Goal: Task Accomplishment & Management: Complete application form

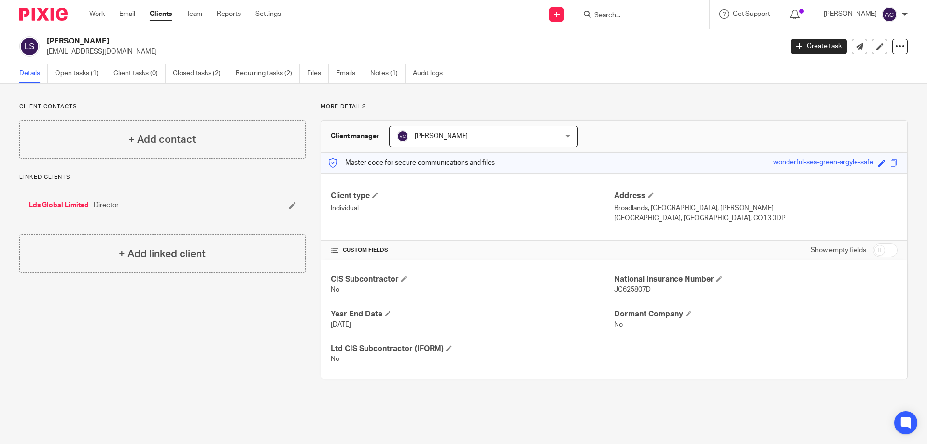
click at [96, 12] on link "Work" at bounding box center [96, 14] width 15 height 10
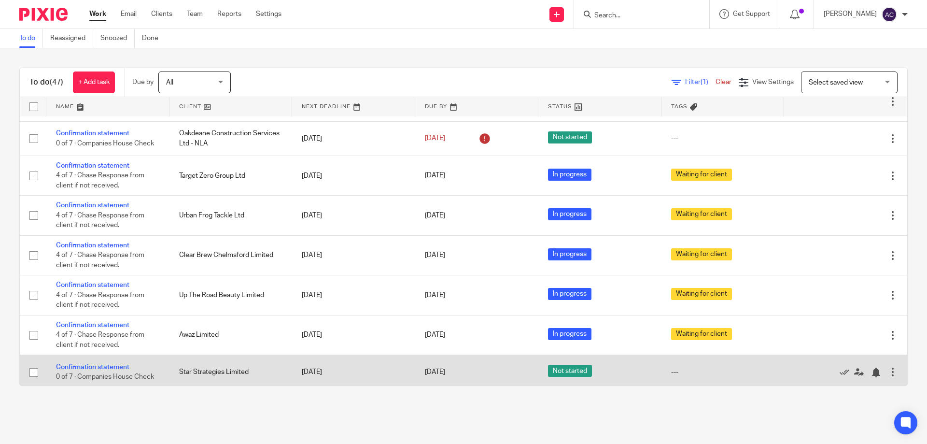
scroll to position [1512, 0]
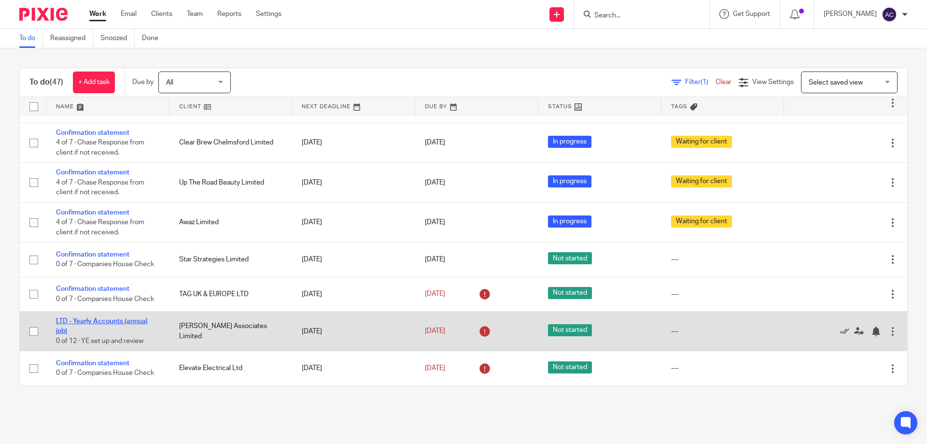
click at [99, 322] on link "LTD - Yearly Accounts (annual job)" at bounding box center [101, 326] width 91 height 16
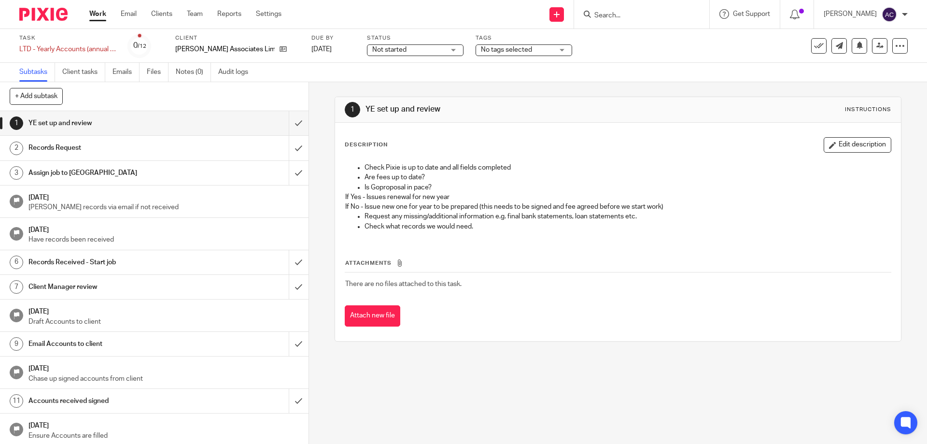
click at [402, 54] on span "Not started" at bounding box center [408, 50] width 72 height 10
click at [390, 85] on span "In progress" at bounding box center [385, 85] width 34 height 7
click at [634, 46] on div "Task LTD - Yearly Accounts (annual job) Save LTD - Yearly Accounts (annual job)…" at bounding box center [389, 45] width 740 height 23
click at [538, 47] on span "No tags selected" at bounding box center [517, 50] width 72 height 10
click at [629, 53] on div "Task LTD - Yearly Accounts (annual job) Save LTD - Yearly Accounts (annual job)…" at bounding box center [389, 45] width 740 height 23
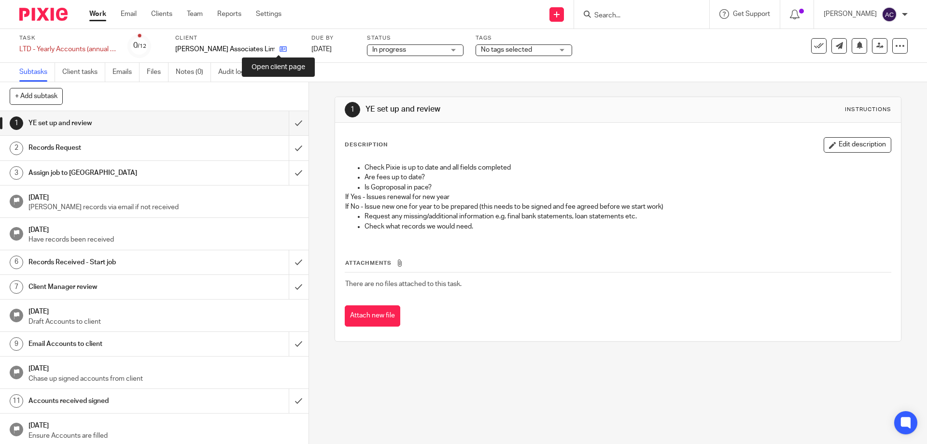
click at [279, 47] on icon at bounding box center [282, 48] width 7 height 7
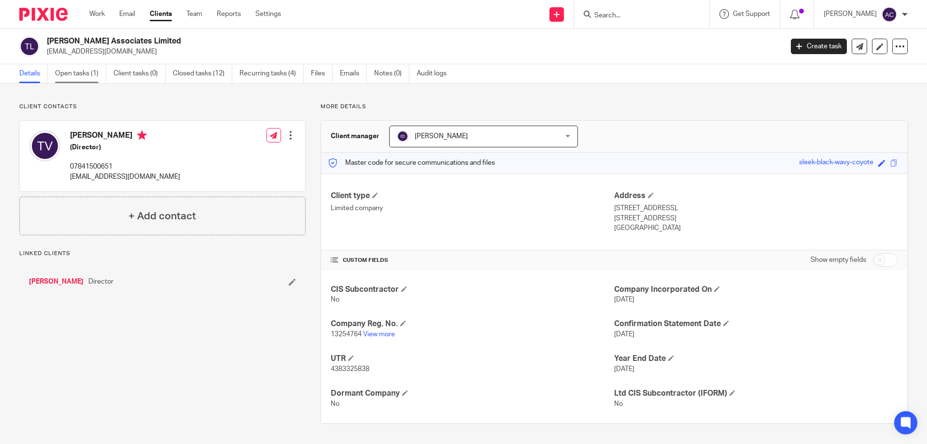
click at [78, 74] on link "Open tasks (1)" at bounding box center [80, 73] width 51 height 19
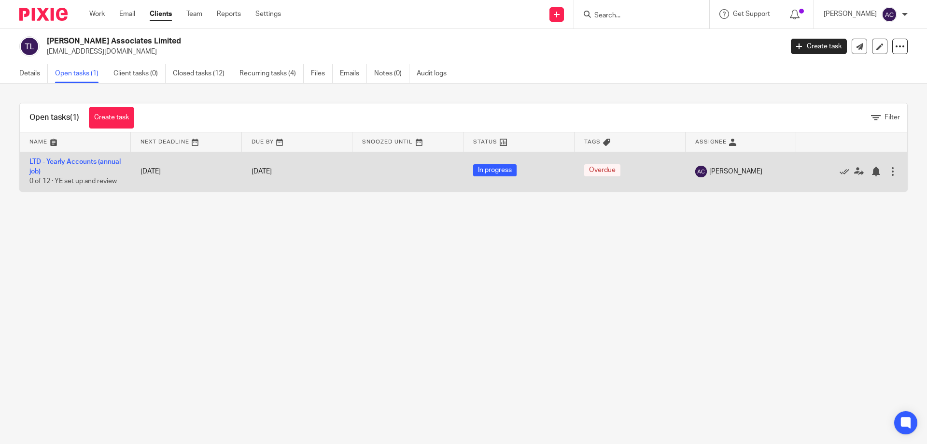
click at [74, 165] on td "LTD - Yearly Accounts (annual job) 0 of 12 · YE set up and review" at bounding box center [75, 172] width 111 height 40
click at [77, 162] on link "LTD - Yearly Accounts (annual job)" at bounding box center [74, 166] width 91 height 16
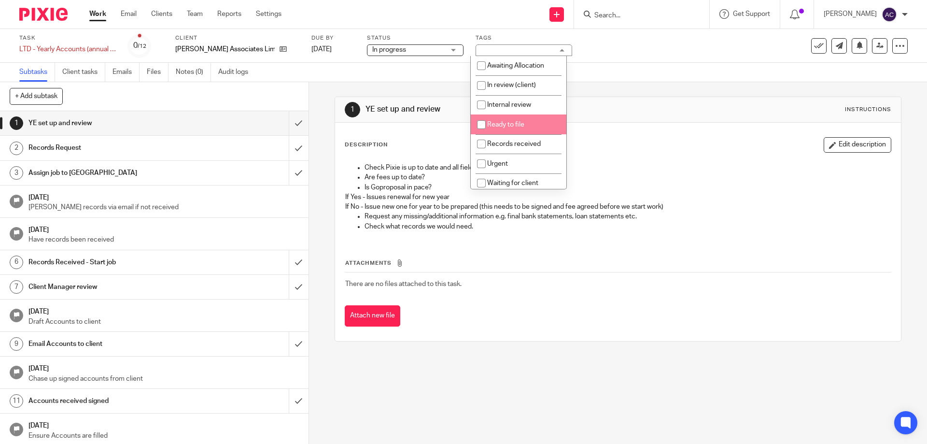
drag, startPoint x: 497, startPoint y: 125, endPoint x: 676, endPoint y: 88, distance: 183.3
click at [497, 125] on span "Ready to file" at bounding box center [505, 124] width 37 height 7
checkbox input "true"
click at [674, 88] on div "1 YE set up and review Instructions Description Edit description Check Pixie is…" at bounding box center [617, 219] width 566 height 274
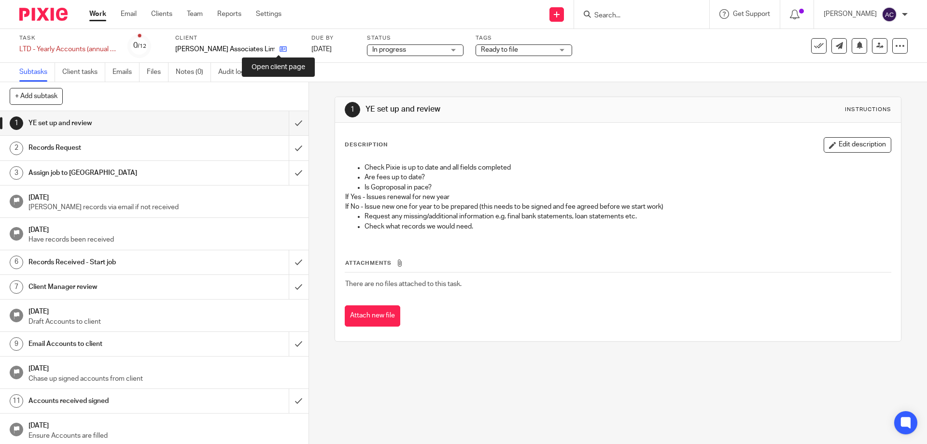
click at [279, 49] on icon at bounding box center [282, 48] width 7 height 7
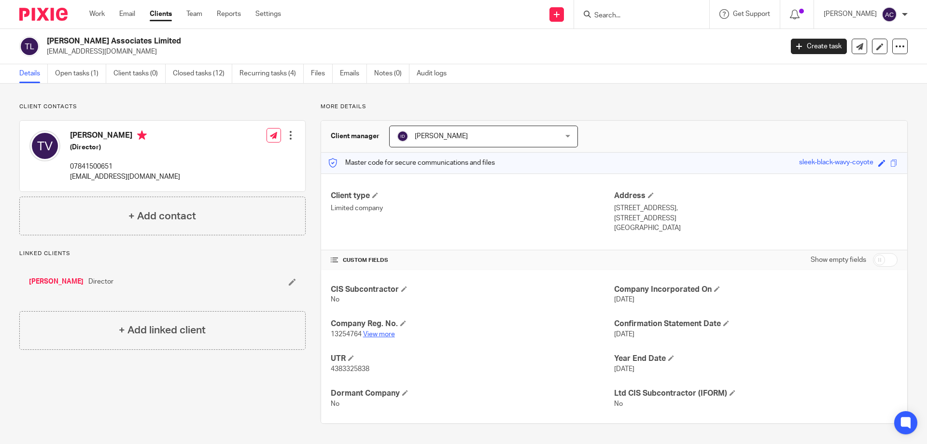
click at [383, 331] on link "View more" at bounding box center [379, 334] width 32 height 7
click at [625, 22] on div at bounding box center [641, 14] width 135 height 28
click at [631, 15] on input "Search" at bounding box center [636, 16] width 87 height 9
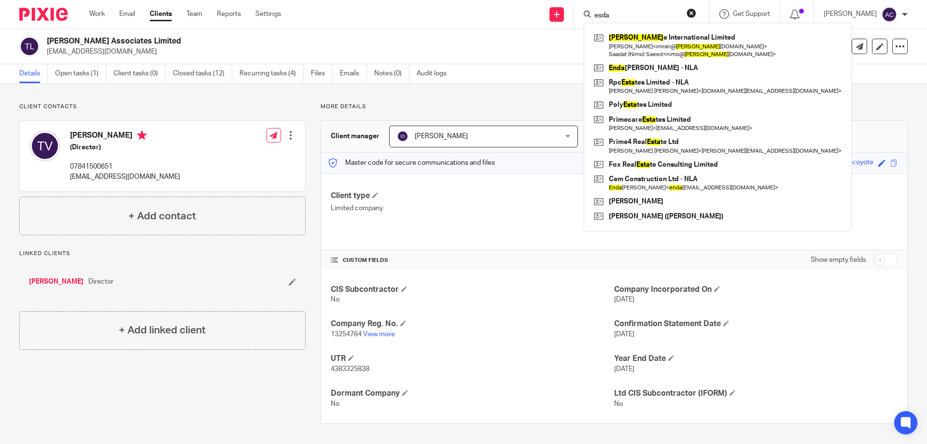
type input "esda"
click at [498, 45] on h2 "[PERSON_NAME] Associates Limited" at bounding box center [338, 41] width 583 height 10
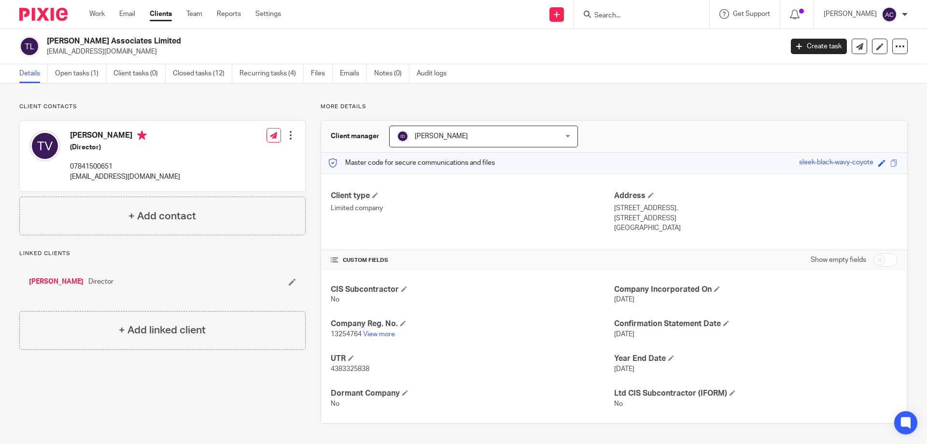
click at [680, 20] on input "Search" at bounding box center [636, 16] width 87 height 9
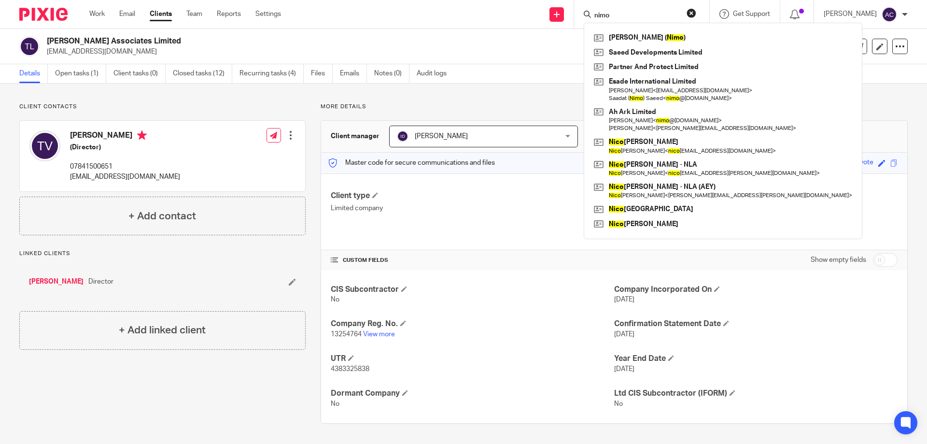
type input "nimo"
click at [555, 36] on h2 "[PERSON_NAME] Associates Limited" at bounding box center [338, 41] width 583 height 10
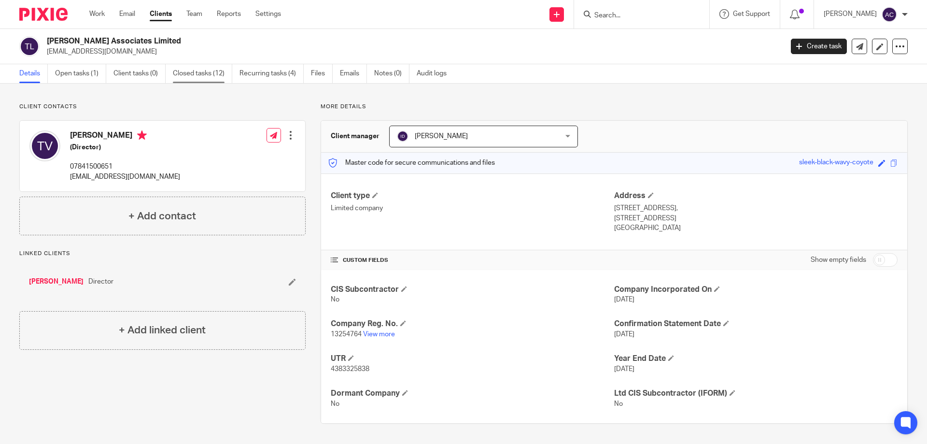
click at [211, 69] on link "Closed tasks (12)" at bounding box center [202, 73] width 59 height 19
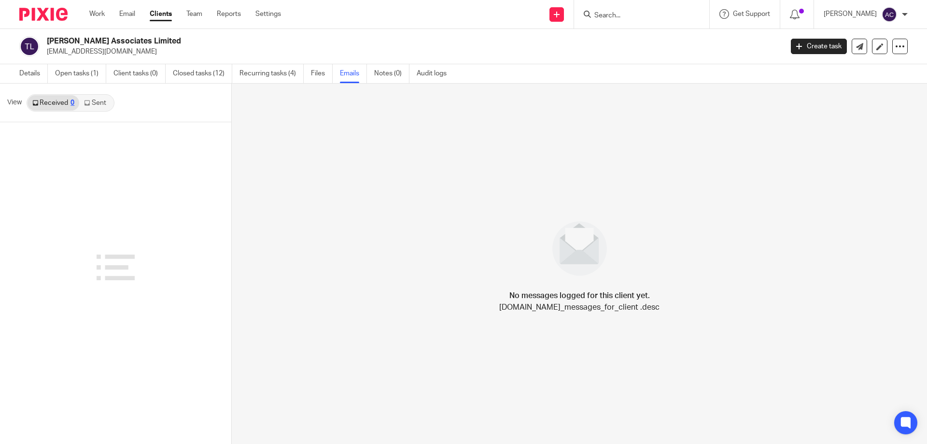
click at [98, 101] on link "Sent" at bounding box center [96, 102] width 34 height 15
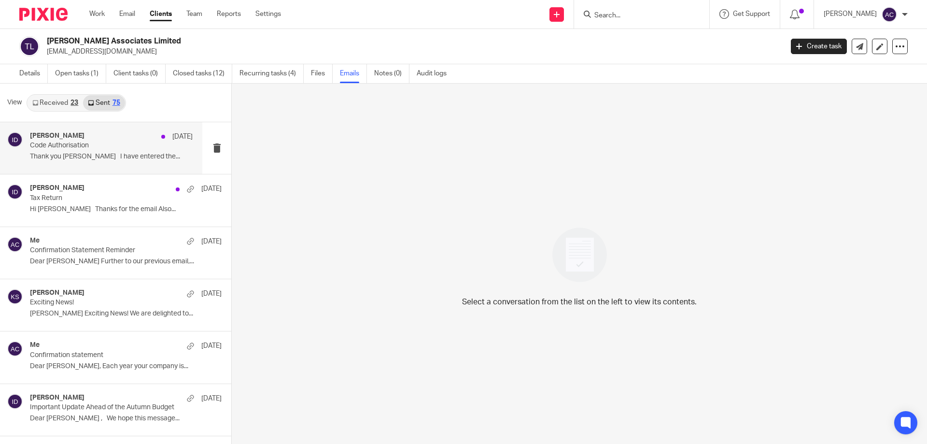
click at [111, 160] on p "Thank you Terry I have entered the..." at bounding box center [111, 157] width 163 height 8
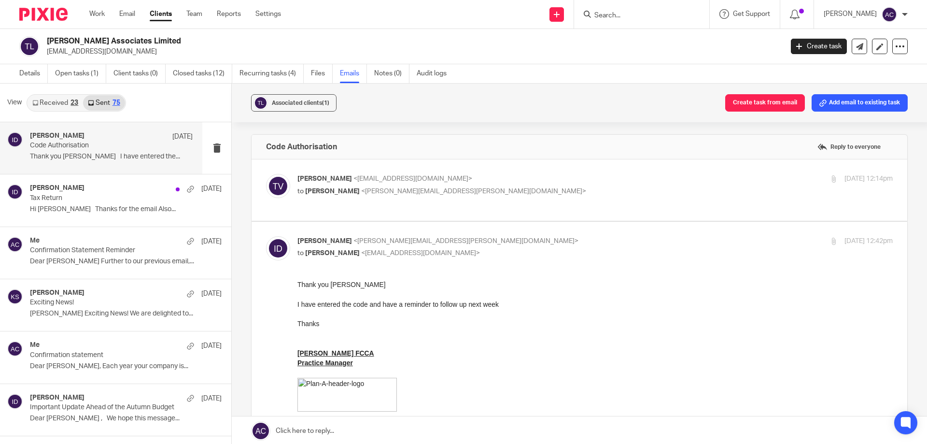
click at [518, 202] on label at bounding box center [578, 189] width 655 height 61
click at [266, 174] on input "checkbox" at bounding box center [265, 173] width 0 height 0
checkbox input "true"
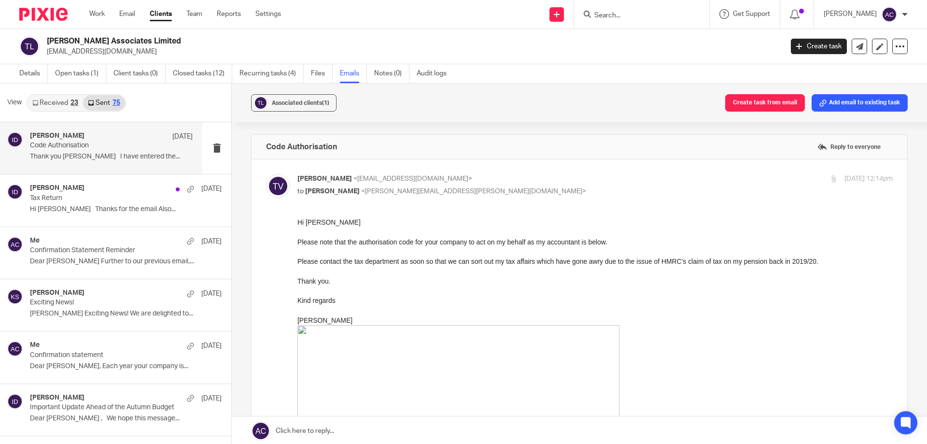
scroll to position [48, 0]
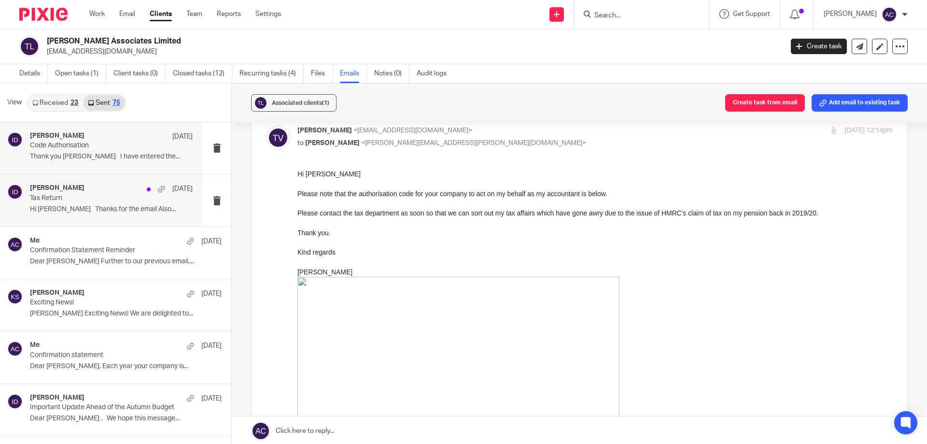
click at [89, 203] on div "Ian Douglas 7 Apr Tax Return Hi Terry Thanks for the email Also..." at bounding box center [111, 200] width 163 height 32
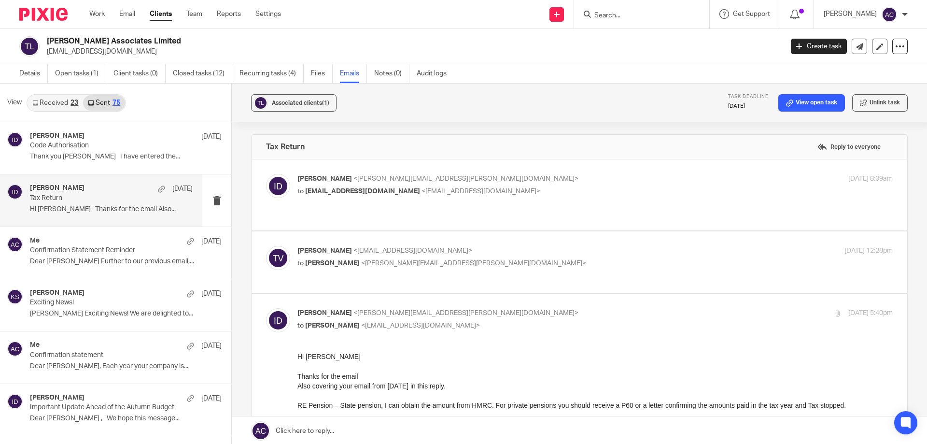
scroll to position [0, 0]
click at [47, 99] on link "Received 23" at bounding box center [56, 102] width 56 height 15
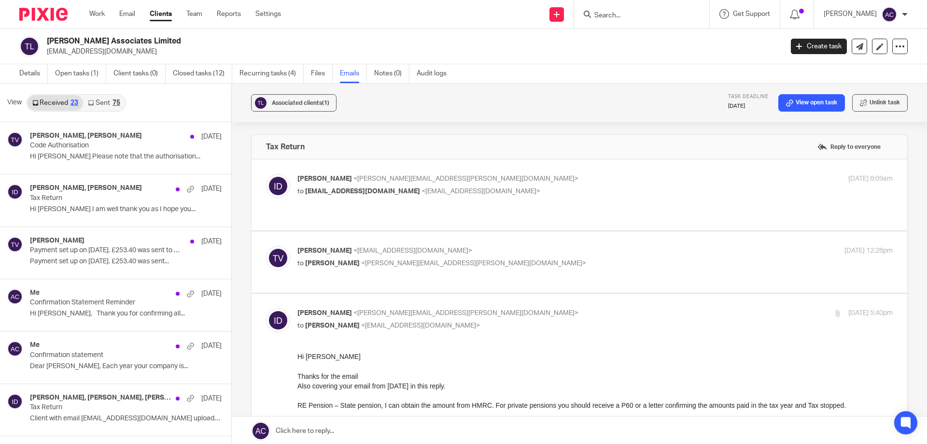
scroll to position [1, 0]
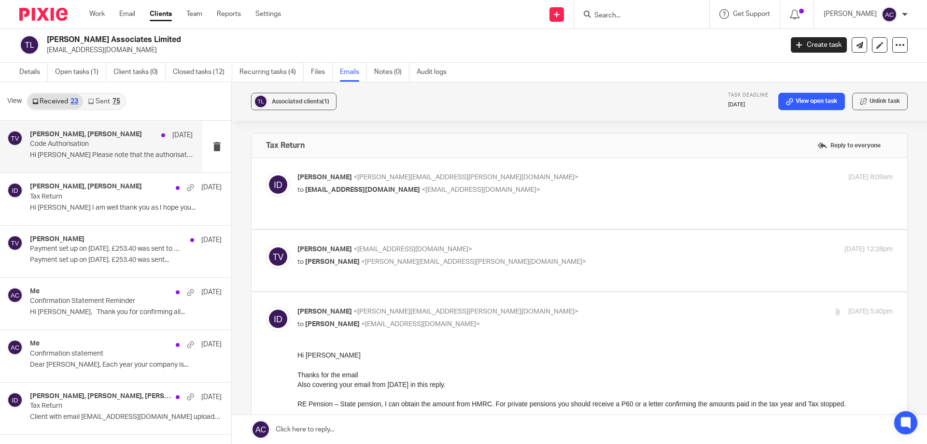
click at [92, 157] on p "Hi Ian Please note that the authorisation..." at bounding box center [111, 155] width 163 height 8
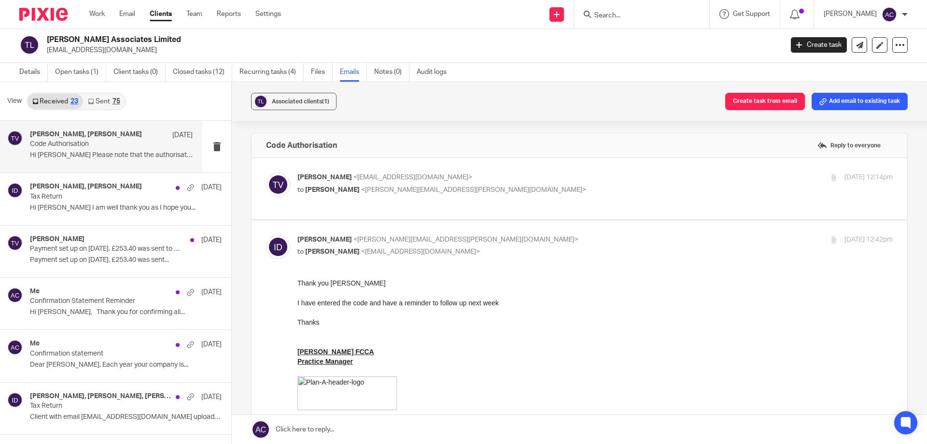
scroll to position [0, 0]
click at [545, 194] on p "to Ian Douglas <ian.douglas@plan-a.co.uk>" at bounding box center [495, 190] width 397 height 10
checkbox input "true"
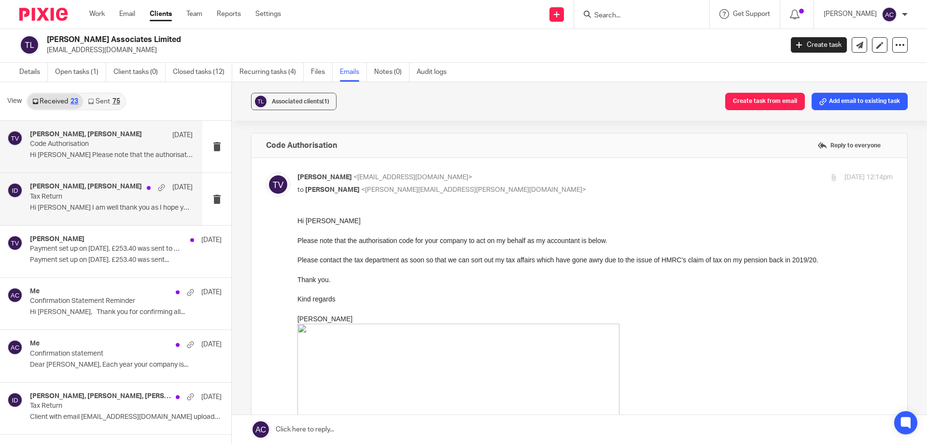
click at [87, 216] on div "Ian Douglas, Terry Vanner 7 Apr Tax Return Hi Ian I am well thank you as I hope…" at bounding box center [101, 199] width 202 height 52
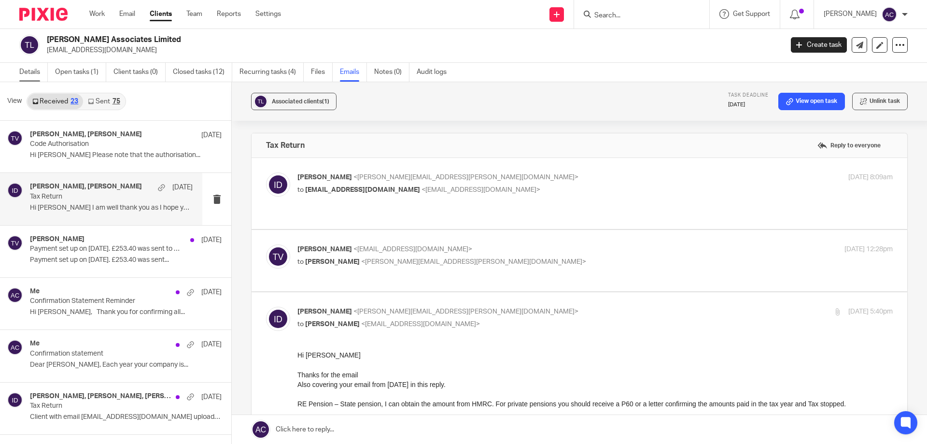
click at [28, 73] on link "Details" at bounding box center [33, 72] width 28 height 19
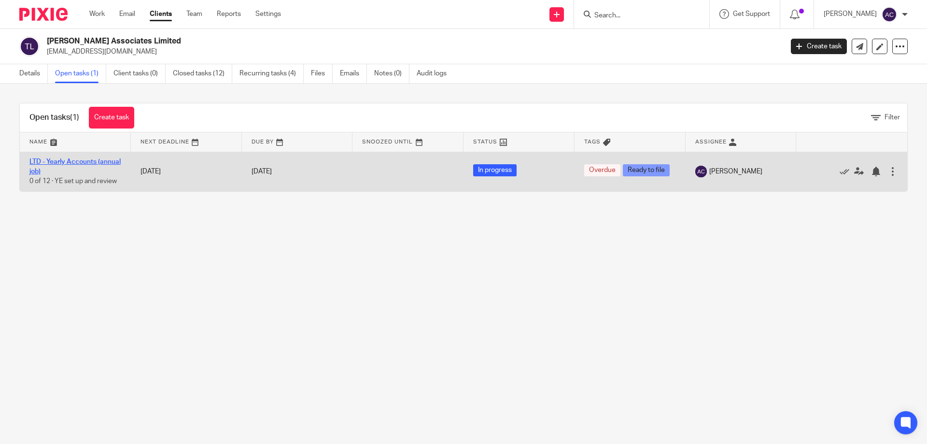
click at [81, 160] on link "LTD - Yearly Accounts (annual job)" at bounding box center [74, 166] width 91 height 16
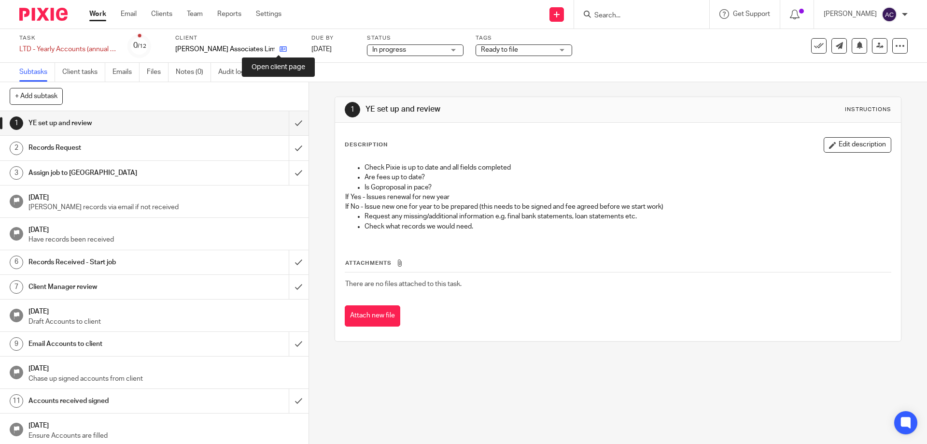
click at [280, 49] on icon at bounding box center [282, 48] width 7 height 7
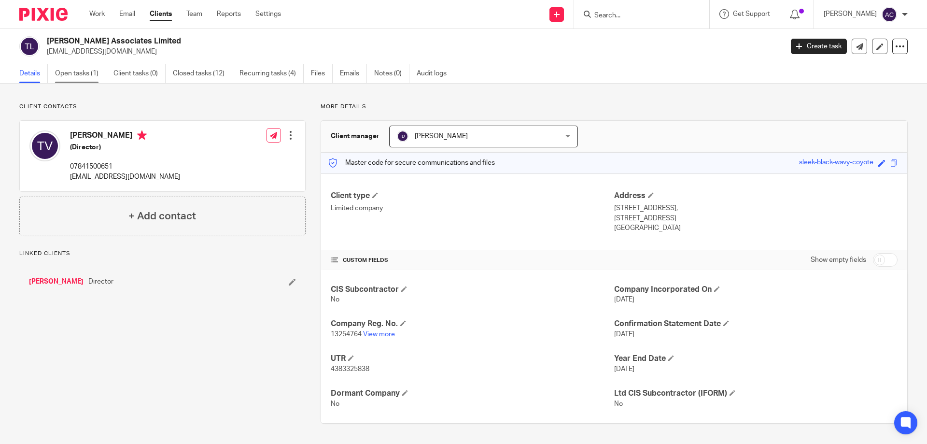
click at [76, 72] on link "Open tasks (1)" at bounding box center [80, 73] width 51 height 19
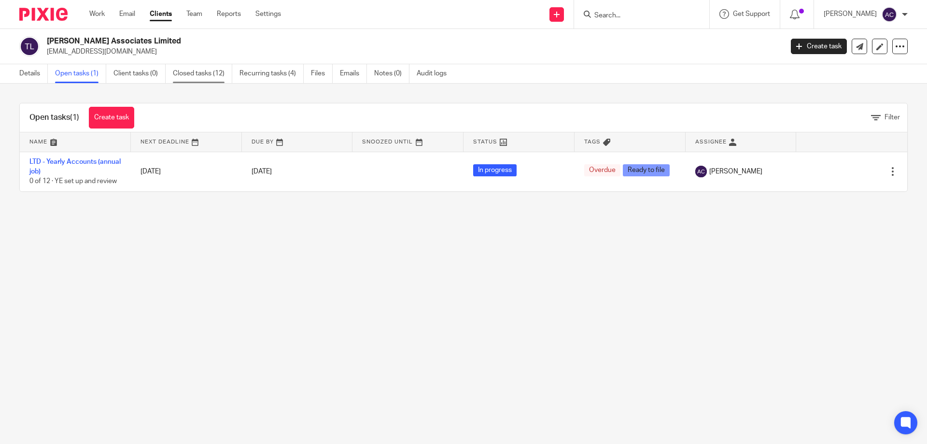
click at [226, 72] on link "Closed tasks (12)" at bounding box center [202, 73] width 59 height 19
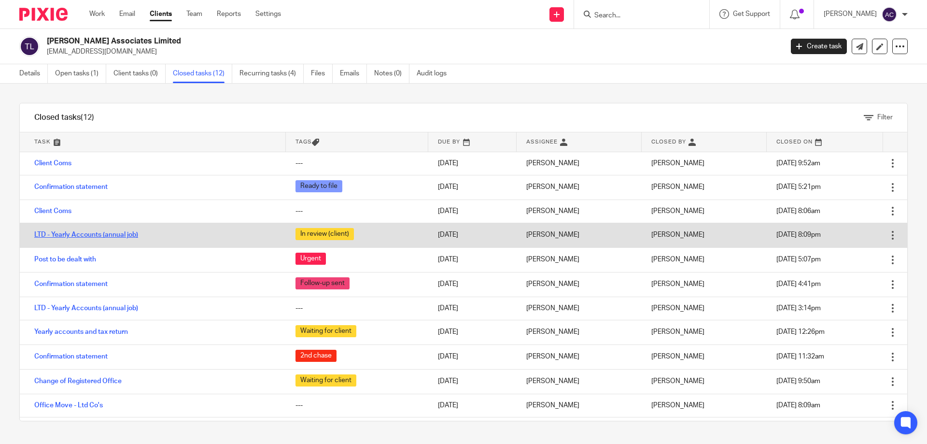
click at [97, 237] on link "LTD - Yearly Accounts (annual job)" at bounding box center [86, 234] width 104 height 7
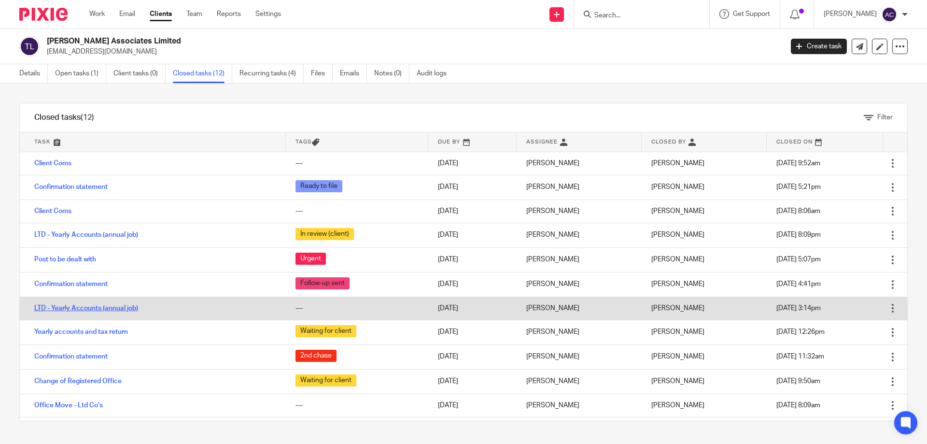
click at [124, 307] on link "LTD - Yearly Accounts (annual job)" at bounding box center [86, 308] width 104 height 7
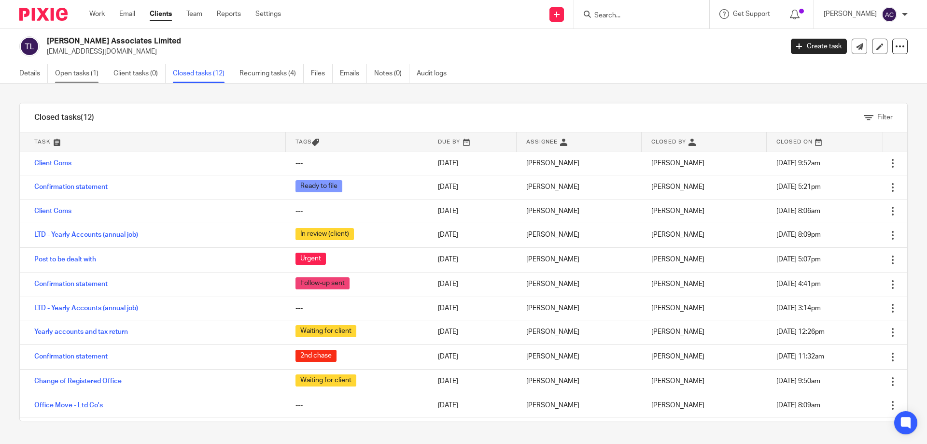
click at [55, 70] on link "Open tasks (1)" at bounding box center [80, 73] width 51 height 19
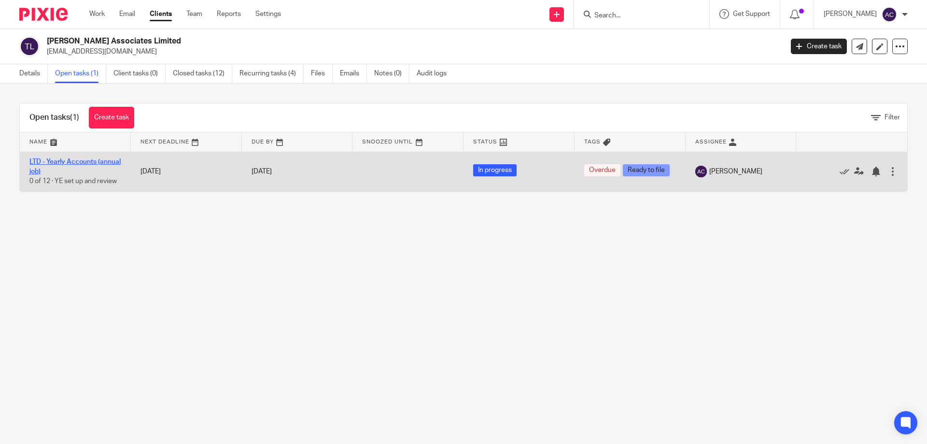
click at [79, 160] on link "LTD - Yearly Accounts (annual job)" at bounding box center [74, 166] width 91 height 16
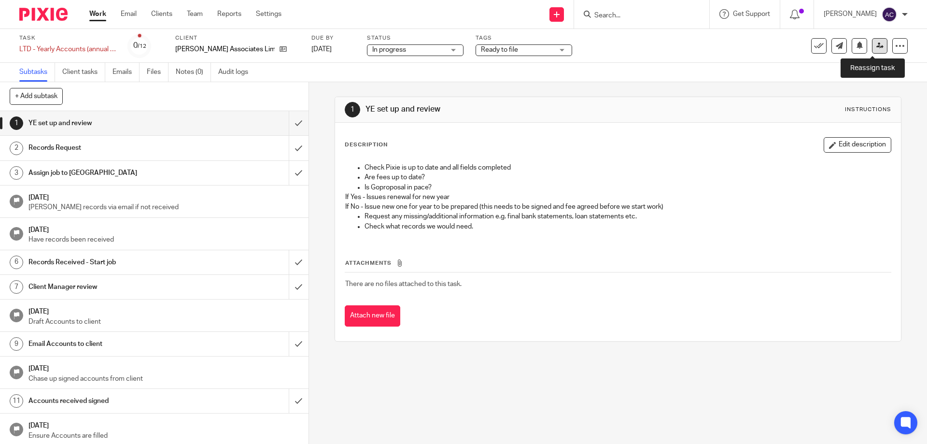
click at [876, 47] on icon at bounding box center [879, 45] width 7 height 7
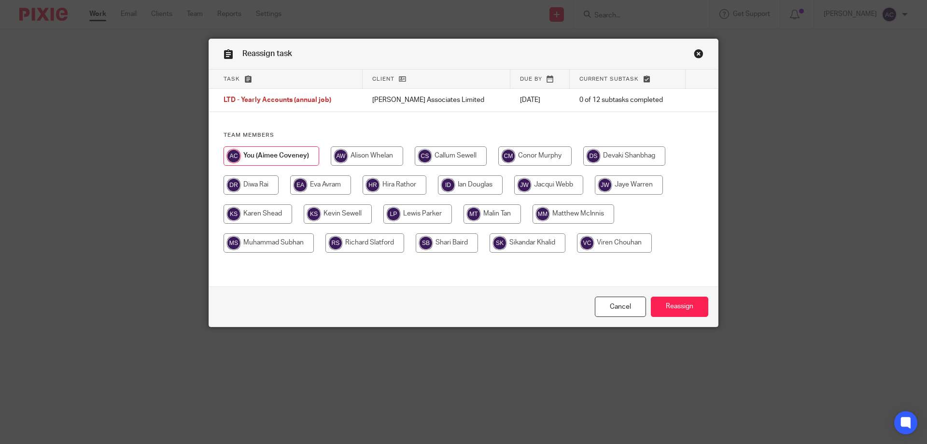
click at [454, 186] on input "radio" at bounding box center [470, 184] width 65 height 19
radio input "true"
click at [680, 308] on input "Reassign" at bounding box center [679, 306] width 57 height 21
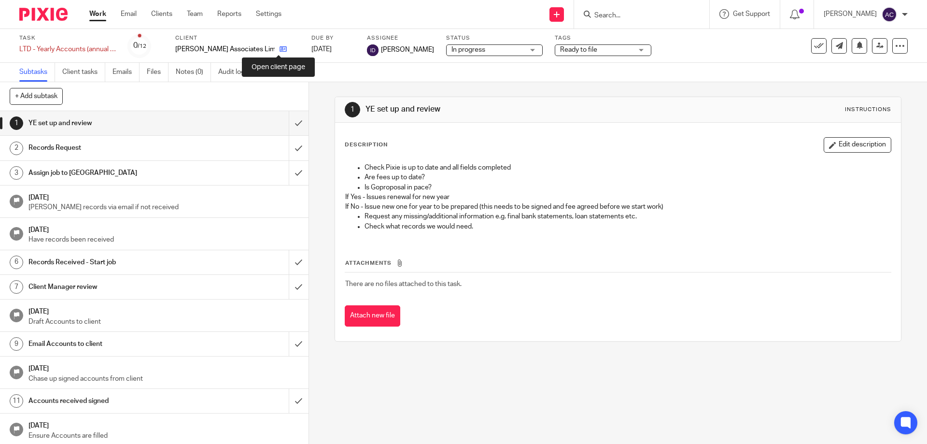
click at [282, 46] on icon at bounding box center [282, 48] width 7 height 7
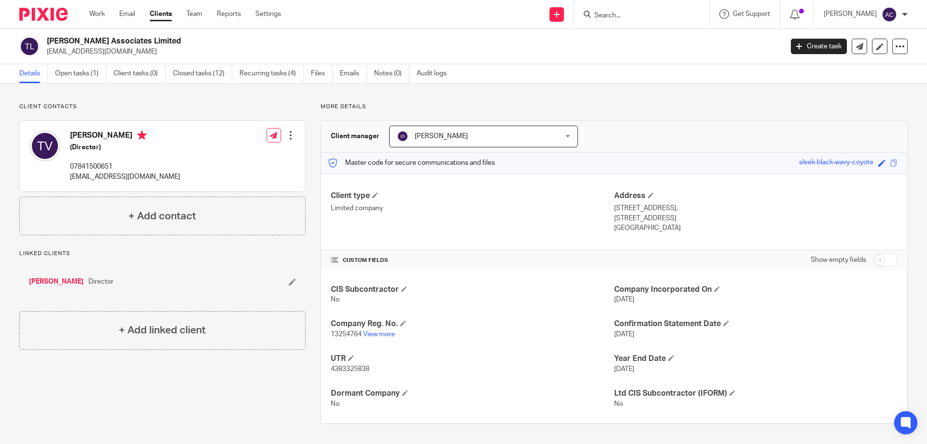
click at [625, 12] on input "Search" at bounding box center [636, 16] width 87 height 9
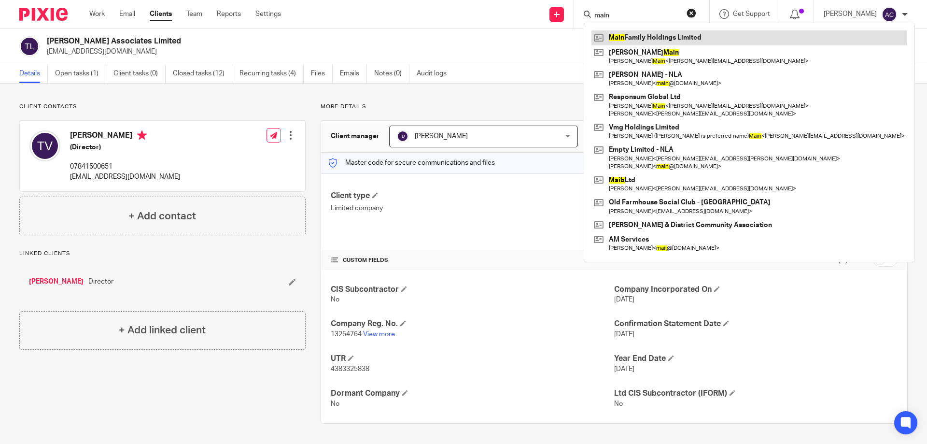
type input "main"
click at [623, 37] on link at bounding box center [749, 37] width 316 height 14
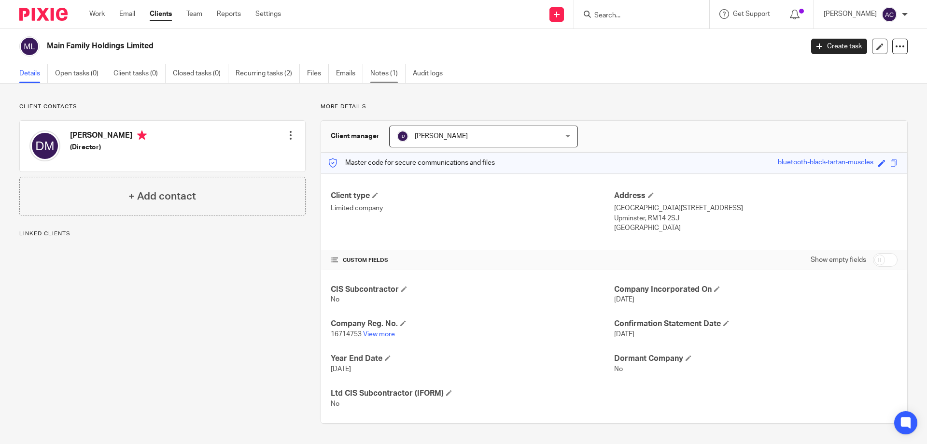
click at [389, 72] on link "Notes (1)" at bounding box center [387, 73] width 35 height 19
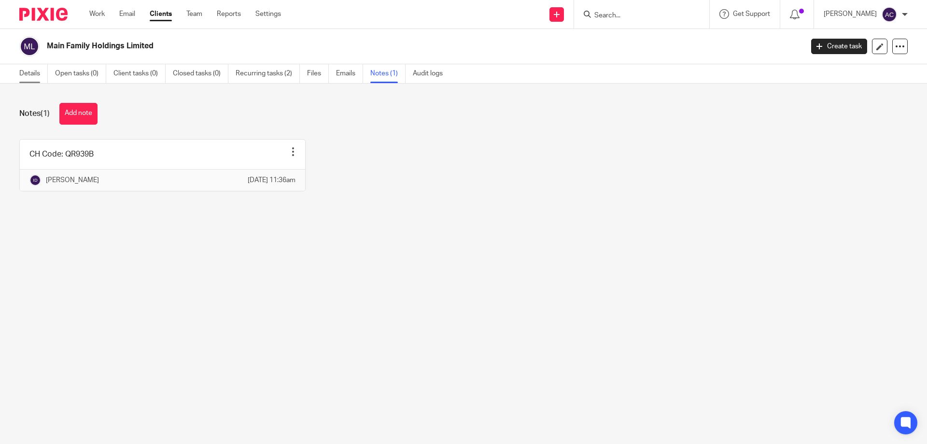
click at [26, 69] on link "Details" at bounding box center [33, 73] width 28 height 19
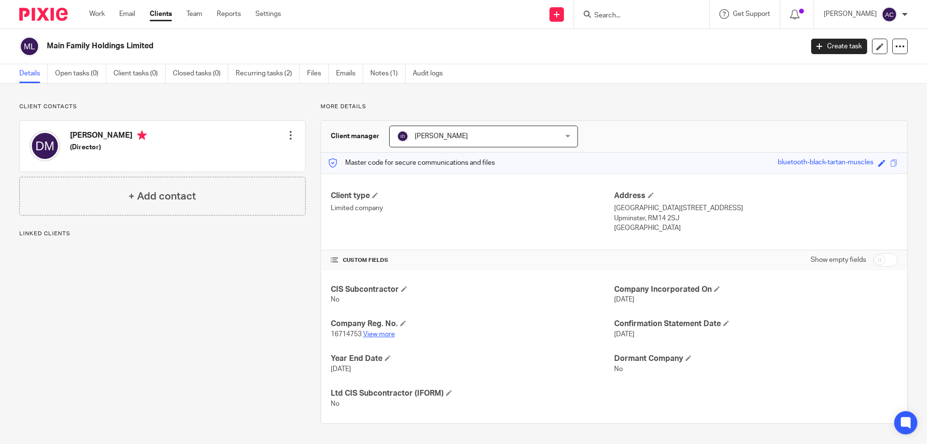
click at [378, 332] on link "View more" at bounding box center [379, 334] width 32 height 7
click at [610, 12] on input "Search" at bounding box center [636, 16] width 87 height 9
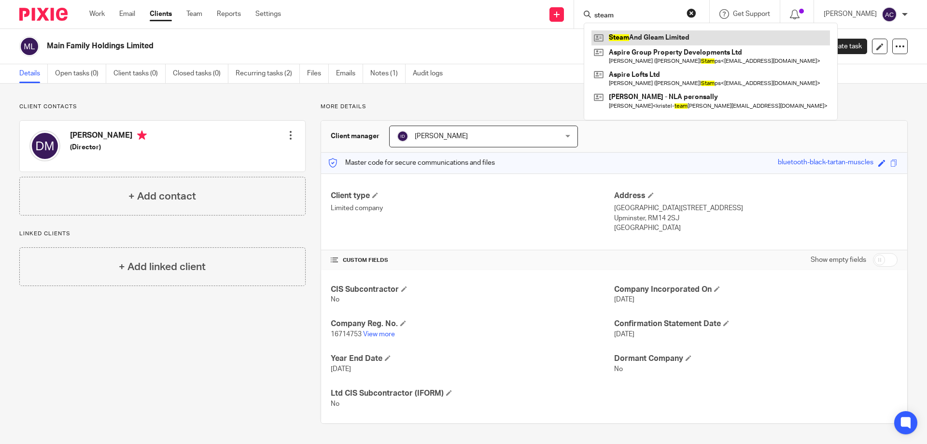
type input "steam"
click at [626, 36] on link at bounding box center [710, 37] width 238 height 14
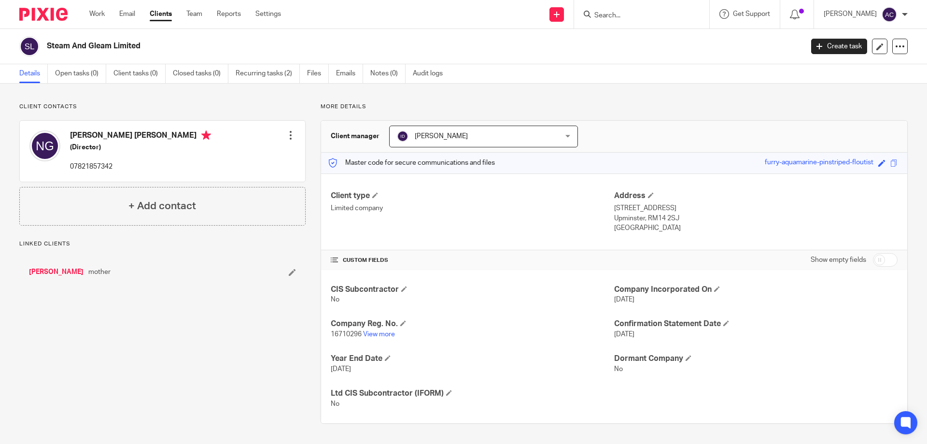
click at [383, 339] on p "16710296 View more" at bounding box center [472, 334] width 283 height 10
click at [383, 337] on p "16710296 View more" at bounding box center [472, 334] width 283 height 10
click at [384, 332] on link "View more" at bounding box center [379, 334] width 32 height 7
click at [373, 71] on link "Notes (0)" at bounding box center [387, 73] width 35 height 19
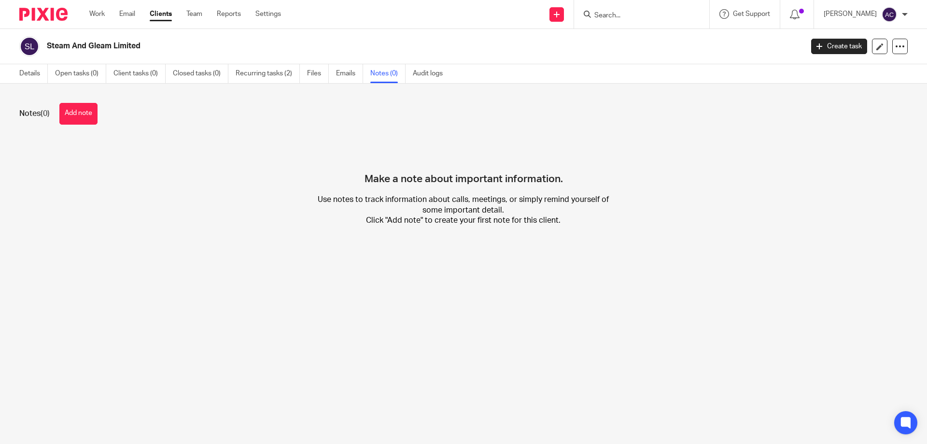
click at [92, 111] on button "Add note" at bounding box center [78, 114] width 38 height 22
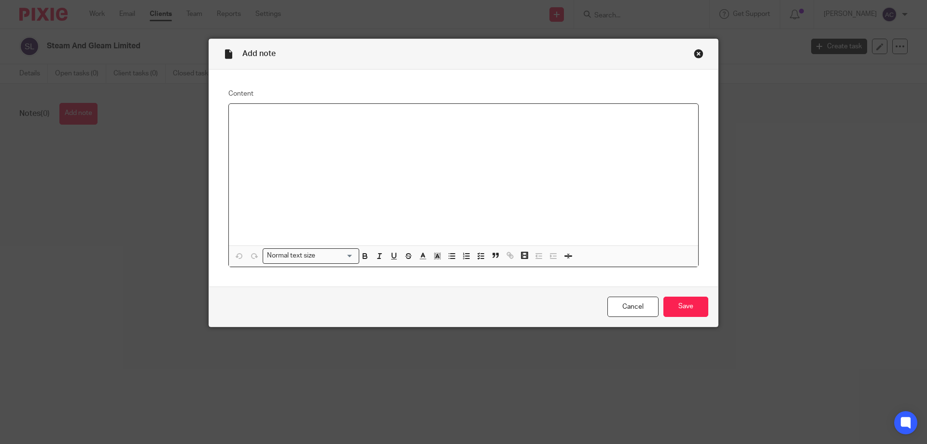
paste div
click at [345, 140] on div "Company Authentication Code" at bounding box center [463, 174] width 469 height 141
click at [349, 120] on p "Company Authentication Code" at bounding box center [463, 116] width 454 height 10
click at [472, 179] on div "Company Authentication Code: 9GA67D" at bounding box center [463, 174] width 469 height 141
click at [230, 116] on div "Company Authentication Code: 9GA67D" at bounding box center [463, 174] width 469 height 141
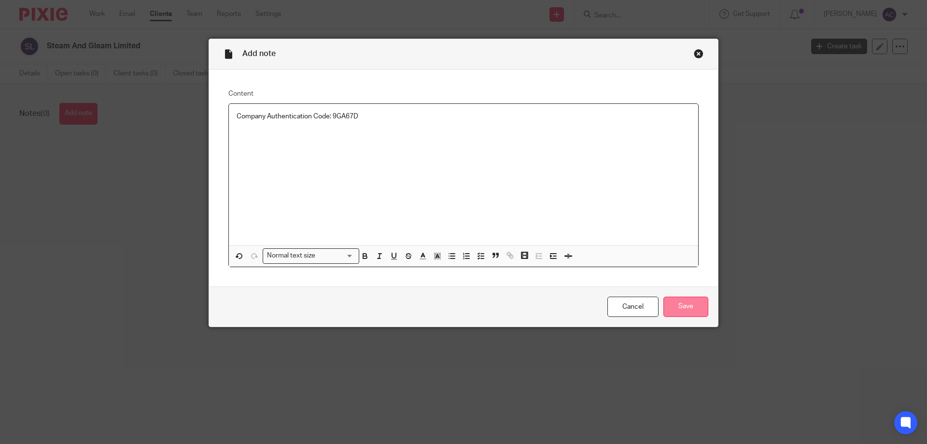
click at [665, 308] on input "Save" at bounding box center [685, 306] width 45 height 21
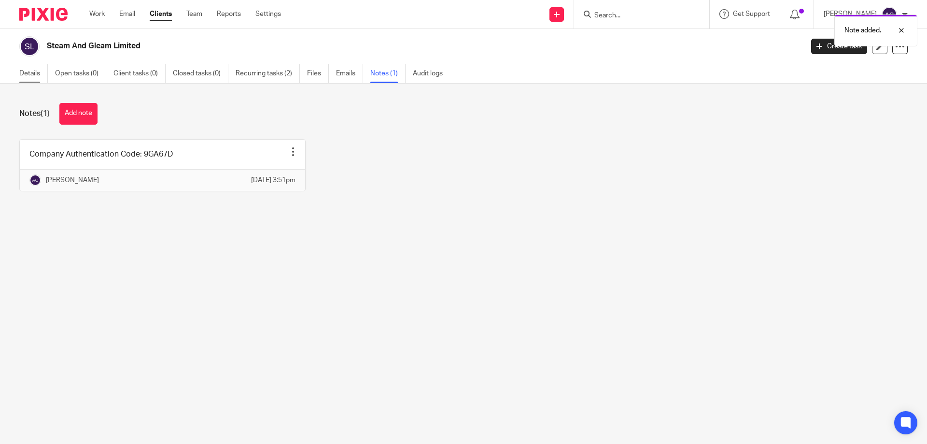
click at [31, 71] on link "Details" at bounding box center [33, 73] width 28 height 19
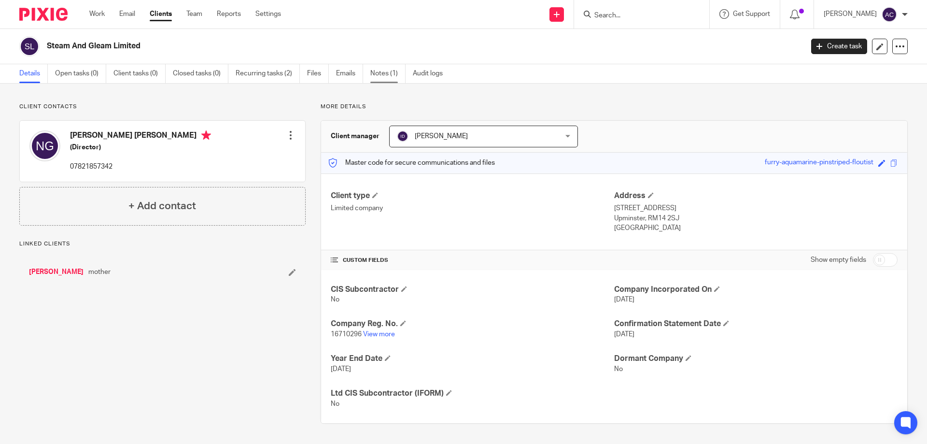
click at [389, 79] on link "Notes (1)" at bounding box center [387, 73] width 35 height 19
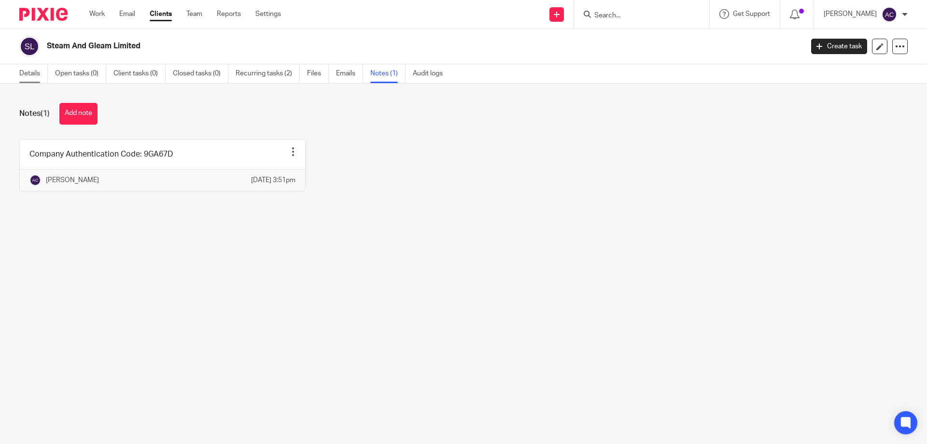
click at [29, 70] on link "Details" at bounding box center [33, 73] width 28 height 19
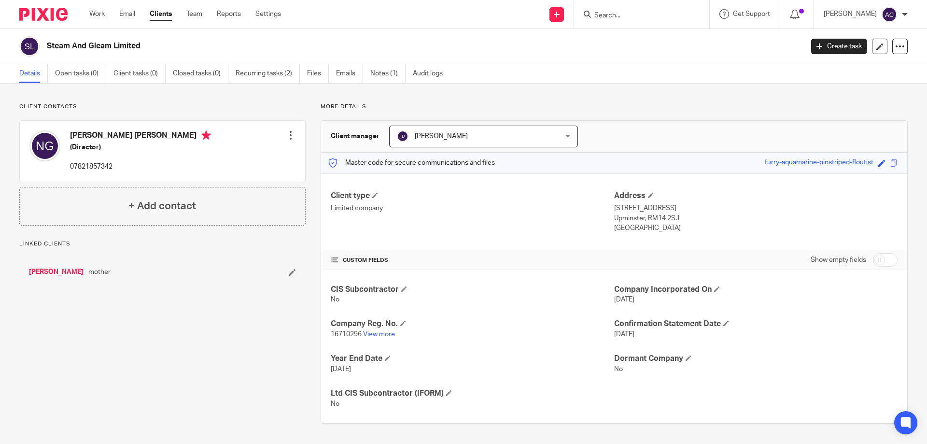
click at [635, 13] on input "Search" at bounding box center [636, 16] width 87 height 9
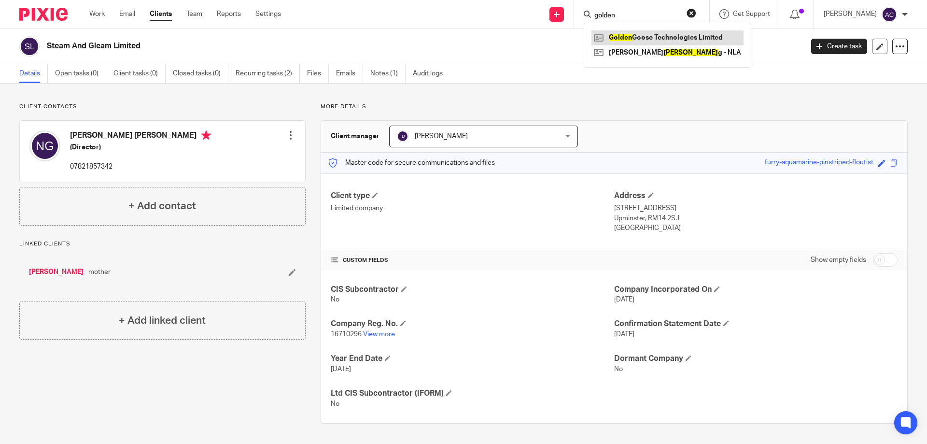
type input "golden"
click at [638, 37] on link at bounding box center [667, 37] width 152 height 14
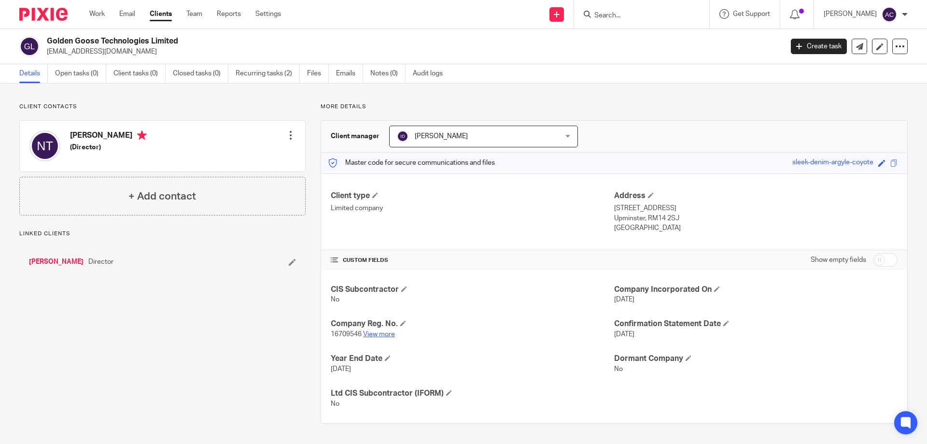
click at [383, 333] on link "View more" at bounding box center [379, 334] width 32 height 7
drag, startPoint x: 375, startPoint y: 75, endPoint x: 361, endPoint y: 98, distance: 27.0
click at [375, 75] on link "Notes (0)" at bounding box center [387, 73] width 35 height 19
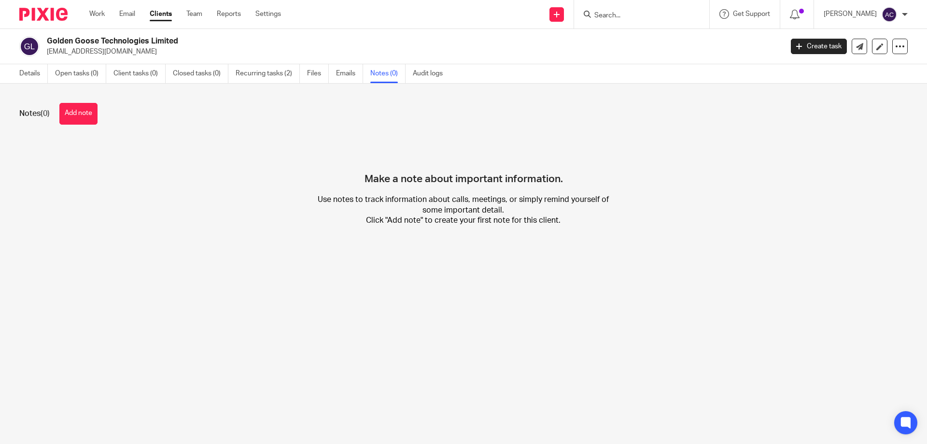
click at [78, 117] on button "Add note" at bounding box center [78, 114] width 38 height 22
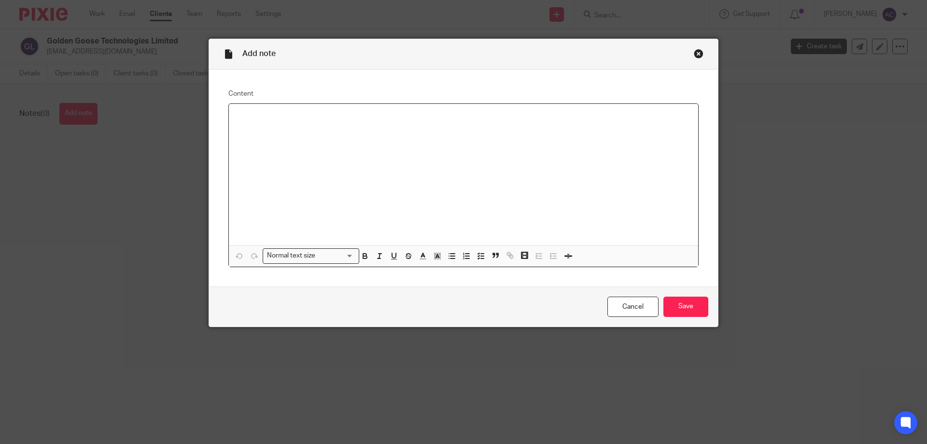
paste div
click at [229, 111] on div "Company Authentication Code:" at bounding box center [463, 174] width 469 height 141
click at [348, 112] on p "Company Authentication Code:" at bounding box center [463, 116] width 454 height 10
click at [438, 150] on div "Company Authentication Code: WYYRFQ" at bounding box center [463, 174] width 469 height 141
click at [688, 301] on input "Save" at bounding box center [685, 306] width 45 height 21
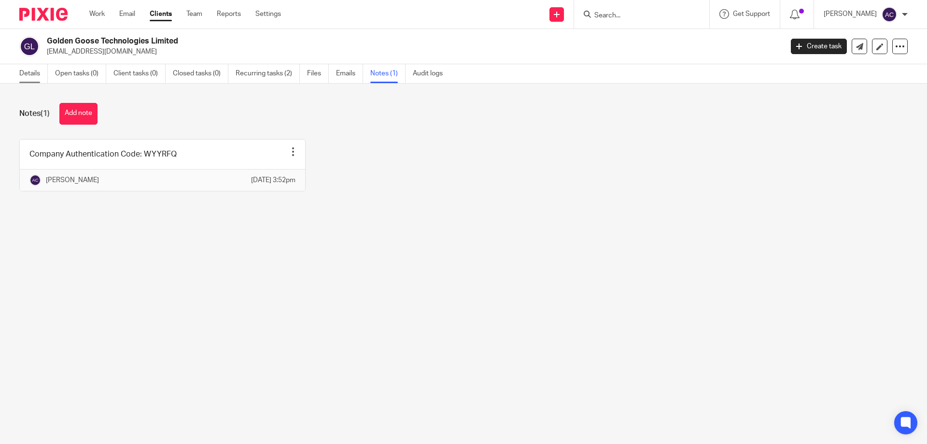
click at [31, 68] on link "Details" at bounding box center [33, 73] width 28 height 19
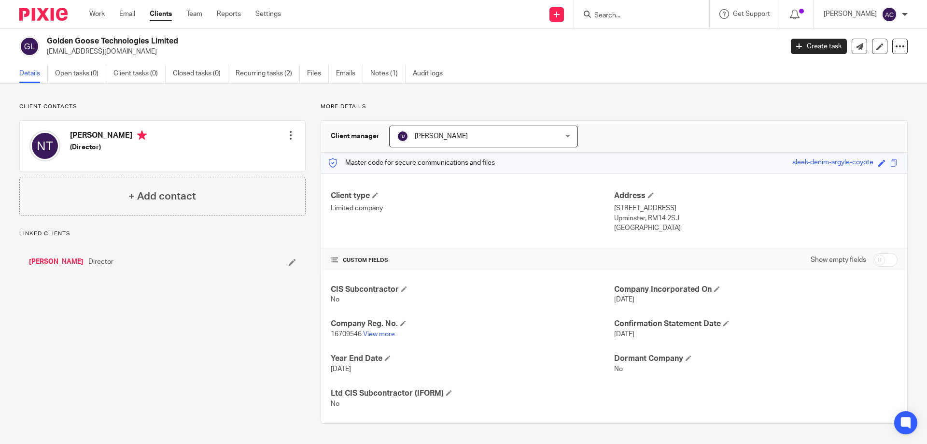
click at [879, 257] on input "checkbox" at bounding box center [885, 260] width 25 height 14
checkbox input "true"
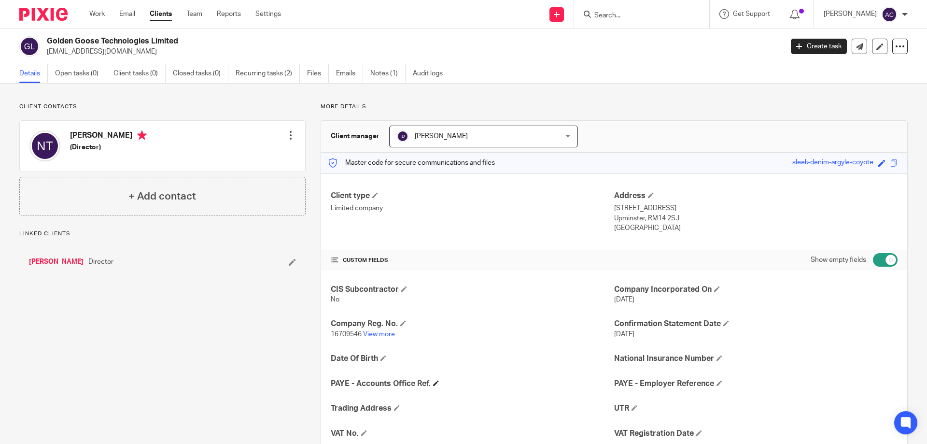
scroll to position [98, 0]
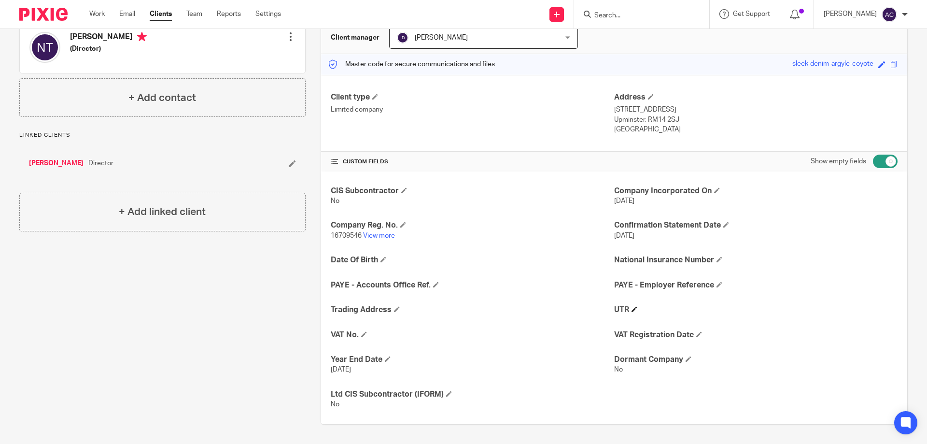
click at [634, 313] on h4 "UTR" at bounding box center [755, 310] width 283 height 10
click at [633, 311] on span at bounding box center [634, 309] width 6 height 6
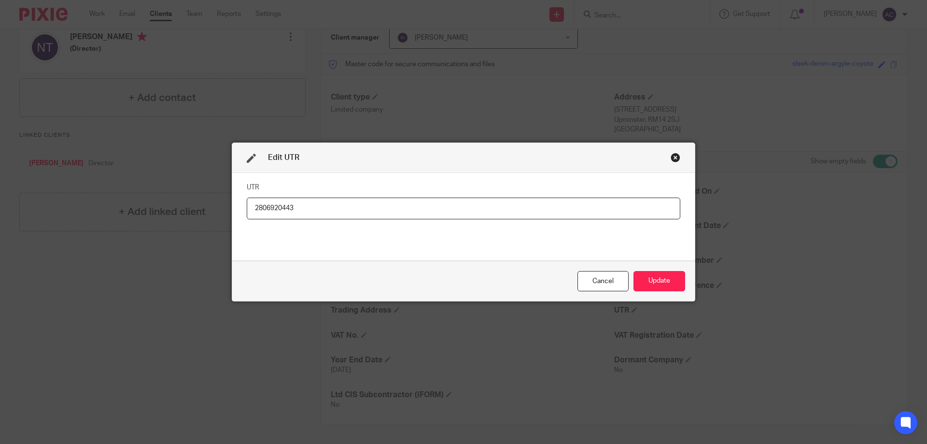
click at [250, 207] on input "2806920443" at bounding box center [463, 208] width 433 height 22
type input "2806920443"
click at [668, 278] on button "Update" at bounding box center [659, 281] width 52 height 21
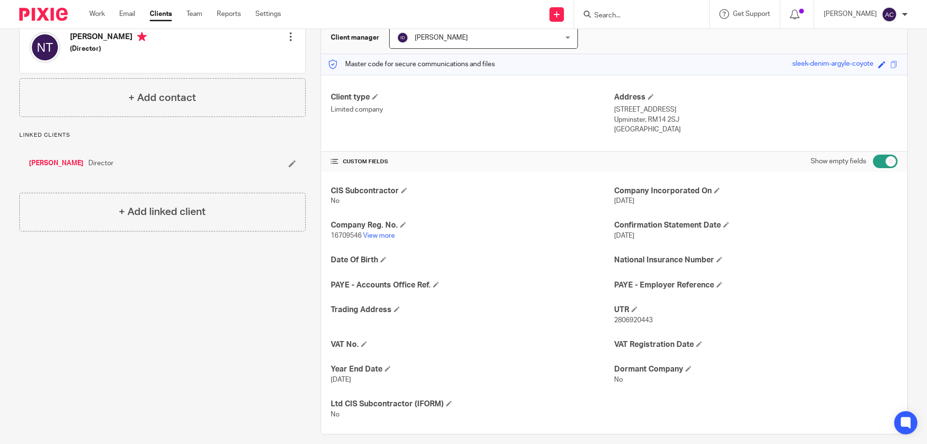
click at [637, 11] on form at bounding box center [644, 14] width 103 height 12
click at [631, 14] on input "Search" at bounding box center [636, 16] width 87 height 9
drag, startPoint x: 643, startPoint y: 4, endPoint x: 640, endPoint y: 9, distance: 6.3
click at [640, 5] on div "robn=mar Everest Salts Limited Robert Power < rob @everest-salts.com > Mar k Ko…" at bounding box center [641, 14] width 135 height 28
drag, startPoint x: 641, startPoint y: 13, endPoint x: 611, endPoint y: 13, distance: 29.4
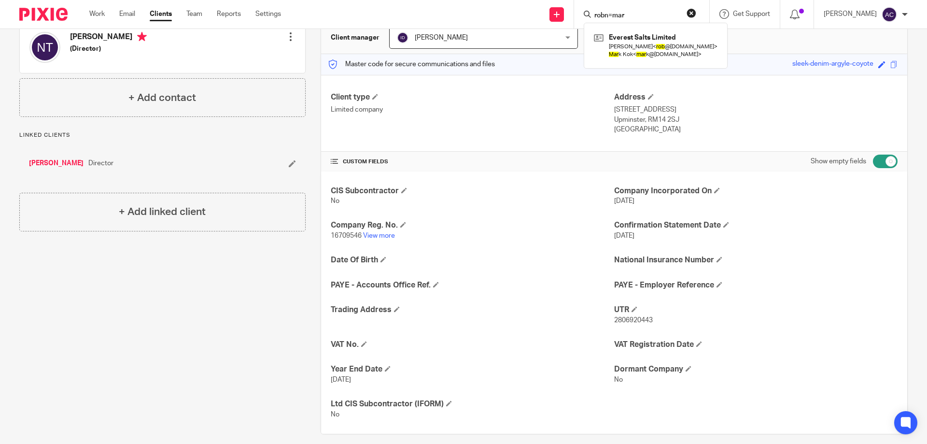
click at [611, 13] on input "robn=mar" at bounding box center [636, 16] width 87 height 9
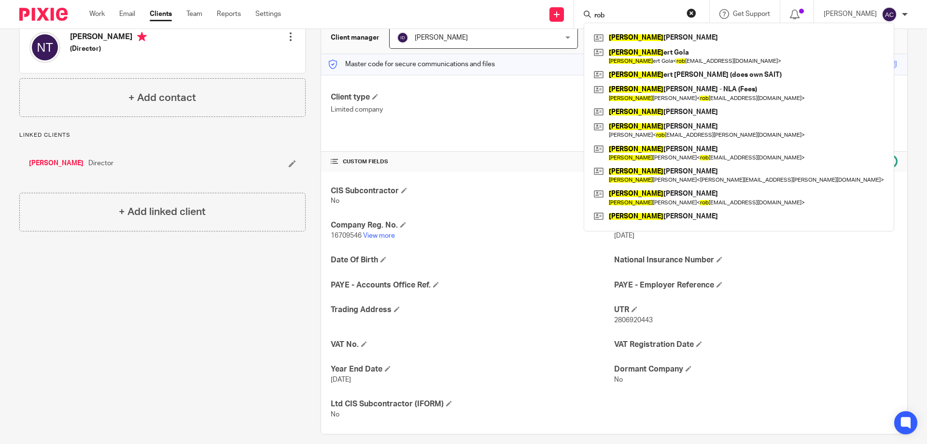
type input "rob"
click at [780, 40] on div "Client manager Ian Douglas Ian Douglas Aimee Coveney Alison Whelan Callum Sewel…" at bounding box center [614, 38] width 586 height 32
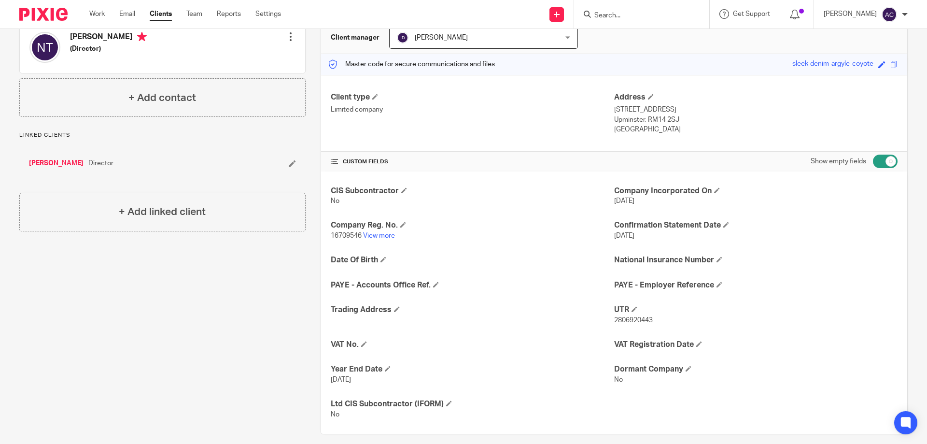
scroll to position [0, 0]
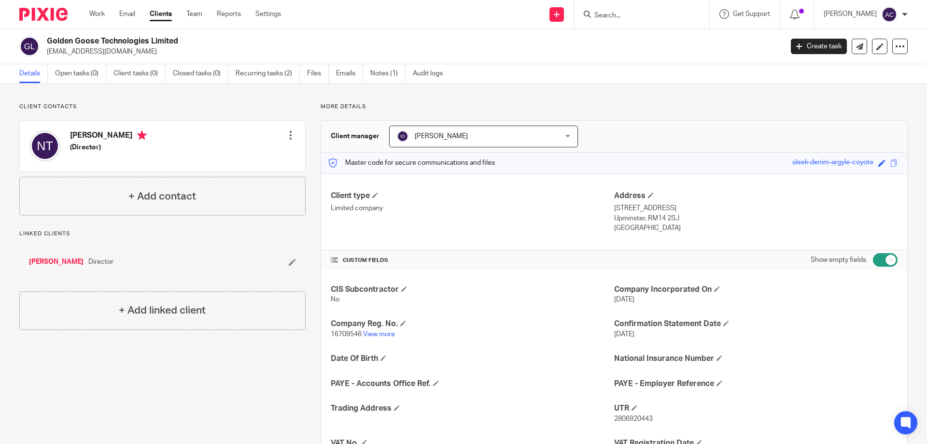
drag, startPoint x: 162, startPoint y: 14, endPoint x: 273, endPoint y: 309, distance: 315.5
click at [162, 14] on link "Clients" at bounding box center [161, 14] width 22 height 10
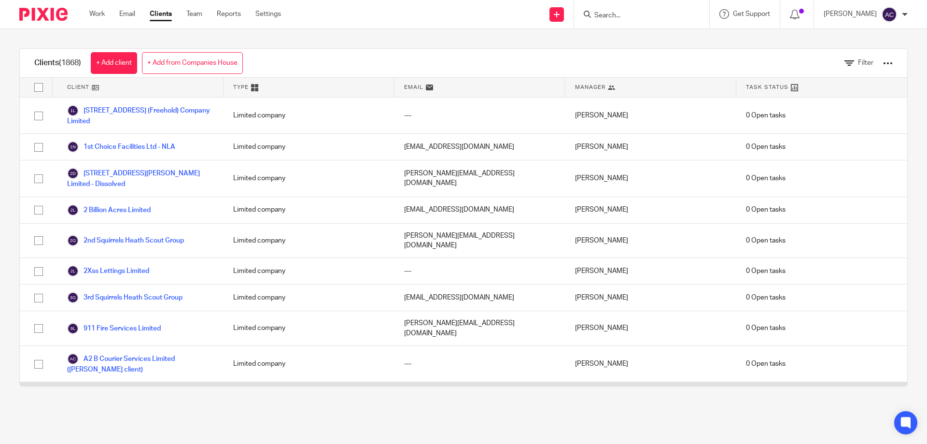
scroll to position [145, 0]
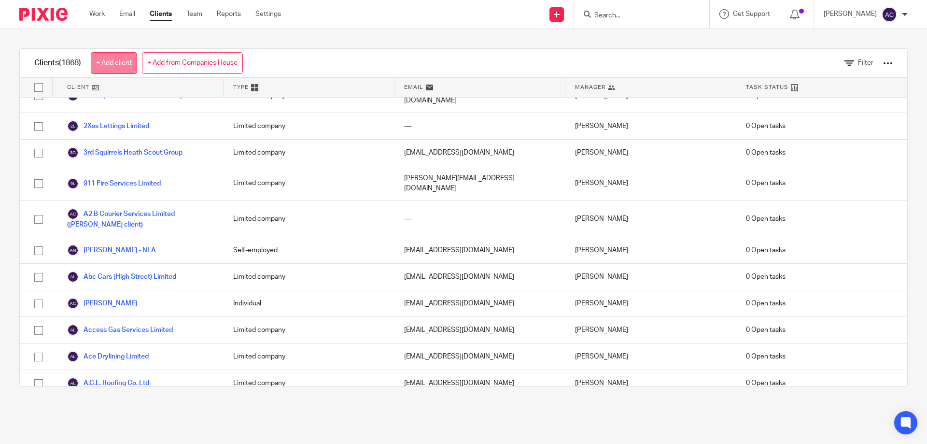
click at [115, 67] on link "+ Add client" at bounding box center [114, 63] width 46 height 22
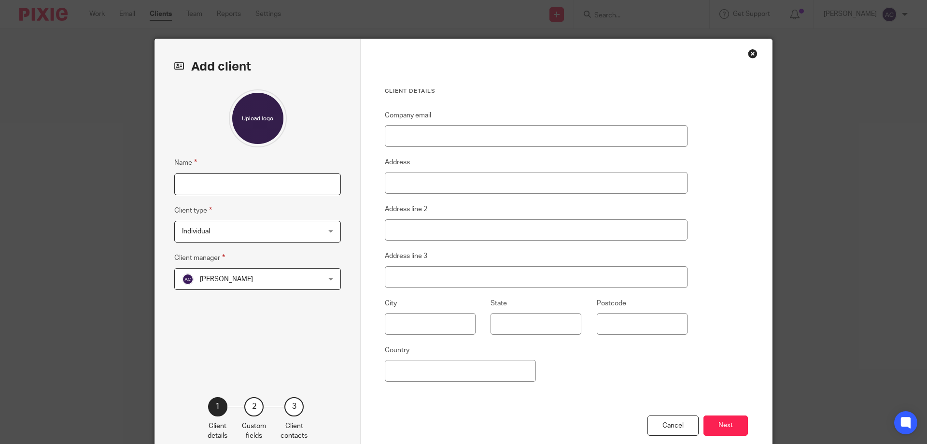
click at [212, 176] on input "Name" at bounding box center [257, 184] width 167 height 22
click at [218, 178] on input "[PERSON_NAME]" at bounding box center [257, 184] width 167 height 22
click at [180, 183] on input "[PERSON_NAME]" at bounding box center [257, 184] width 167 height 22
click at [245, 187] on input "[PERSON_NAME]" at bounding box center [257, 184] width 167 height 22
click at [178, 185] on input "[PERSON_NAME]" at bounding box center [257, 184] width 167 height 22
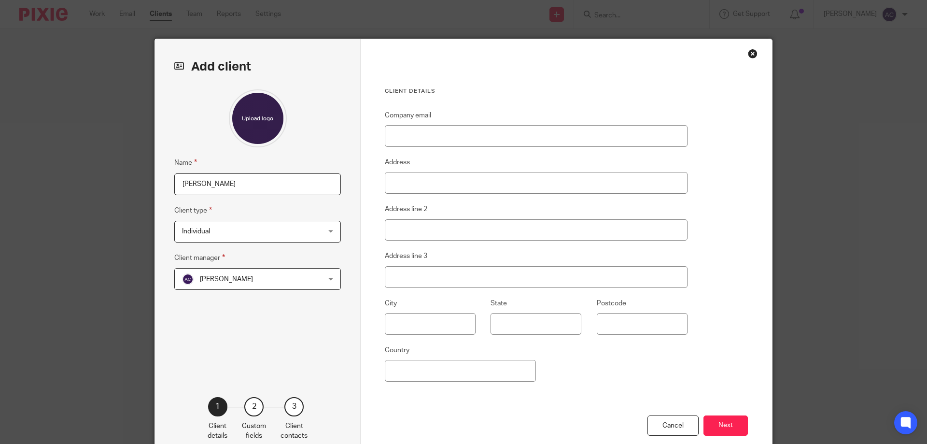
drag, startPoint x: 212, startPoint y: 183, endPoint x: 243, endPoint y: 179, distance: 31.6
click at [243, 179] on input "[PERSON_NAME]" at bounding box center [257, 184] width 167 height 22
drag, startPoint x: 244, startPoint y: 180, endPoint x: 226, endPoint y: 188, distance: 19.2
click at [244, 181] on input "[PERSON_NAME]" at bounding box center [257, 184] width 167 height 22
click at [174, 184] on input "[PERSON_NAME]" at bounding box center [257, 184] width 167 height 22
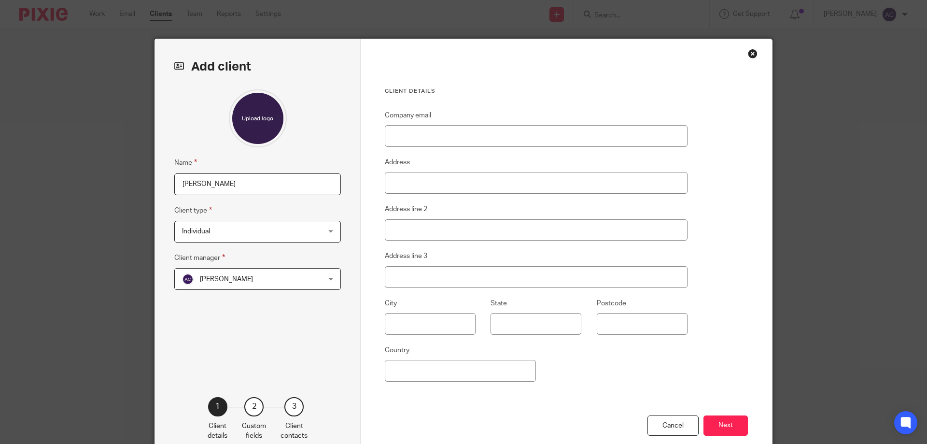
click at [263, 186] on input "[PERSON_NAME]" at bounding box center [257, 184] width 167 height 22
click at [223, 187] on input "Maureen Dharadhar" at bounding box center [257, 184] width 167 height 22
type input "Maureen Dharadhar"
click at [271, 284] on span "[PERSON_NAME]" at bounding box center [245, 278] width 126 height 20
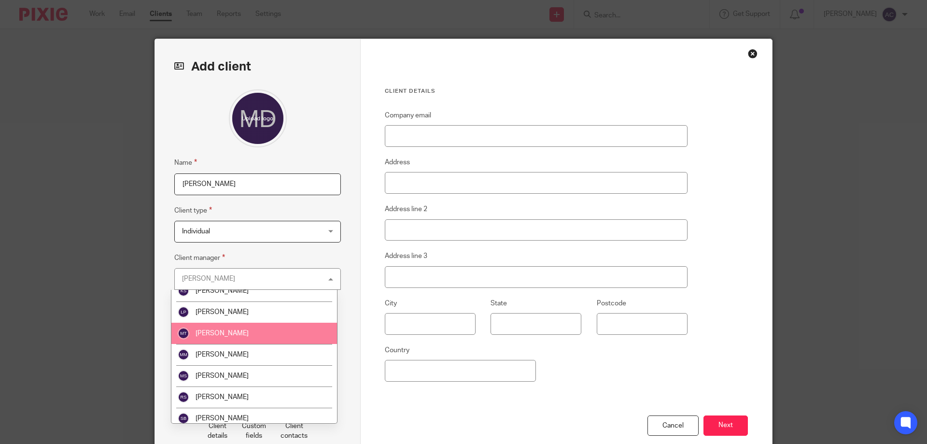
scroll to position [168, 0]
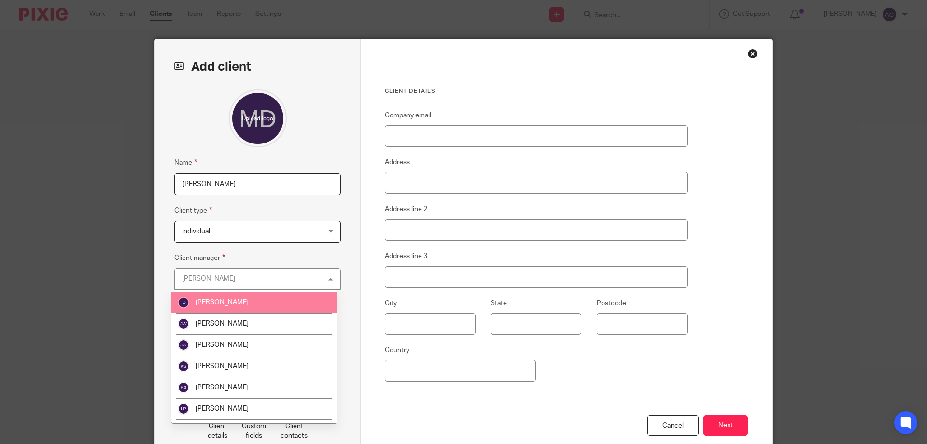
click at [225, 308] on li "Ian Douglas" at bounding box center [254, 301] width 166 height 21
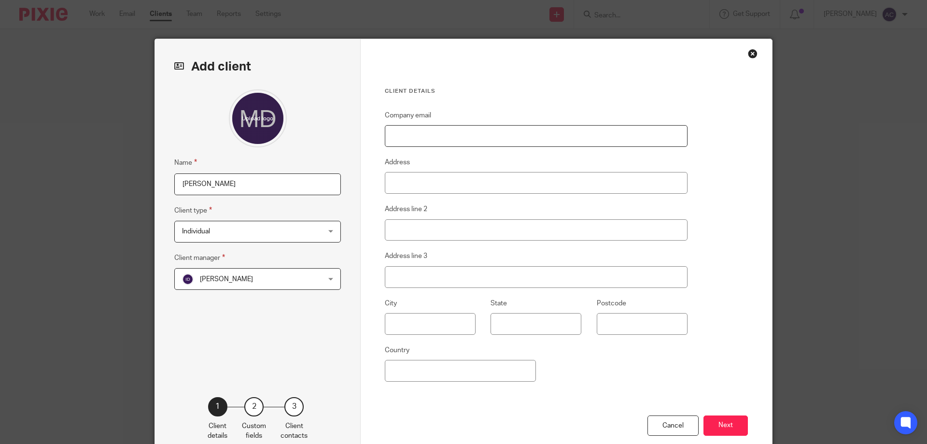
click at [474, 139] on input "Company email" at bounding box center [536, 136] width 303 height 22
paste input "sarasullivan9@outlook.com"
type input "sarasullivan9@outlook.com"
click at [517, 110] on fieldset "Company email sarasullivan9@outlook.com" at bounding box center [536, 128] width 303 height 37
click at [389, 133] on input "sarasullivan9@outlook.com" at bounding box center [536, 136] width 303 height 22
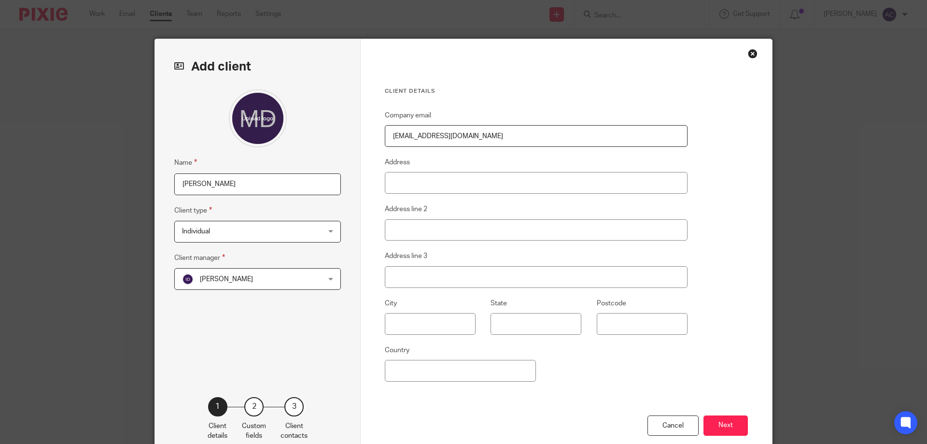
click at [472, 171] on fieldset "Address" at bounding box center [536, 174] width 303 height 37
click at [482, 175] on input "Address" at bounding box center [536, 183] width 303 height 22
click at [426, 183] on input "Address" at bounding box center [536, 183] width 303 height 22
type input "18 Furrowfelde"
click at [402, 320] on input "text" at bounding box center [430, 324] width 91 height 22
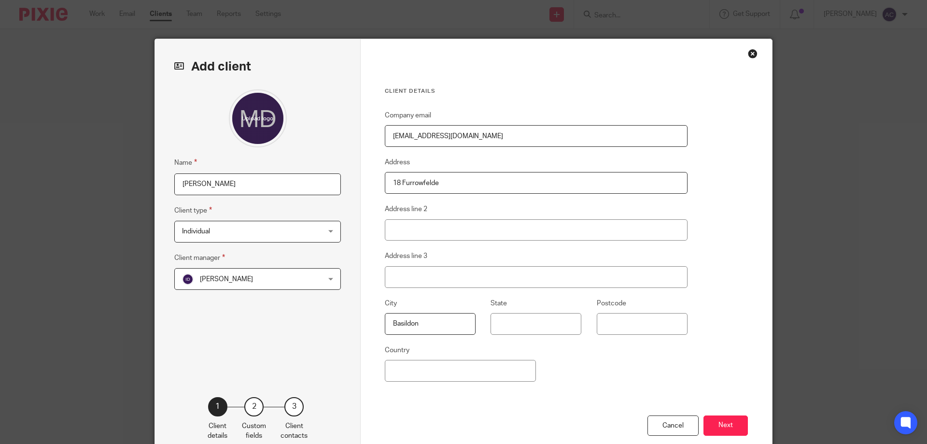
type input "Basildon"
click at [510, 325] on input "State" at bounding box center [535, 324] width 91 height 22
type input "Essex"
click at [554, 343] on div "City Basildon State Essex Postcode" at bounding box center [529, 320] width 318 height 47
click at [411, 322] on input "Basildon" at bounding box center [430, 324] width 91 height 22
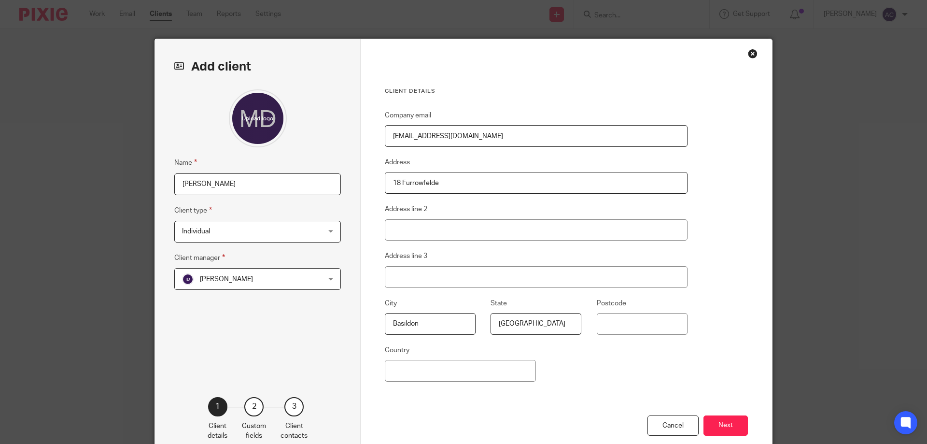
click at [380, 323] on fieldset "City Basildon" at bounding box center [423, 315] width 106 height 37
click at [385, 322] on input "Basildon" at bounding box center [430, 324] width 91 height 22
click at [393, 323] on input "Basildon" at bounding box center [430, 324] width 91 height 22
click at [388, 324] on input "Basildon" at bounding box center [430, 324] width 91 height 22
click at [627, 330] on input "Postcode" at bounding box center [642, 324] width 91 height 22
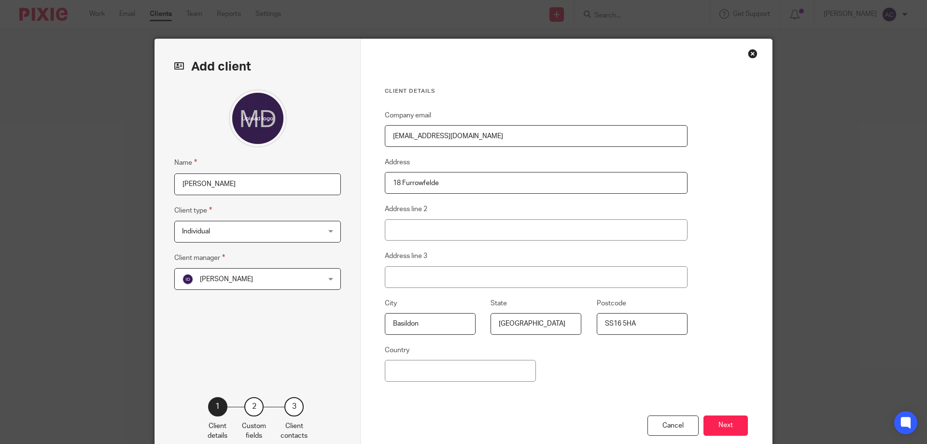
click at [762, 319] on div "Client details Company email sarasullivan9@outlook.com Address 18 Furrowfelde A…" at bounding box center [566, 249] width 411 height 420
drag, startPoint x: 621, startPoint y: 321, endPoint x: 632, endPoint y: 327, distance: 12.3
click at [621, 322] on input "SS16 5HA" at bounding box center [642, 324] width 91 height 22
click at [619, 321] on input "SS16 5HA" at bounding box center [642, 324] width 91 height 22
type input "SS16 5HA"
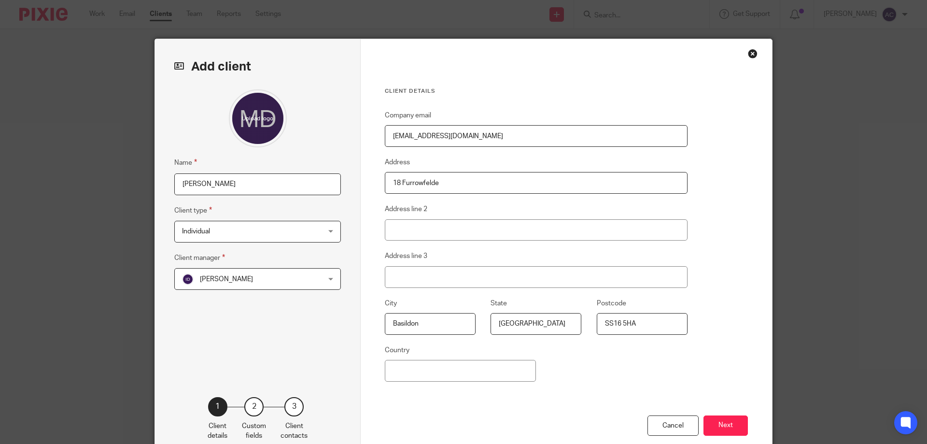
click at [597, 321] on input "SS16 5HA" at bounding box center [642, 324] width 91 height 22
click at [665, 362] on div "Company email sarasullivan9@outlook.com Address 18 Furrowfelde Address line 2 A…" at bounding box center [536, 262] width 303 height 305
click at [405, 231] on input "Address line 2" at bounding box center [536, 230] width 303 height 22
type input "Kingswood"
click at [455, 186] on input "18 Furrowfelde" at bounding box center [536, 183] width 303 height 22
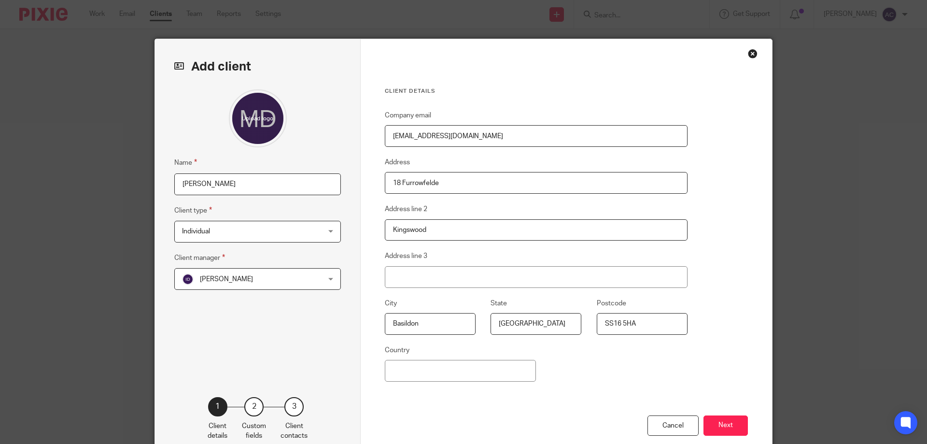
click at [399, 182] on input "18 Furrowfelde" at bounding box center [536, 183] width 303 height 22
type input "18 Furrowfelde"
click at [386, 178] on input "18 Furrowfelde" at bounding box center [536, 183] width 303 height 22
click at [503, 210] on fieldset "Address line 2 Kingswood" at bounding box center [536, 221] width 303 height 37
click at [738, 425] on button "Next" at bounding box center [725, 425] width 44 height 21
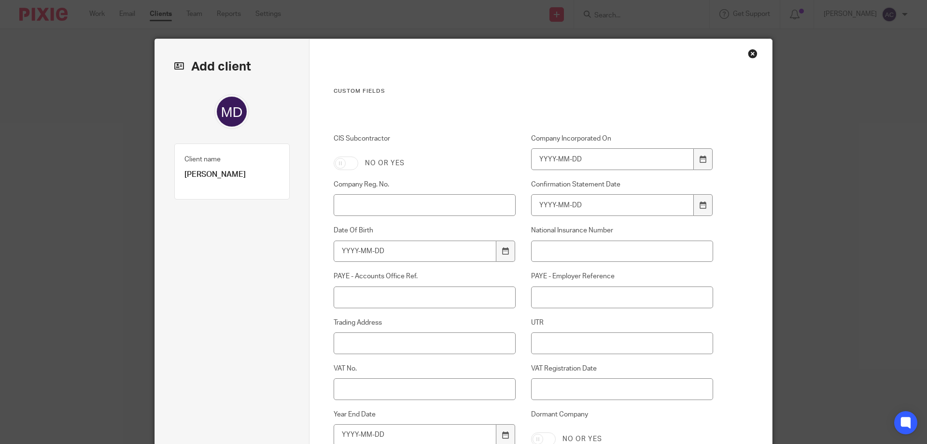
click at [738, 425] on div "Custom fields CIS Subcontractor No or yes Company Incorporated On Company Reg. …" at bounding box center [540, 301] width 463 height 525
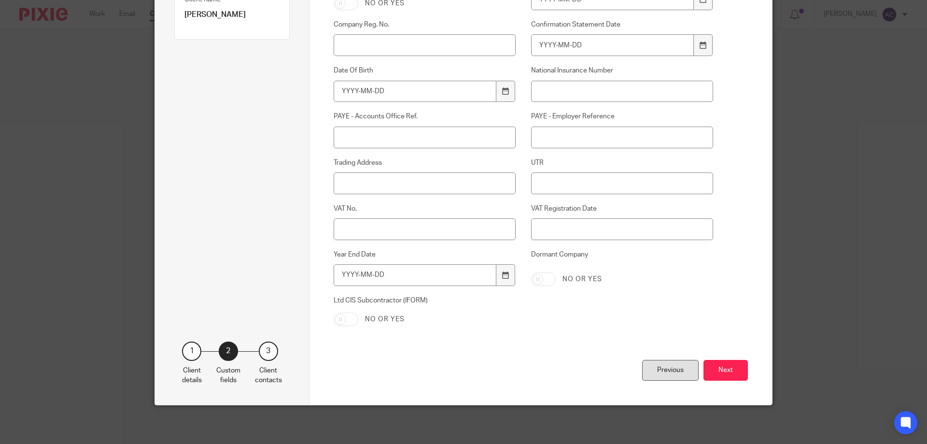
click at [647, 372] on div "Previous" at bounding box center [670, 370] width 56 height 21
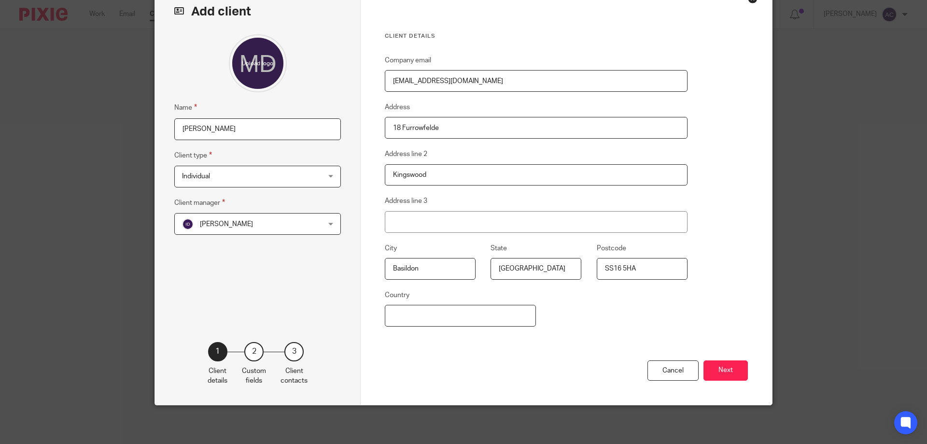
click at [416, 314] on input "Country" at bounding box center [460, 316] width 151 height 22
type input "England"
click at [447, 330] on div "Company email sarasullivan9@outlook.com Address 18 Furrowfelde Address line 2 K…" at bounding box center [536, 207] width 303 height 305
click at [726, 369] on button "Next" at bounding box center [725, 370] width 44 height 21
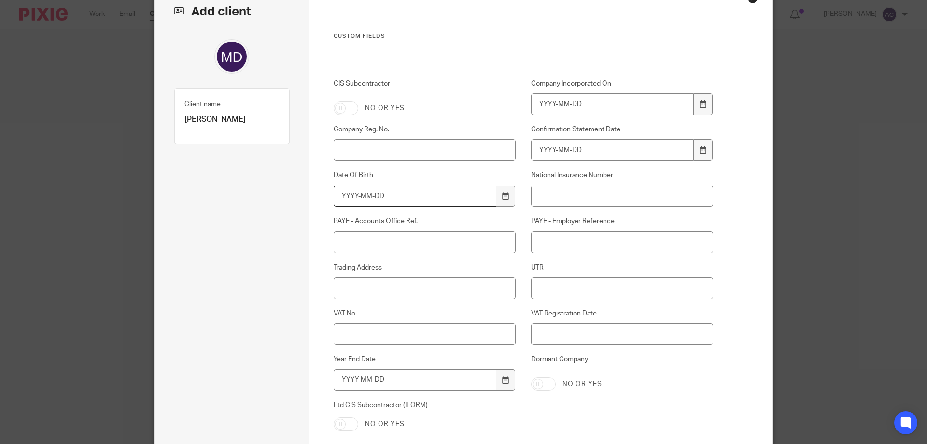
click at [339, 194] on input "Date Of Birth" at bounding box center [414, 196] width 163 height 22
click at [393, 197] on input "1941" at bounding box center [414, 196] width 163 height 22
click at [472, 213] on div "CIS Subcontractor No or yes Company Incorporated On Company Reg. No. Confirmati…" at bounding box center [515, 272] width 395 height 386
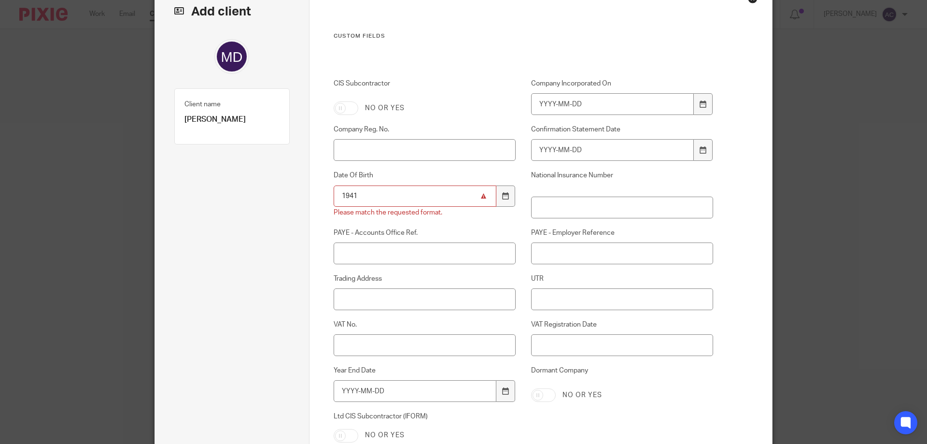
click at [432, 193] on input "1941" at bounding box center [414, 196] width 163 height 22
type input "1"
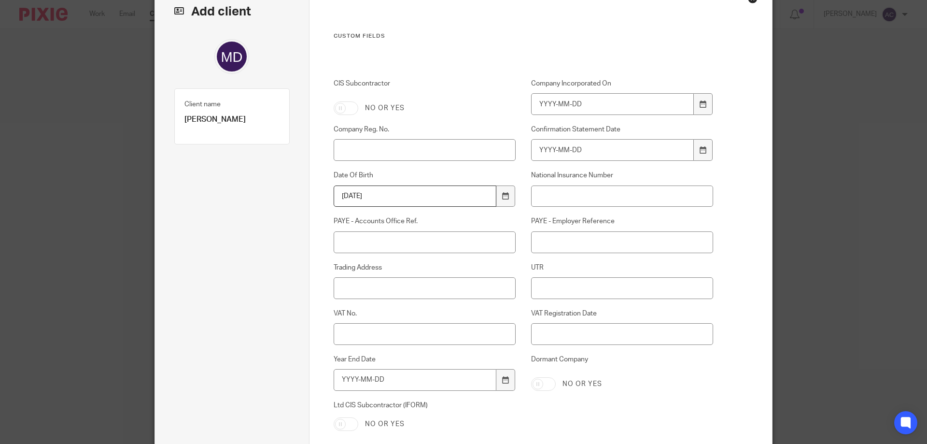
type input "1941-09-05"
click at [476, 246] on input "PAYE - Accounts Office Ref." at bounding box center [424, 242] width 182 height 22
click at [542, 194] on input "National Insurance Number" at bounding box center [622, 196] width 182 height 22
click at [706, 205] on input "YK016428D" at bounding box center [622, 196] width 182 height 22
click at [597, 196] on input "YK016428D" at bounding box center [622, 196] width 182 height 22
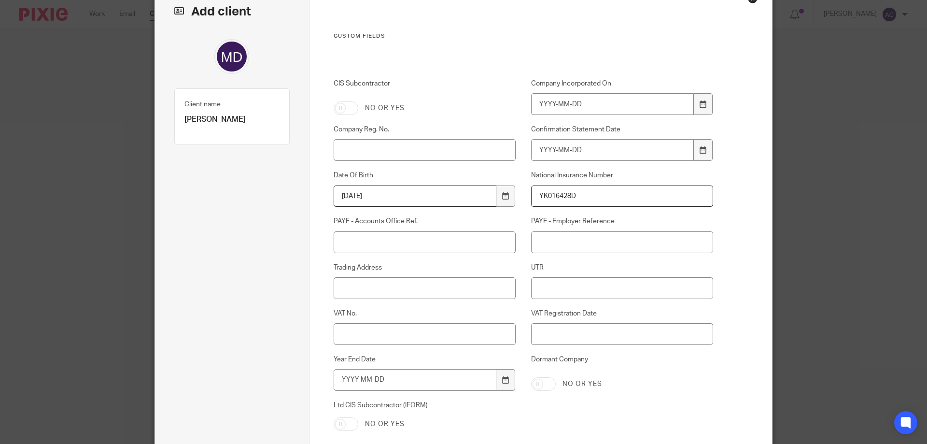
click at [532, 194] on input "YK016428D" at bounding box center [622, 196] width 182 height 22
click at [554, 196] on input "YK016428D" at bounding box center [622, 196] width 182 height 22
click at [564, 195] on input "YK016428D" at bounding box center [622, 196] width 182 height 22
click at [551, 194] on input "YK016428D" at bounding box center [622, 196] width 182 height 22
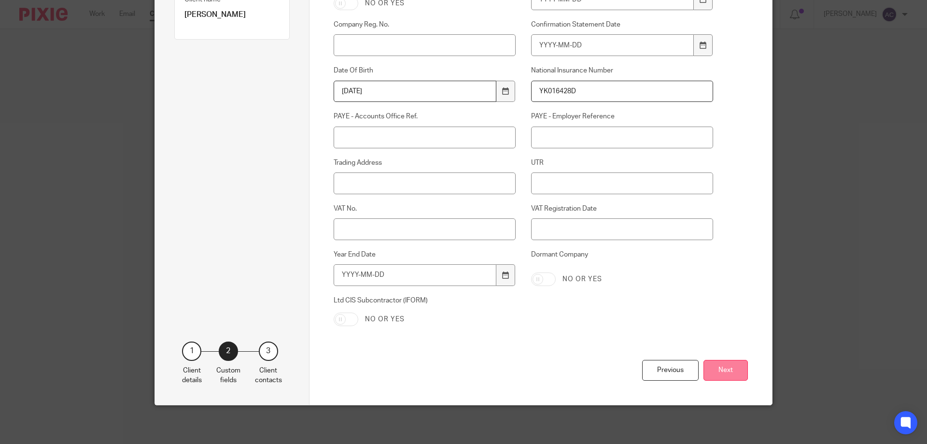
type input "YK016428D"
click at [742, 365] on button "Next" at bounding box center [725, 370] width 44 height 21
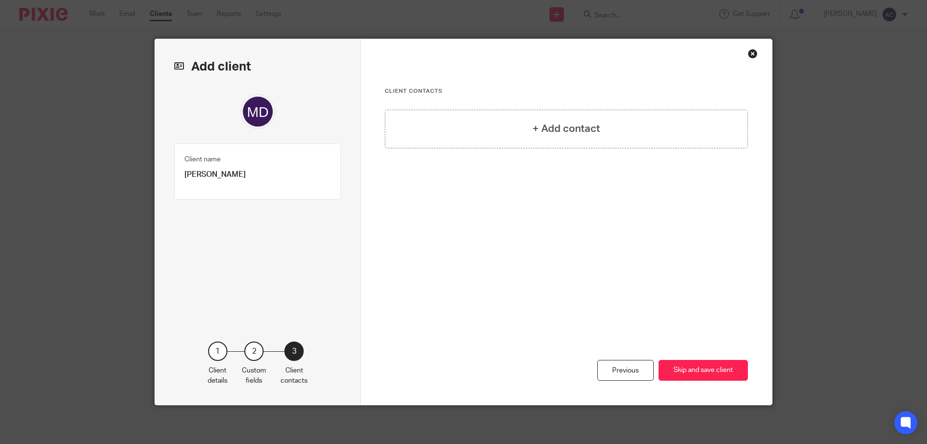
scroll to position [0, 0]
click at [539, 128] on h4 "+ Add contact" at bounding box center [566, 128] width 68 height 15
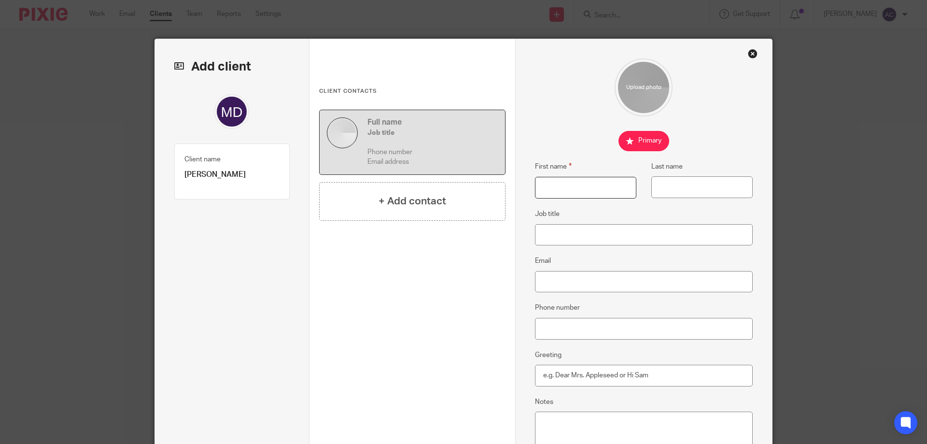
drag, startPoint x: 573, startPoint y: 184, endPoint x: 577, endPoint y: 188, distance: 5.5
click at [573, 185] on input "First name" at bounding box center [585, 188] width 101 height 22
type input "M"
type input "Maureen"
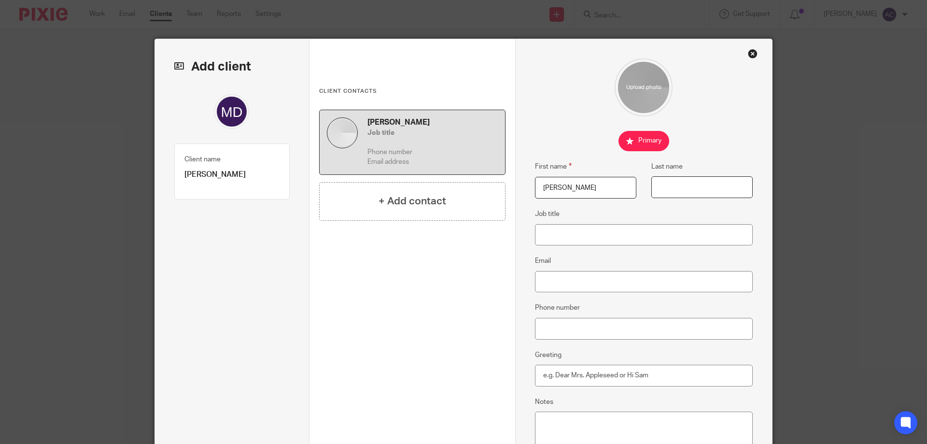
click at [707, 185] on input "Last name" at bounding box center [701, 187] width 101 height 22
type input "Dharadhar"
click at [548, 284] on input "Email" at bounding box center [644, 282] width 218 height 22
paste input "[EMAIL_ADDRESS][DOMAIN_NAME]"
type input "[EMAIL_ADDRESS][DOMAIN_NAME]"
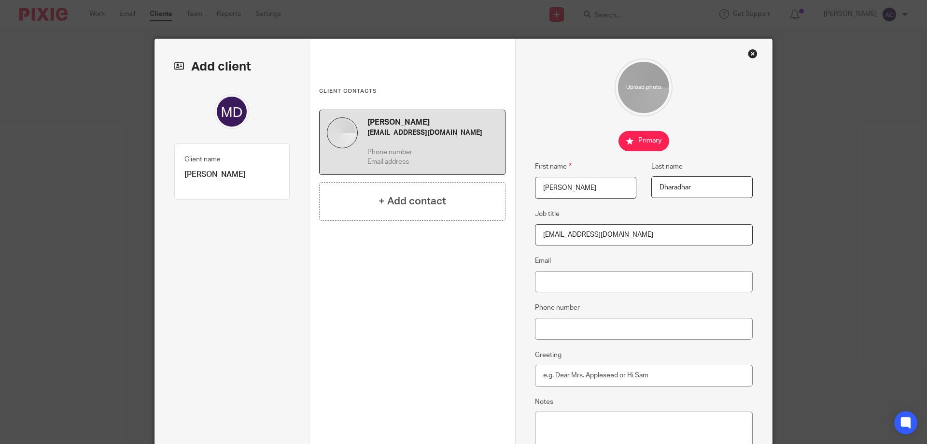
drag, startPoint x: 600, startPoint y: 235, endPoint x: 518, endPoint y: 234, distance: 82.5
click at [518, 234] on div "First name Maureen Last name Dharadhar Job title sarasullivan9@outlook.com Emai…" at bounding box center [643, 285] width 257 height 492
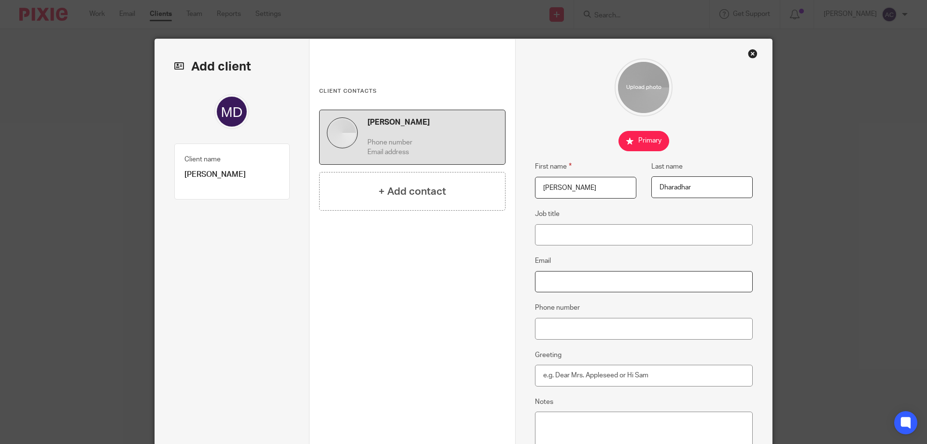
paste input "[EMAIL_ADDRESS][DOMAIN_NAME]"
drag, startPoint x: 537, startPoint y: 279, endPoint x: 640, endPoint y: 288, distance: 103.6
click at [537, 279] on input "sarasullivan9@outlook.com" at bounding box center [644, 282] width 218 height 22
type input "sarasullivan9@outlook.com"
click at [535, 182] on input "Maureen" at bounding box center [585, 188] width 101 height 22
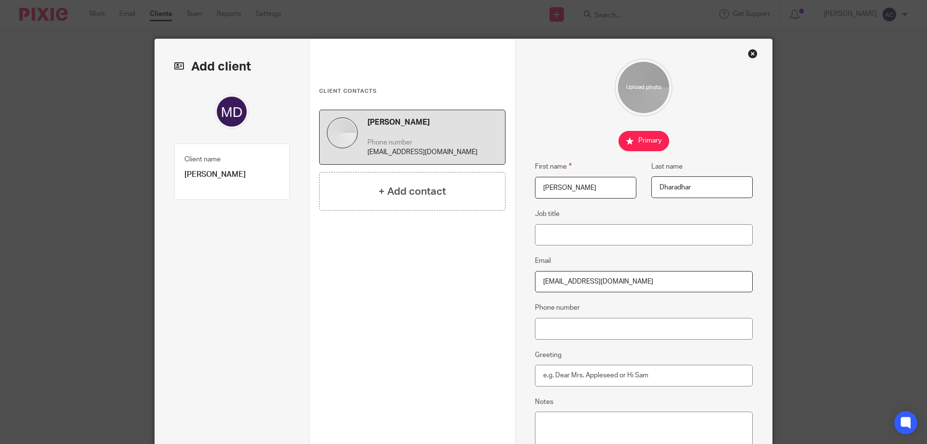
click at [653, 185] on input "Dharadhar" at bounding box center [701, 187] width 101 height 22
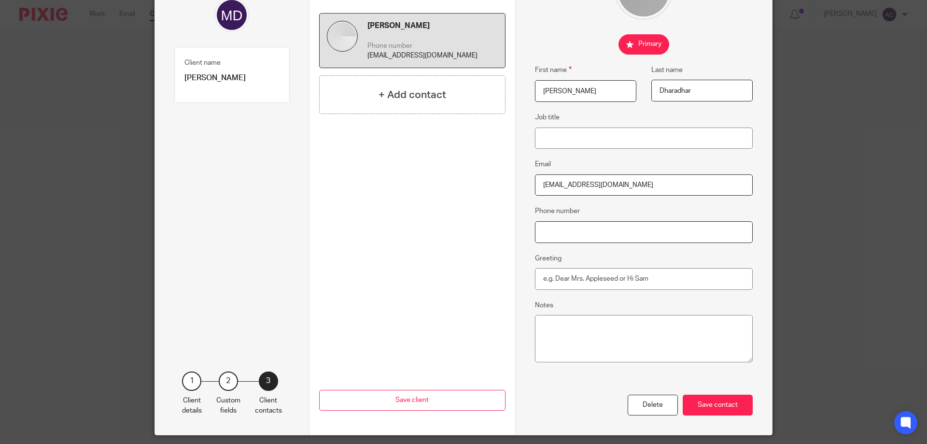
click at [606, 233] on input "Phone number" at bounding box center [644, 232] width 218 height 22
paste input "07777657436"
click at [538, 231] on input "07777657436" at bounding box center [644, 232] width 218 height 22
type input "07777657436"
click at [735, 411] on div "Save contact" at bounding box center [717, 404] width 70 height 21
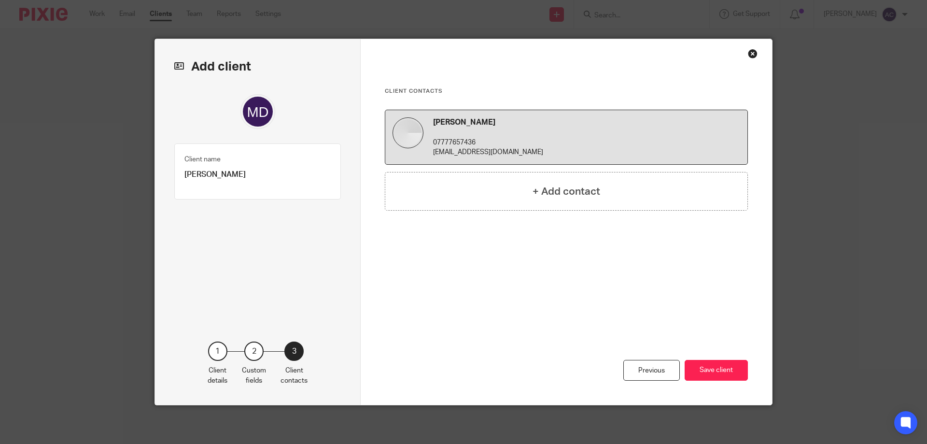
scroll to position [0, 0]
click at [718, 371] on button "Save client" at bounding box center [715, 370] width 63 height 21
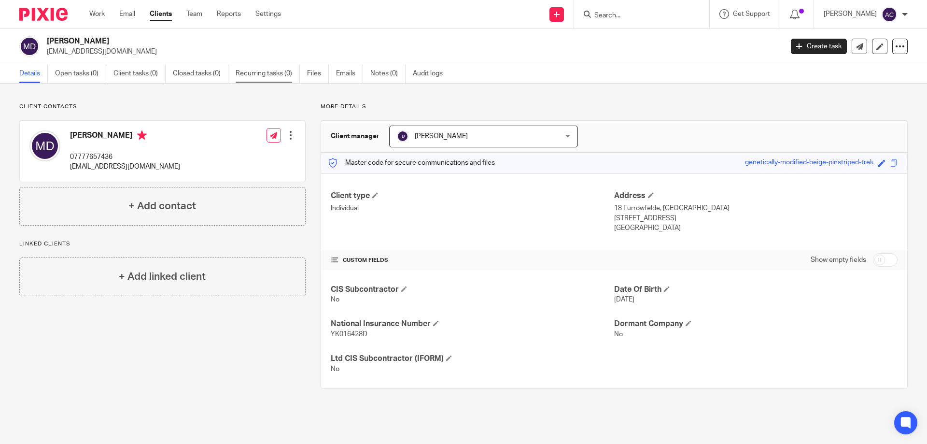
click at [244, 74] on link "Recurring tasks (0)" at bounding box center [268, 73] width 64 height 19
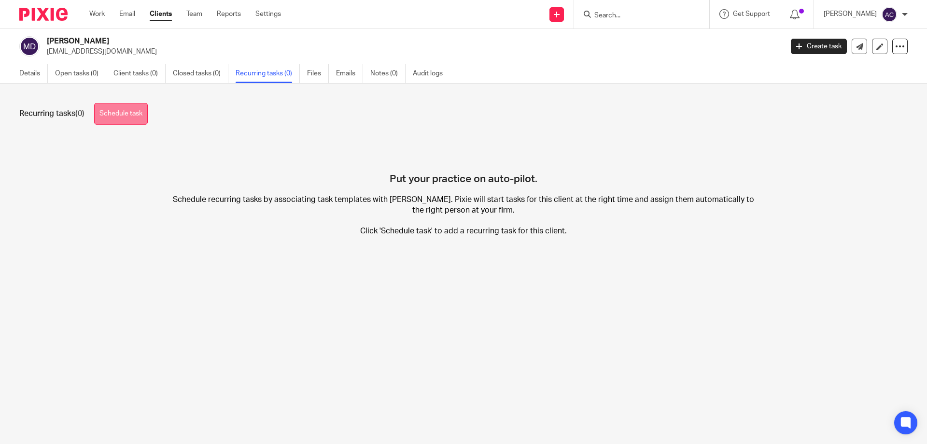
click at [127, 120] on link "Schedule task" at bounding box center [121, 114] width 54 height 22
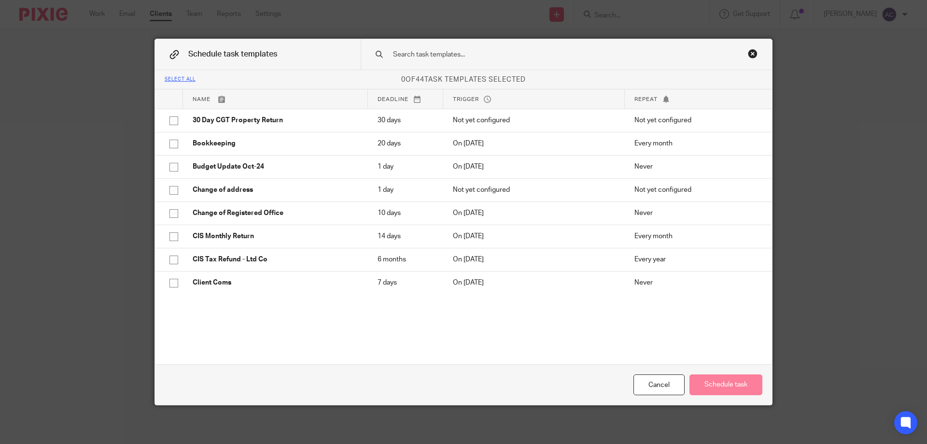
click at [468, 60] on input "text" at bounding box center [551, 54] width 318 height 11
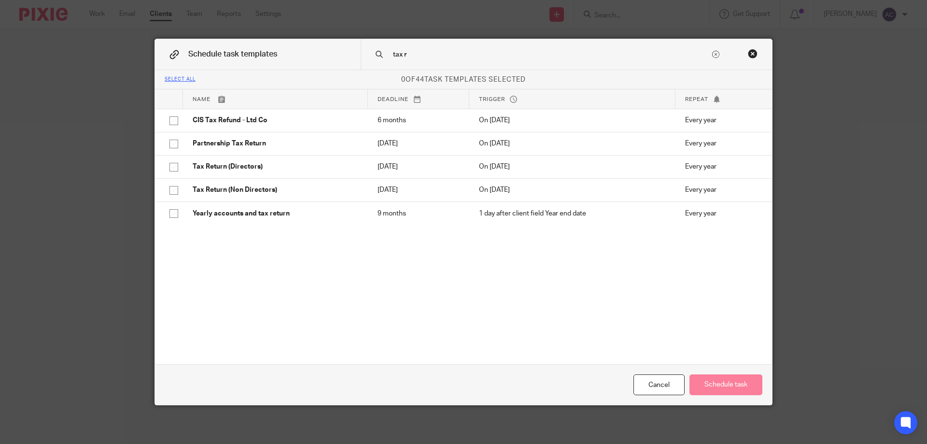
type input "tax r"
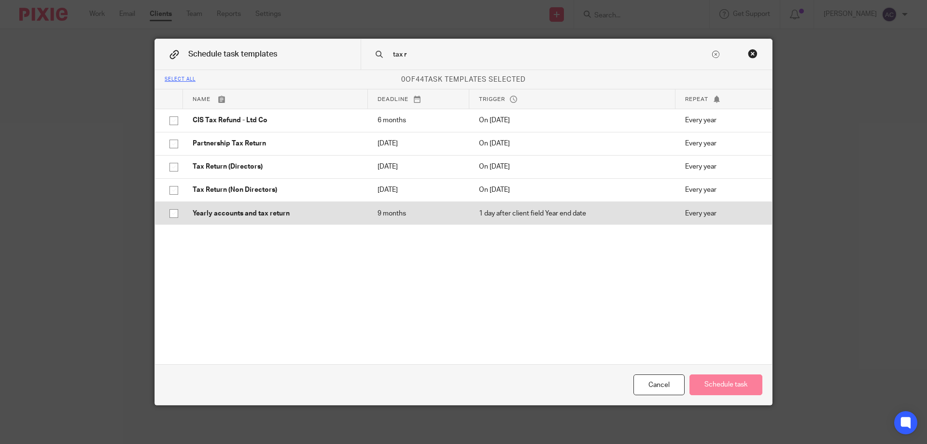
click at [258, 195] on td "Tax Return (Non Directors)" at bounding box center [275, 189] width 185 height 23
checkbox input "true"
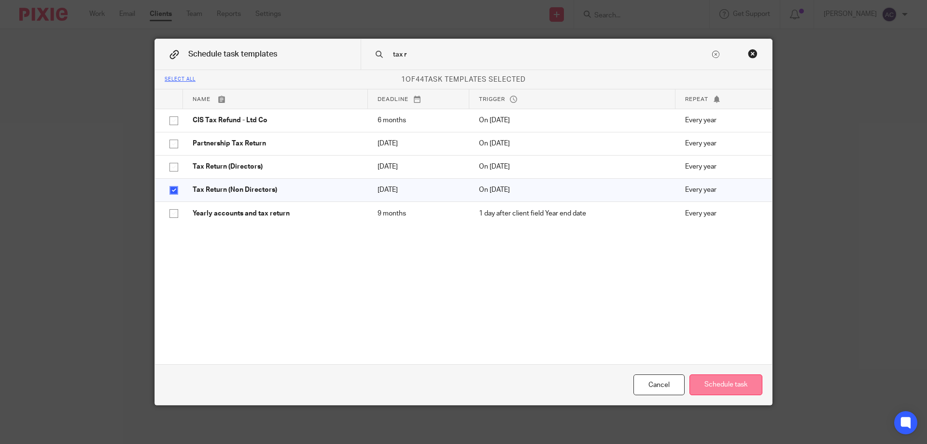
click at [723, 383] on button "Schedule task" at bounding box center [725, 384] width 73 height 21
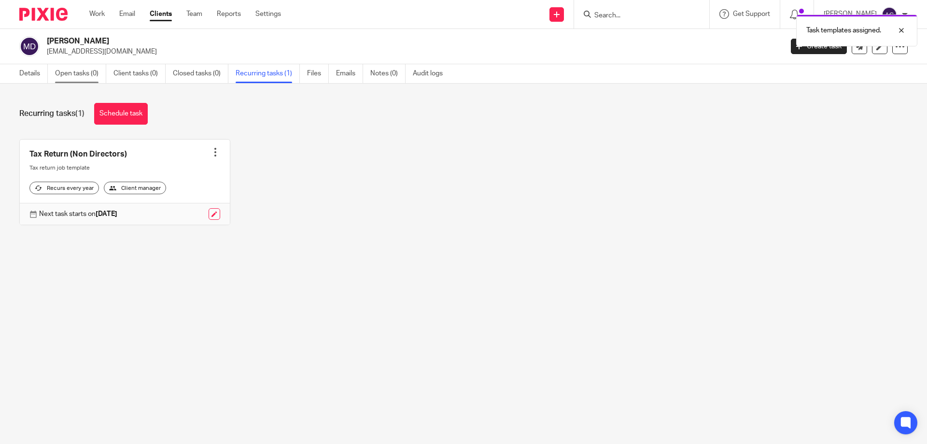
click at [91, 79] on link "Open tasks (0)" at bounding box center [80, 73] width 51 height 19
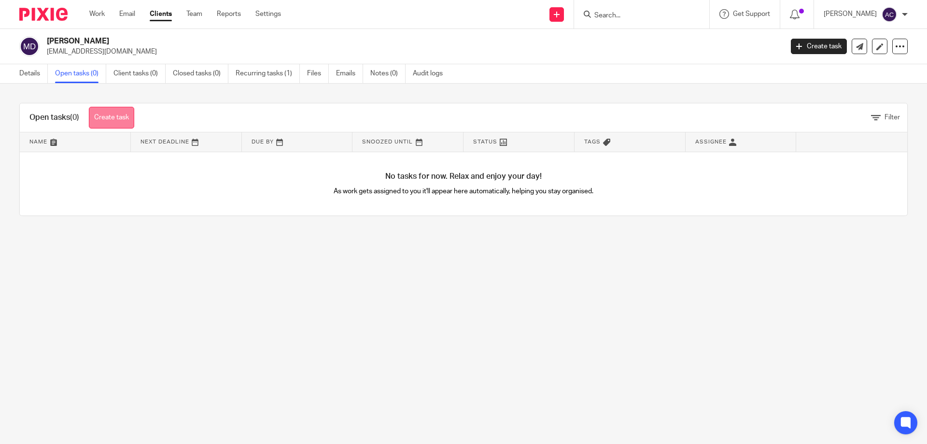
click at [115, 124] on link "Create task" at bounding box center [111, 118] width 45 height 22
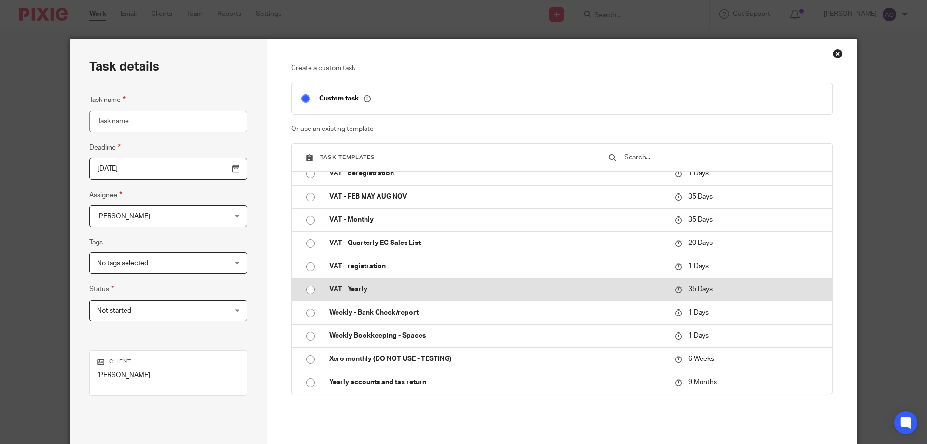
scroll to position [652, 0]
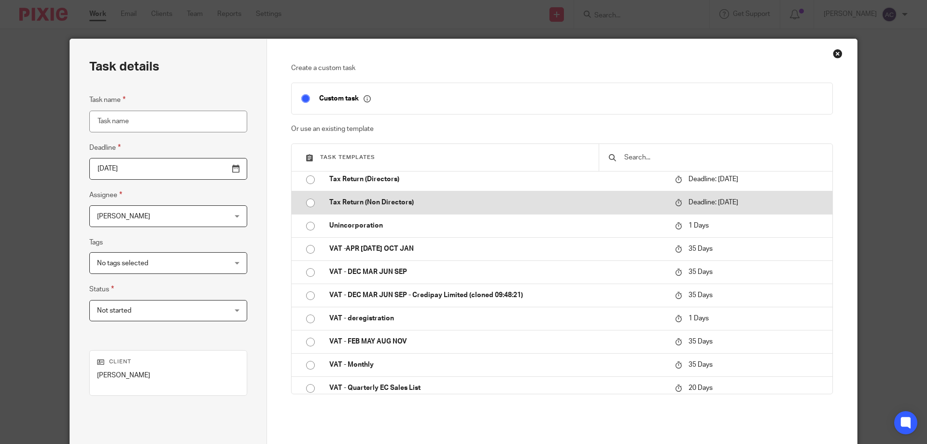
click at [356, 197] on td "Tax Return (Non Directors)" at bounding box center [494, 202] width 350 height 23
type input "[DATE]"
type input "Tax Return (Non Directors)"
checkbox input "false"
radio input "true"
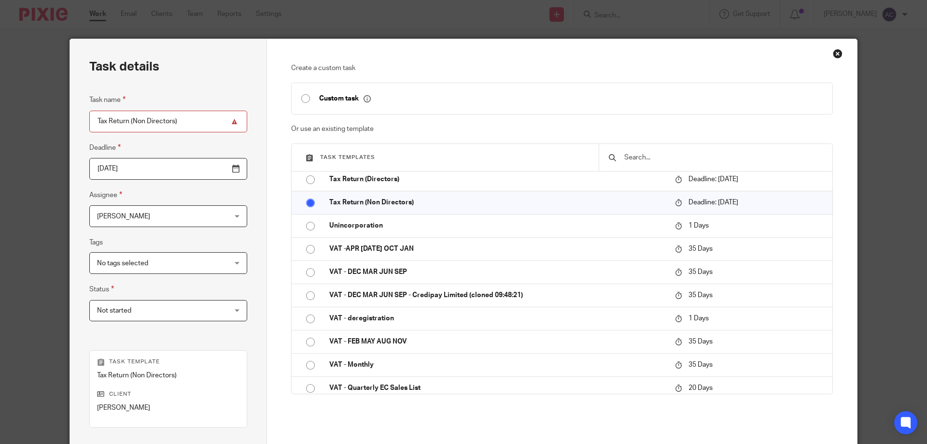
click at [160, 223] on span "[PERSON_NAME]" at bounding box center [157, 216] width 120 height 20
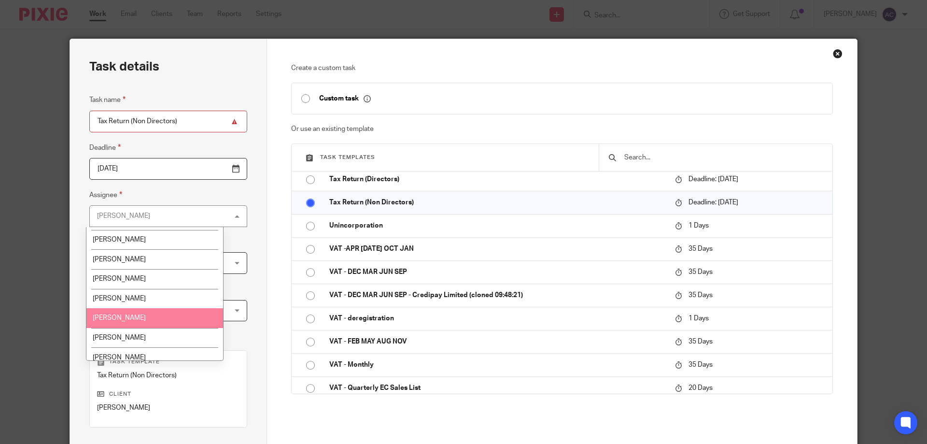
scroll to position [145, 0]
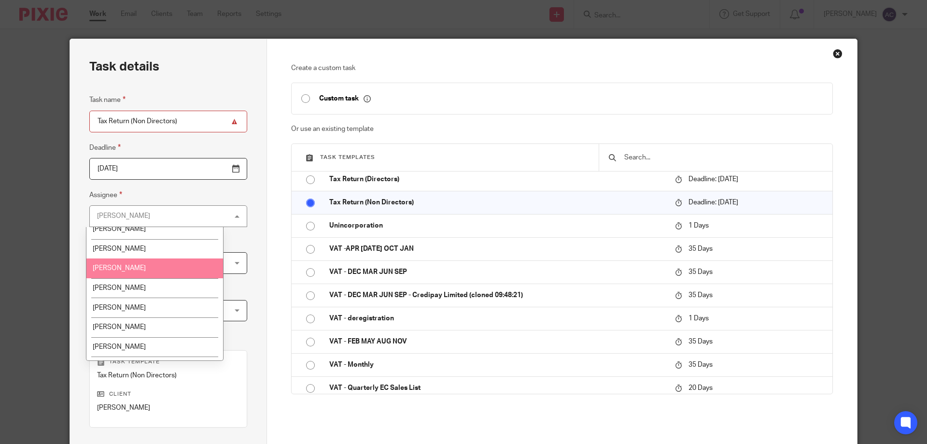
drag, startPoint x: 134, startPoint y: 272, endPoint x: 277, endPoint y: 315, distance: 148.6
click at [136, 272] on li "[PERSON_NAME]" at bounding box center [154, 268] width 137 height 20
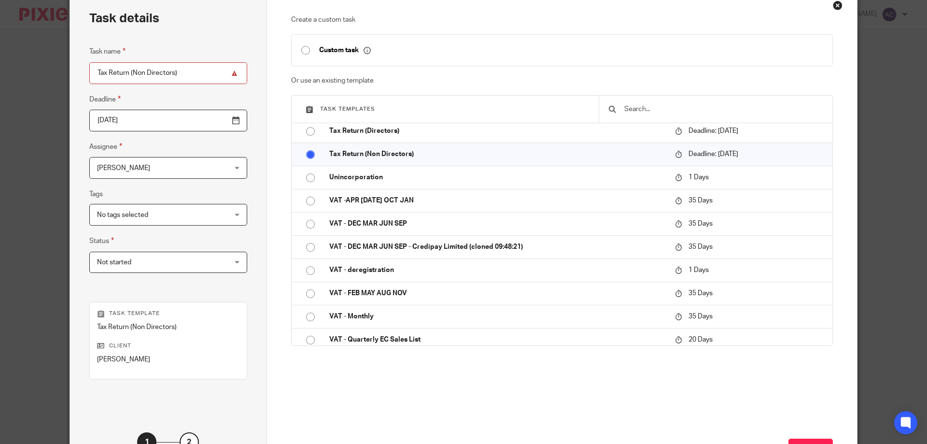
scroll to position [97, 0]
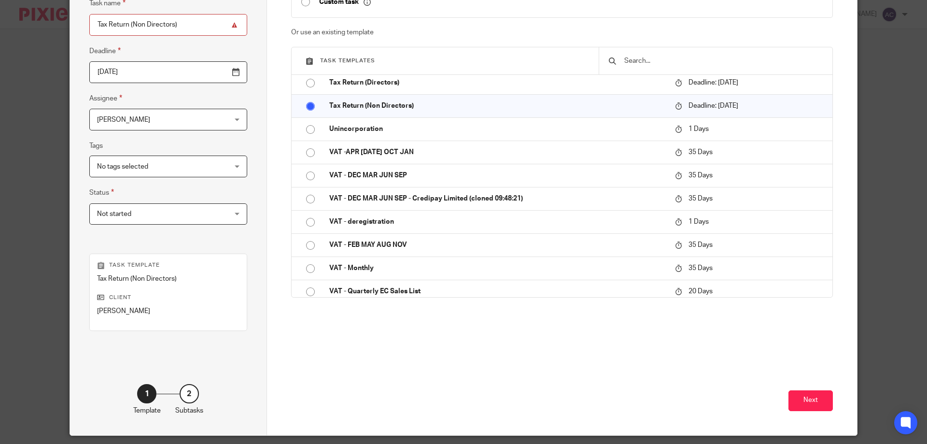
click at [537, 376] on div "Next" at bounding box center [562, 391] width 542 height 86
click at [803, 392] on button "Next" at bounding box center [810, 400] width 44 height 21
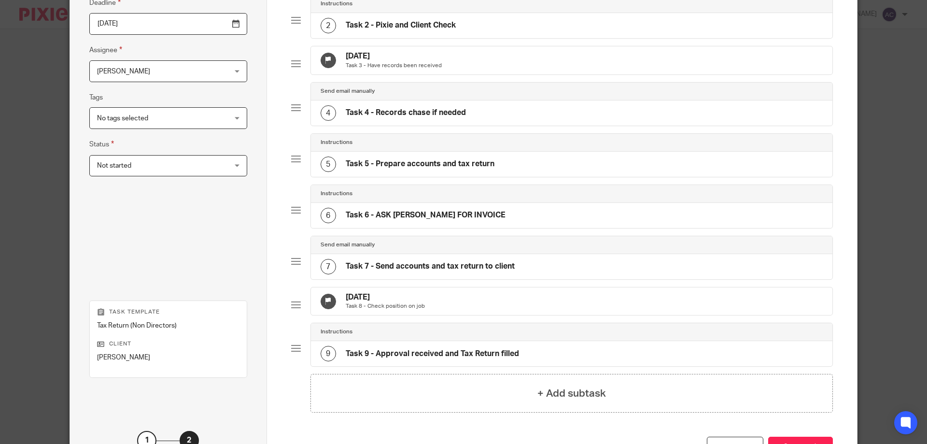
scroll to position [237, 0]
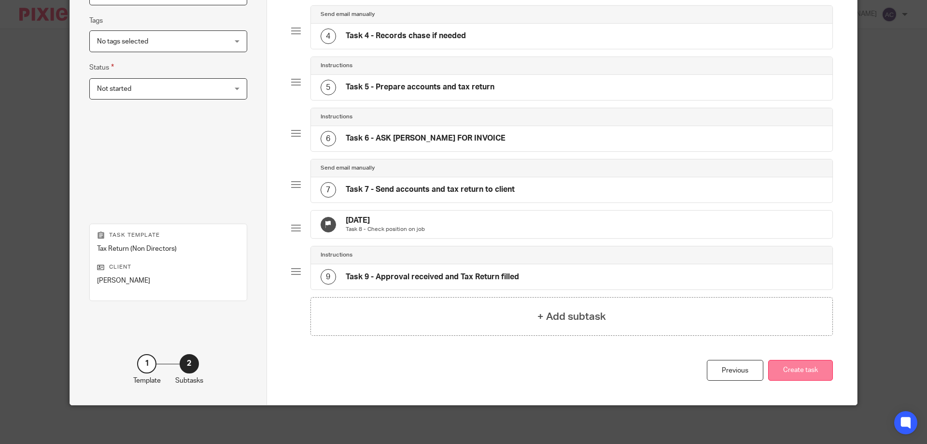
click at [800, 371] on button "Create task" at bounding box center [800, 370] width 65 height 21
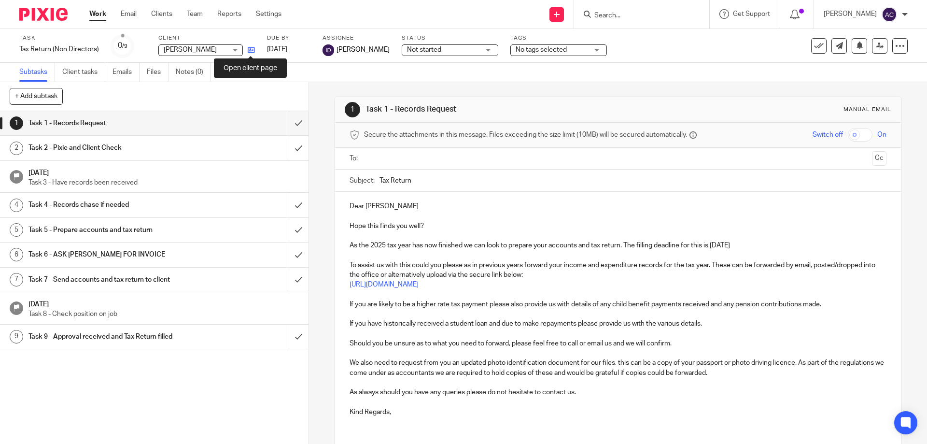
click at [253, 54] on icon at bounding box center [251, 49] width 7 height 7
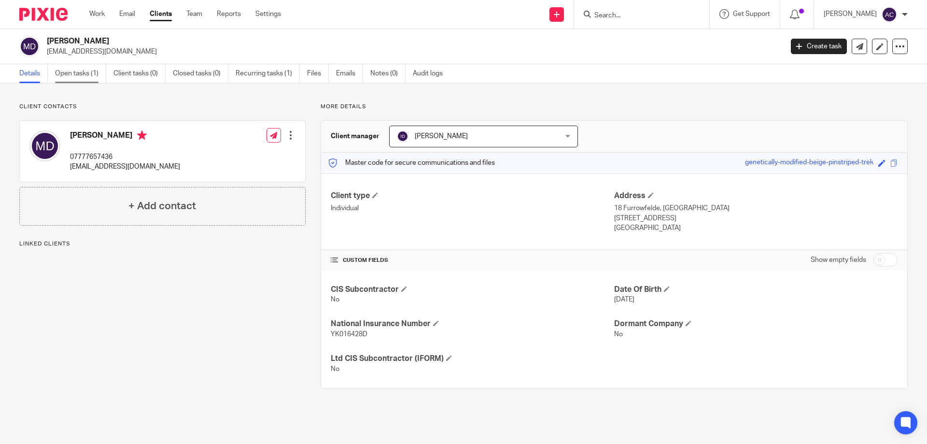
click at [93, 73] on link "Open tasks (1)" at bounding box center [80, 73] width 51 height 19
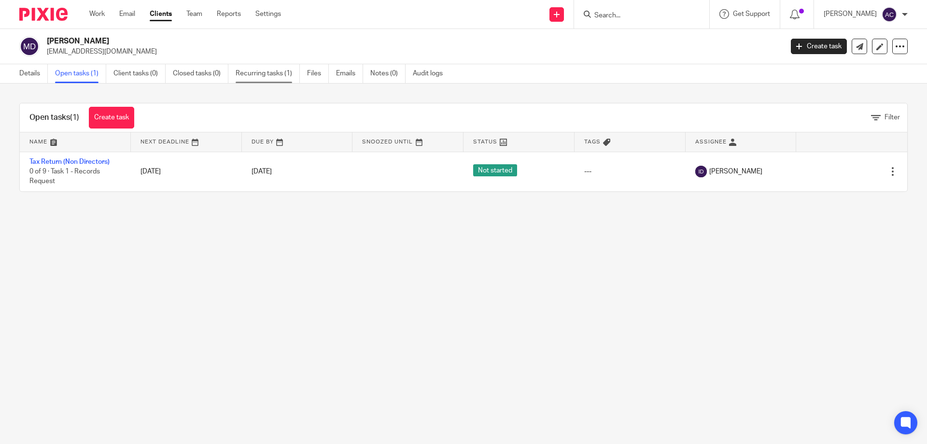
click at [283, 72] on link "Recurring tasks (1)" at bounding box center [268, 73] width 64 height 19
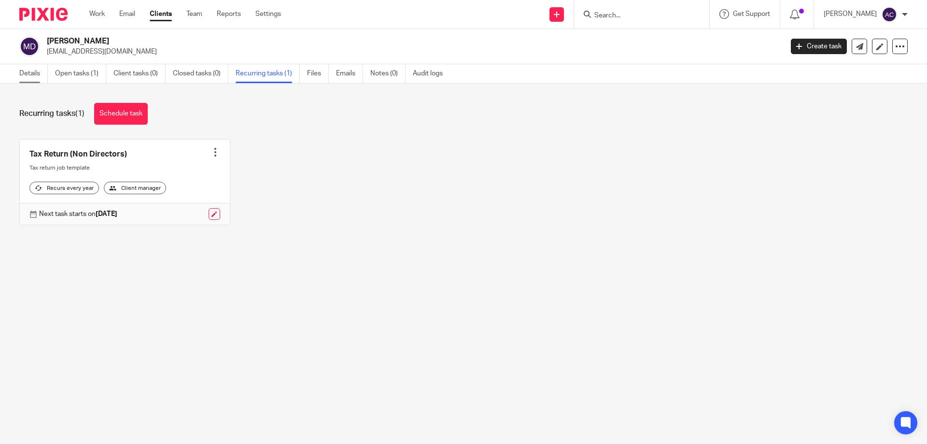
click at [22, 72] on link "Details" at bounding box center [33, 73] width 28 height 19
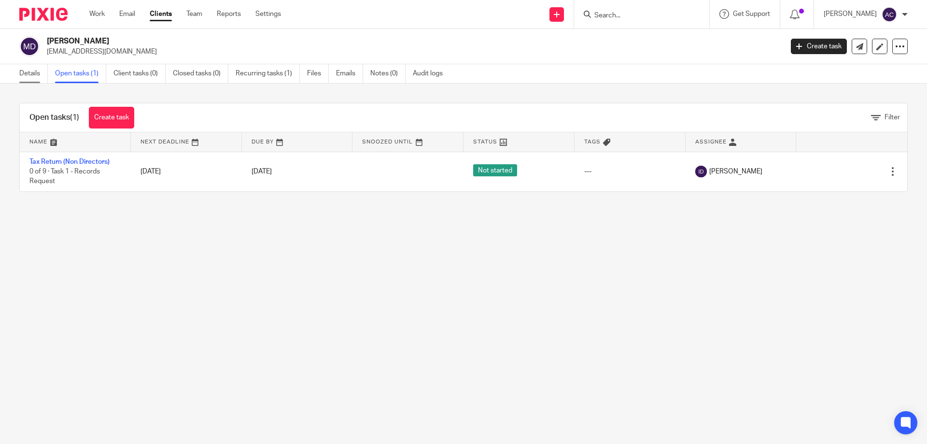
click at [26, 81] on link "Details" at bounding box center [33, 73] width 28 height 19
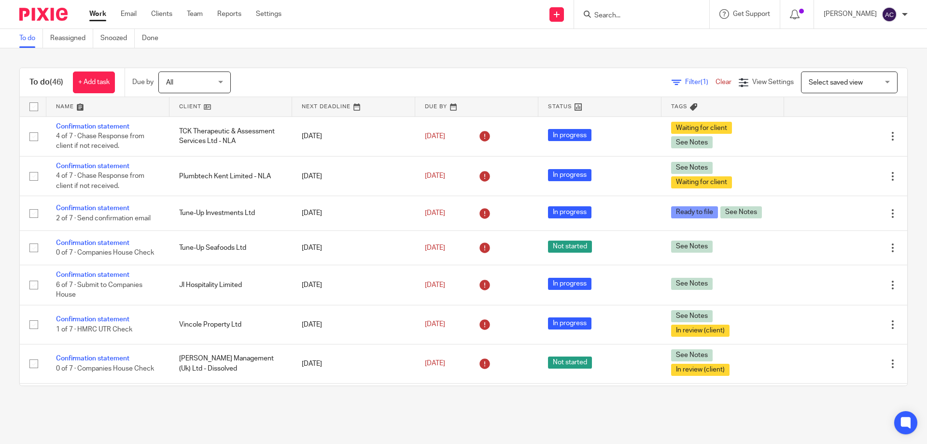
click at [638, 15] on input "Search" at bounding box center [636, 16] width 87 height 9
type input "main family"
click at [631, 31] on link at bounding box center [651, 37] width 120 height 14
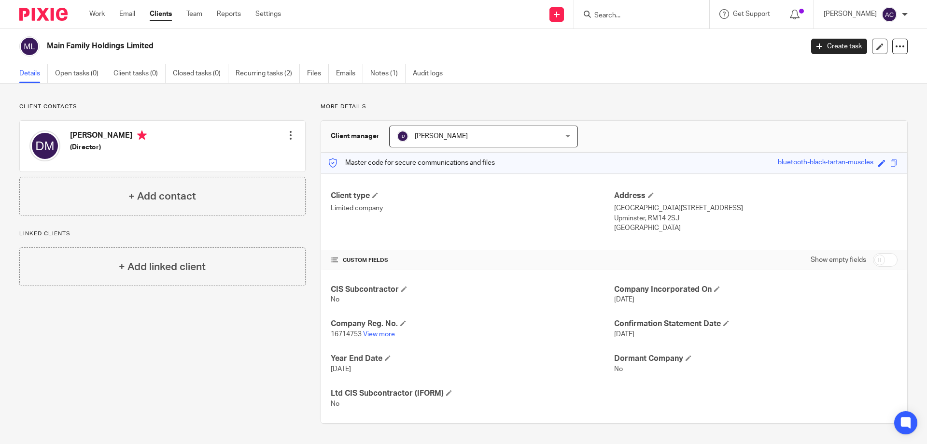
click at [621, 22] on div at bounding box center [641, 14] width 135 height 28
click at [623, 16] on input "Search" at bounding box center [636, 16] width 87 height 9
click at [873, 256] on input "checkbox" at bounding box center [885, 260] width 25 height 14
checkbox input "true"
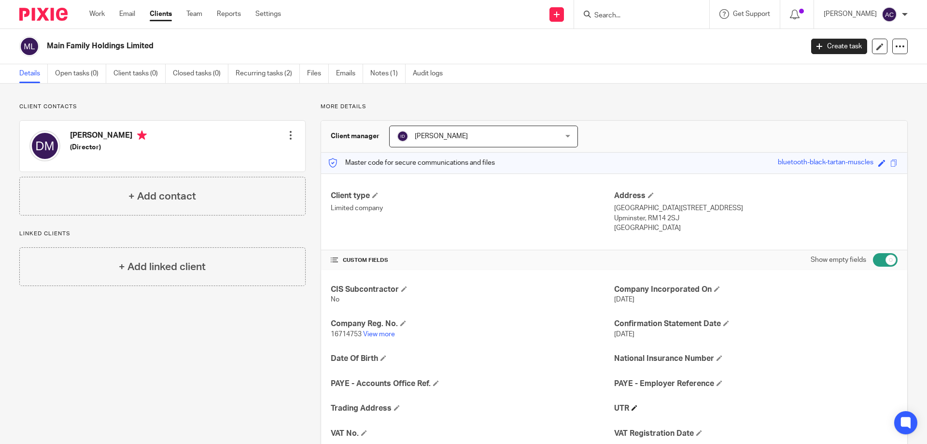
click at [637, 406] on h4 "UTR" at bounding box center [755, 408] width 283 height 10
click at [631, 409] on span at bounding box center [634, 407] width 6 height 6
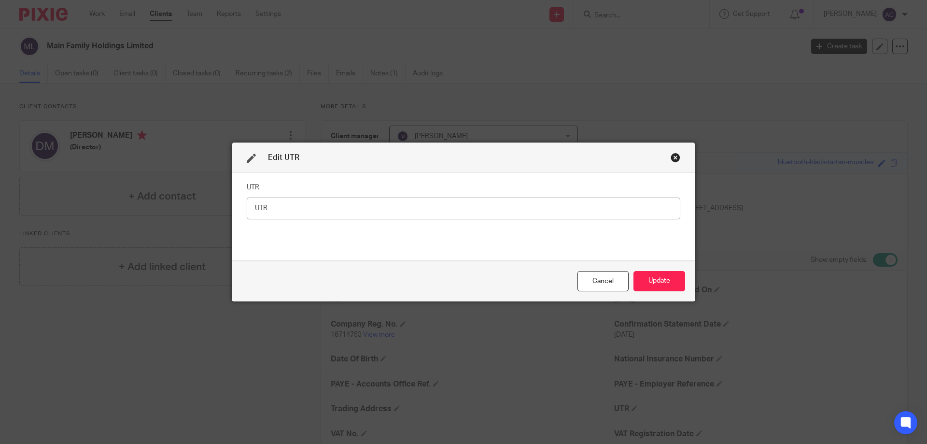
click at [396, 211] on input "text" at bounding box center [463, 208] width 433 height 22
click at [250, 204] on input "1064705551" at bounding box center [463, 208] width 433 height 22
type input "1064705551"
click at [635, 274] on button "Update" at bounding box center [659, 281] width 52 height 21
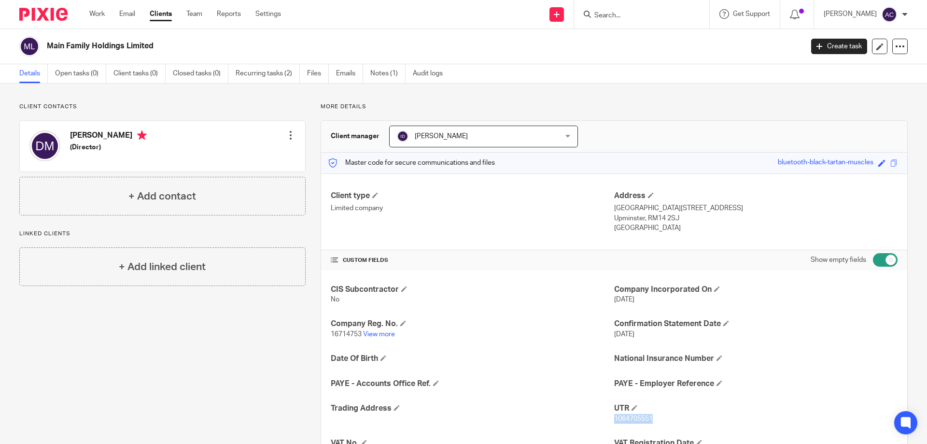
drag, startPoint x: 656, startPoint y: 420, endPoint x: 609, endPoint y: 419, distance: 46.8
click at [614, 419] on p "1064705551" at bounding box center [755, 419] width 283 height 10
copy span "1064705551"
click at [385, 332] on link "View more" at bounding box center [379, 334] width 32 height 7
click at [653, 16] on input "Search" at bounding box center [636, 16] width 87 height 9
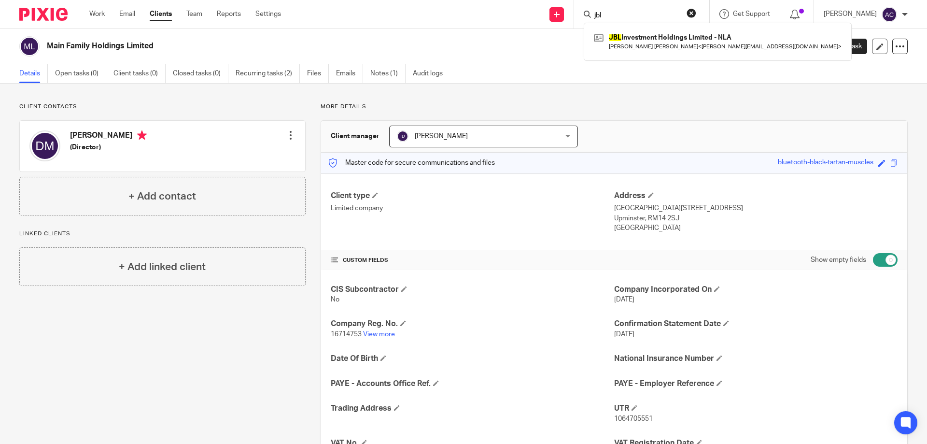
type input "jbl"
click at [648, 30] on div "JBL Investment Holdings Limited - NLA James Bernard Leach < james@harmony-lets.…" at bounding box center [717, 42] width 268 height 38
drag, startPoint x: 616, startPoint y: 17, endPoint x: 586, endPoint y: 13, distance: 29.7
click at [586, 13] on div "jbl JBL Investment Holdings Limited - NLA James Bernard Leach < james@harmony-l…" at bounding box center [641, 14] width 135 height 28
type input "steam and"
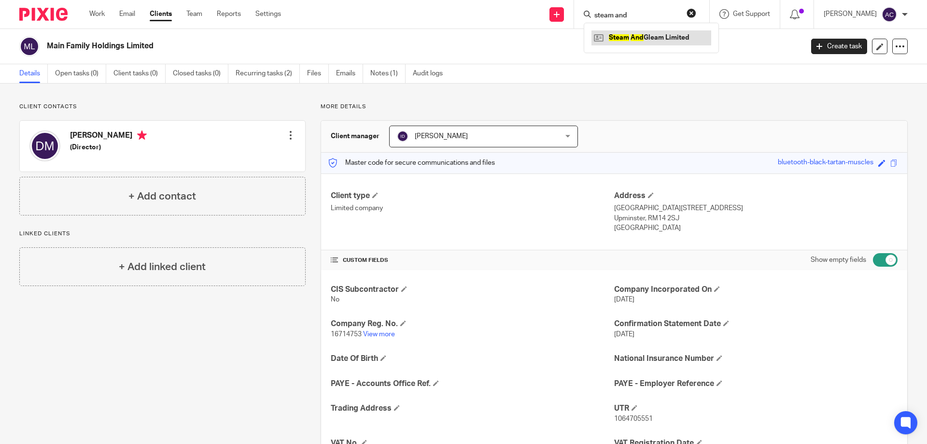
click at [656, 35] on link at bounding box center [651, 37] width 120 height 14
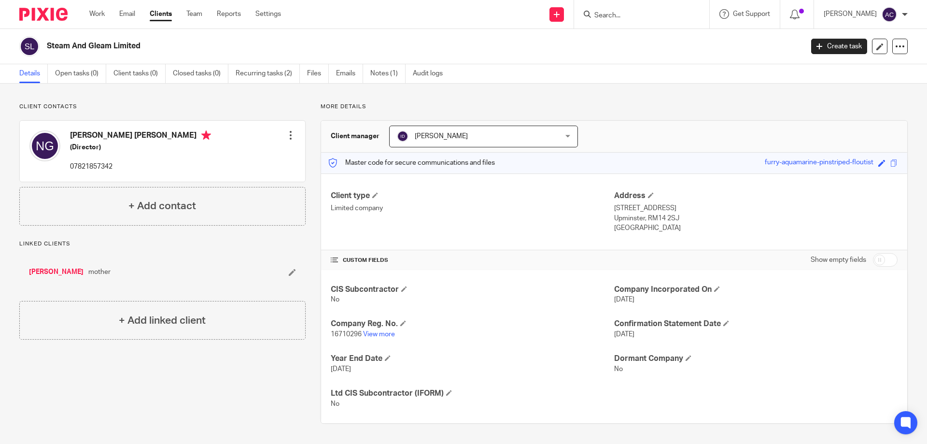
click at [619, 14] on input "Search" at bounding box center [636, 16] width 87 height 9
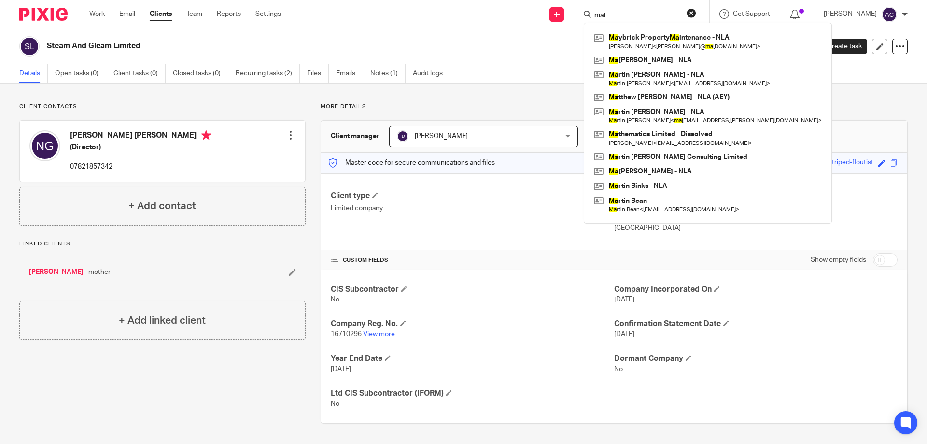
type input "main"
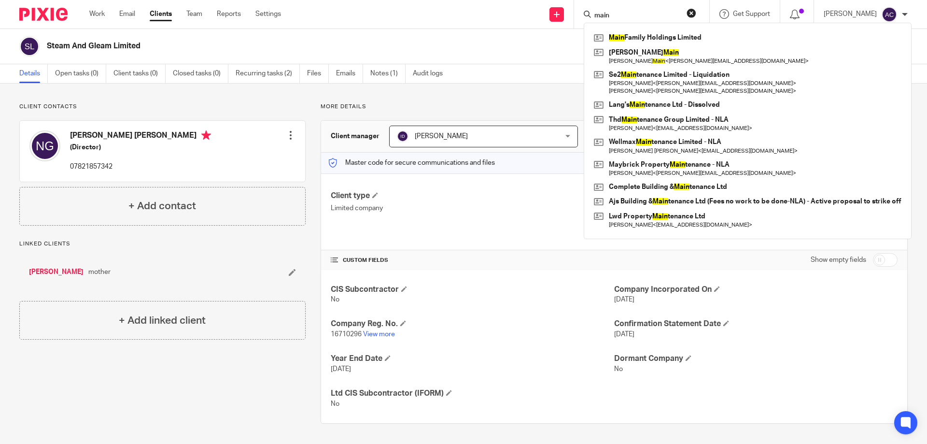
drag, startPoint x: 619, startPoint y: 12, endPoint x: 572, endPoint y: 11, distance: 46.3
click at [572, 11] on div "Send new email Create task Add client main Main Family Holdings Limited [PERSON…" at bounding box center [610, 14] width 631 height 28
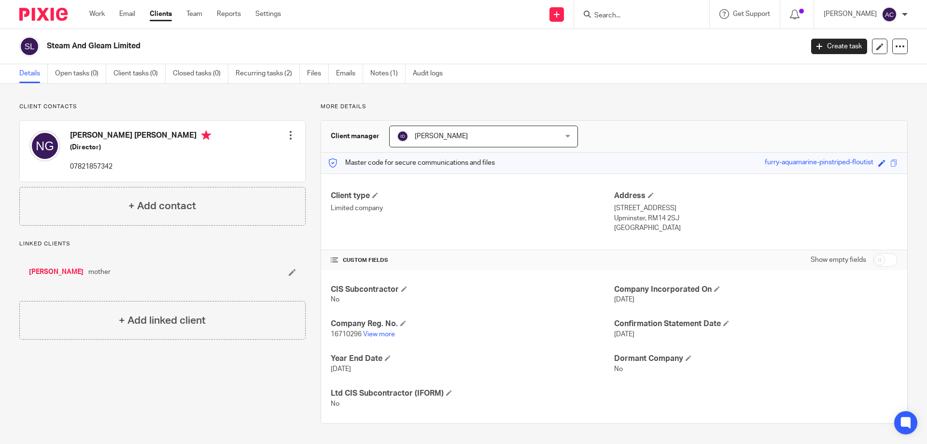
click at [629, 14] on input "Search" at bounding box center [636, 16] width 87 height 9
type input "steam a"
click at [614, 39] on link at bounding box center [651, 37] width 120 height 14
click at [575, 333] on p "16710296 View more" at bounding box center [472, 334] width 283 height 10
click at [874, 257] on input "checkbox" at bounding box center [885, 260] width 25 height 14
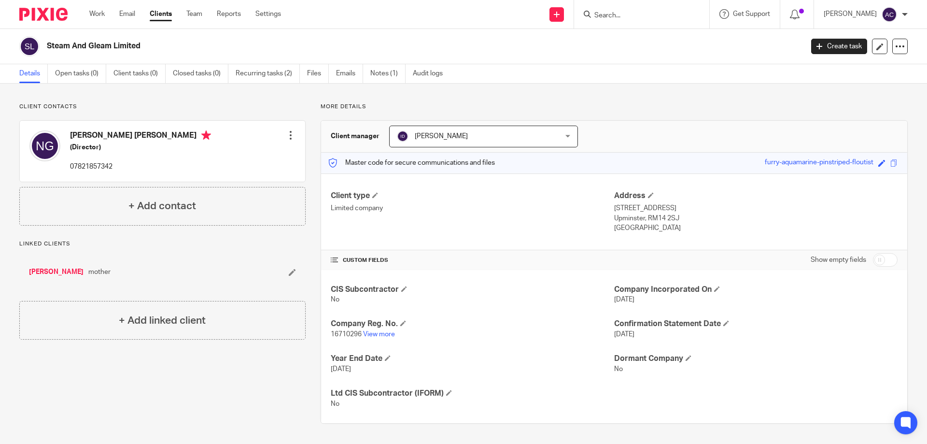
checkbox input "true"
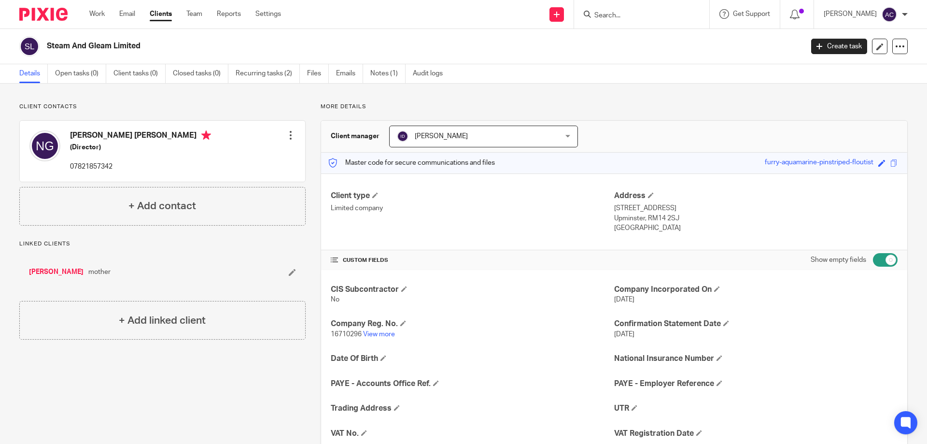
scroll to position [48, 0]
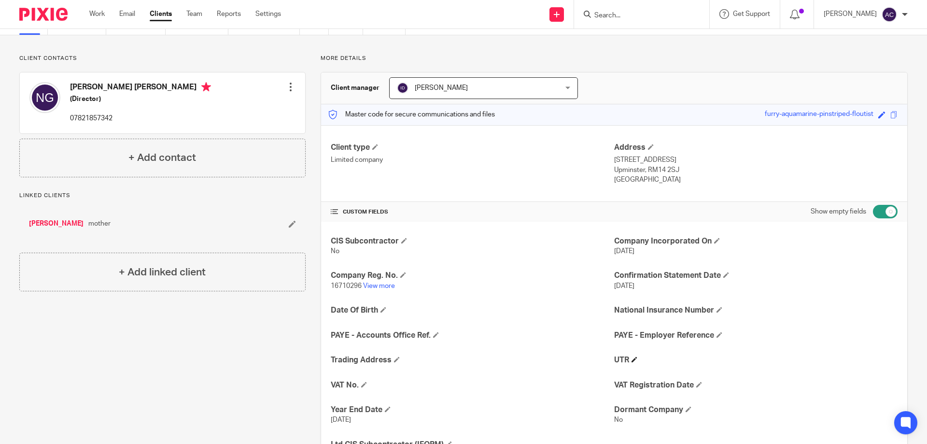
click at [634, 357] on span at bounding box center [634, 359] width 6 height 6
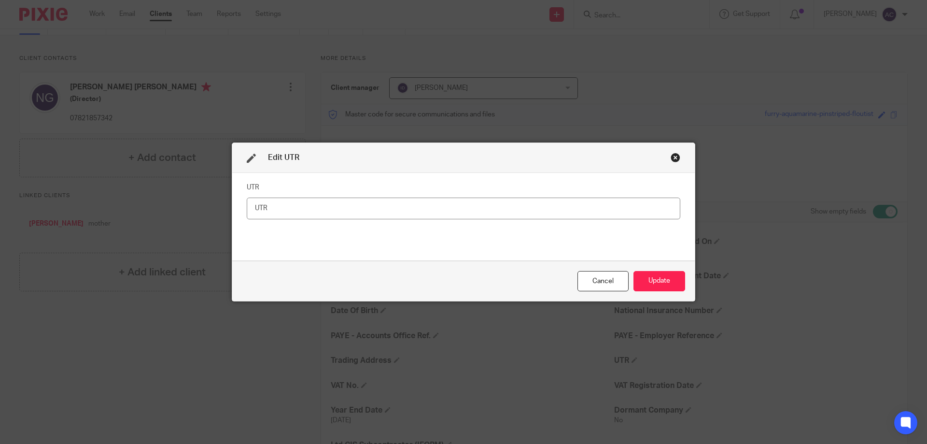
click at [310, 205] on input "text" at bounding box center [463, 208] width 433 height 22
click at [250, 211] on input "8658704297" at bounding box center [463, 208] width 433 height 22
type input "8658704297"
click at [259, 209] on input "8658704297" at bounding box center [463, 208] width 433 height 22
click at [261, 209] on input "8658704297" at bounding box center [463, 208] width 433 height 22
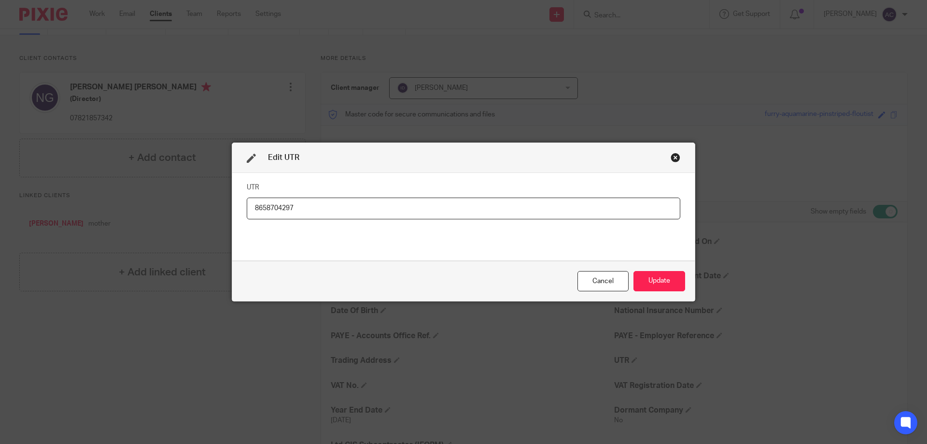
click at [264, 209] on input "8658704297" at bounding box center [463, 208] width 433 height 22
click at [305, 209] on input "8658704297" at bounding box center [463, 208] width 433 height 22
click at [264, 211] on input "8658704297" at bounding box center [463, 208] width 433 height 22
click at [267, 208] on input "8658704297" at bounding box center [463, 208] width 433 height 22
click at [271, 208] on input "8658704297" at bounding box center [463, 208] width 433 height 22
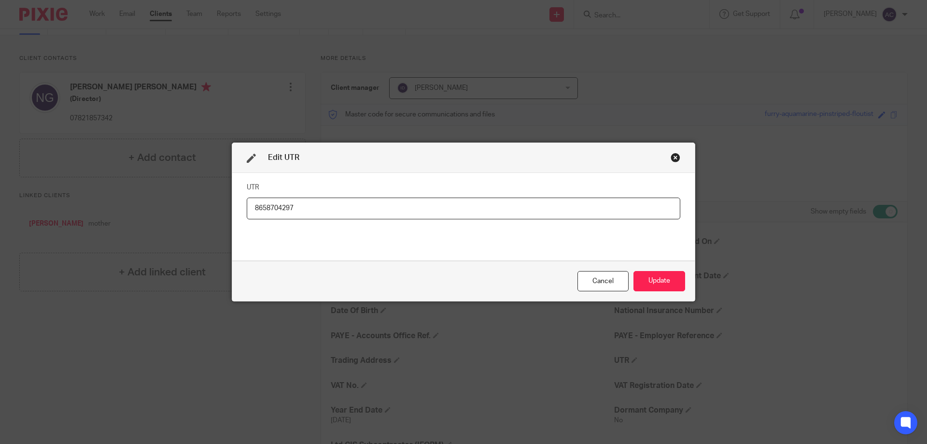
click at [247, 213] on input "8658704297" at bounding box center [463, 208] width 433 height 22
click at [260, 205] on input "8658704297" at bounding box center [463, 208] width 433 height 22
click at [263, 211] on input "8658704297" at bounding box center [463, 208] width 433 height 22
click at [275, 209] on input "8658704297" at bounding box center [463, 208] width 433 height 22
click at [261, 208] on input "8658704297" at bounding box center [463, 208] width 433 height 22
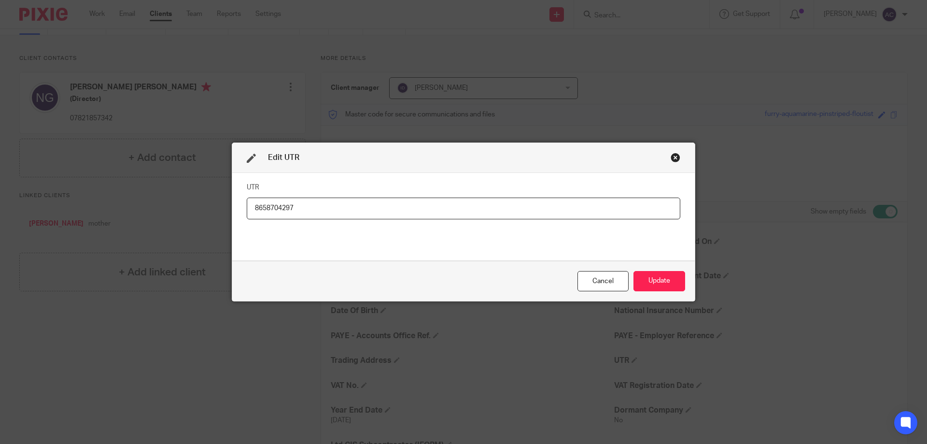
click at [263, 210] on input "8658704297" at bounding box center [463, 208] width 433 height 22
click at [274, 209] on input "8658704297" at bounding box center [463, 208] width 433 height 22
click at [250, 205] on input "8658704297" at bounding box center [463, 208] width 433 height 22
click at [264, 208] on input "8658704297" at bounding box center [463, 208] width 433 height 22
click at [276, 208] on input "8658704297" at bounding box center [463, 208] width 433 height 22
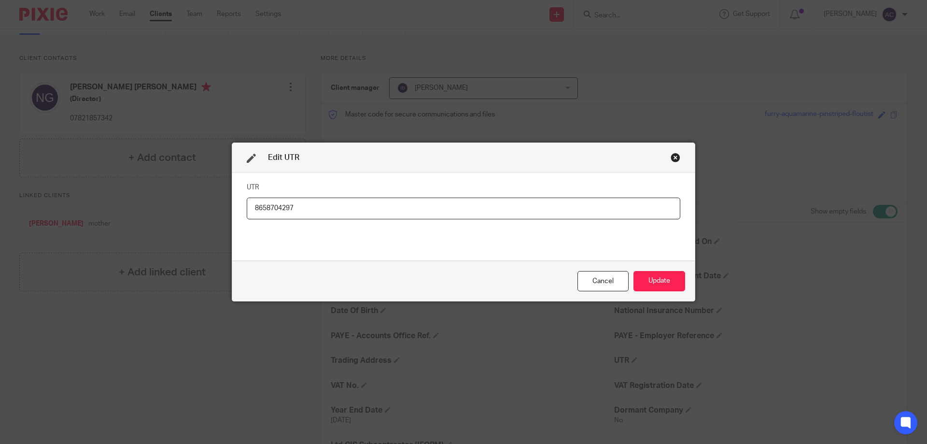
click at [261, 208] on input "8658704297" at bounding box center [463, 208] width 433 height 22
click at [263, 208] on input "8658704297" at bounding box center [463, 208] width 433 height 22
click at [273, 211] on input "8658704297" at bounding box center [463, 208] width 433 height 22
click at [261, 207] on input "8658704297" at bounding box center [463, 208] width 433 height 22
click at [261, 208] on input "8658704297" at bounding box center [463, 208] width 433 height 22
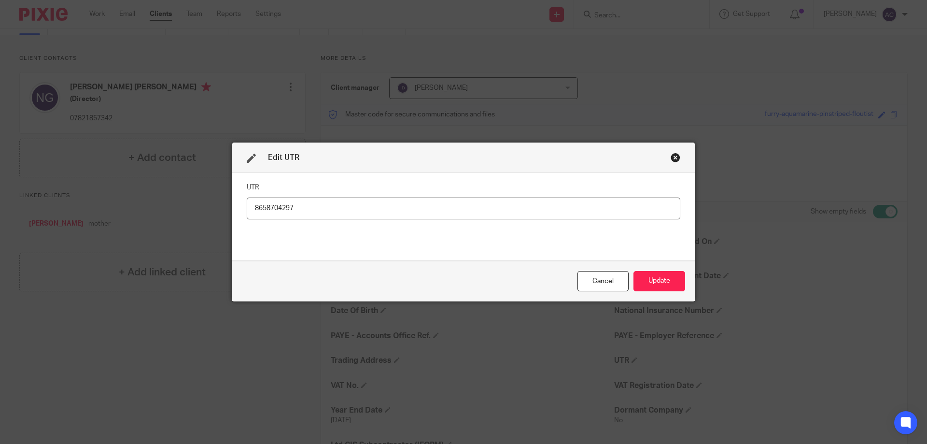
click at [264, 208] on input "8658704297" at bounding box center [463, 208] width 433 height 22
click at [648, 283] on button "Update" at bounding box center [659, 281] width 52 height 21
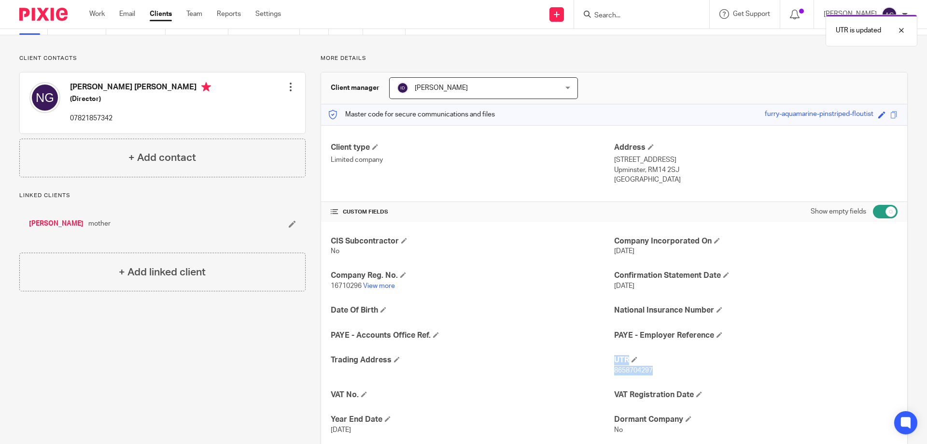
drag, startPoint x: 665, startPoint y: 375, endPoint x: 608, endPoint y: 372, distance: 57.5
click at [608, 372] on div "CIS Subcontractor No Company Incorporated On 11 Sep 2025 Company Reg. No. 16710…" at bounding box center [614, 353] width 586 height 262
click at [670, 371] on p "8658704297" at bounding box center [755, 370] width 283 height 10
drag, startPoint x: 655, startPoint y: 369, endPoint x: 610, endPoint y: 369, distance: 44.9
click at [614, 369] on p "8658704297" at bounding box center [755, 370] width 283 height 10
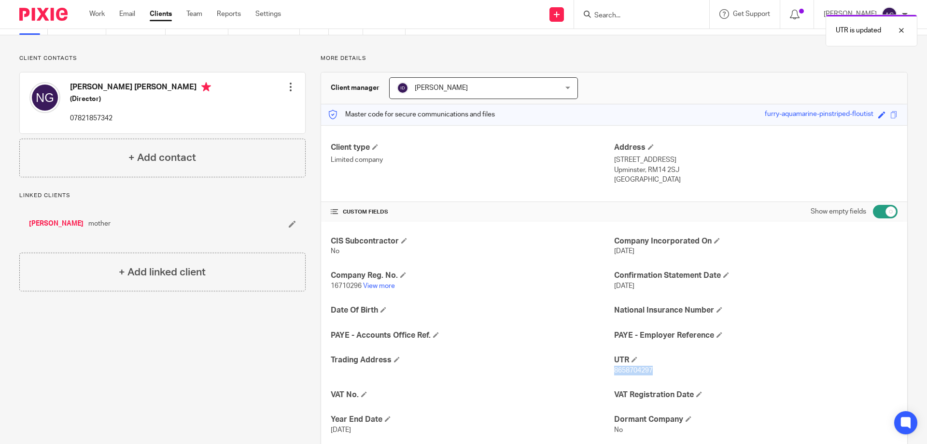
copy span "8658704297"
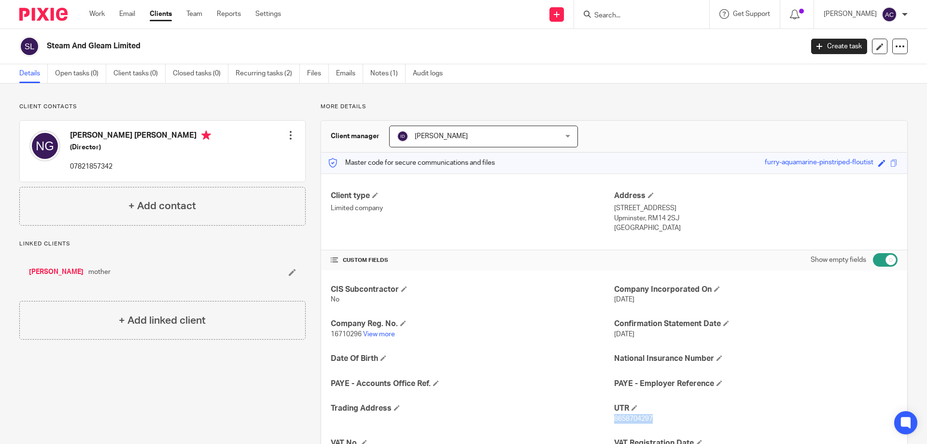
copy span "8658704297"
click at [381, 336] on link "View more" at bounding box center [379, 334] width 32 height 7
click at [640, 14] on input "Search" at bounding box center [636, 16] width 87 height 9
type input "robmar"
drag, startPoint x: 653, startPoint y: 16, endPoint x: 582, endPoint y: 16, distance: 71.9
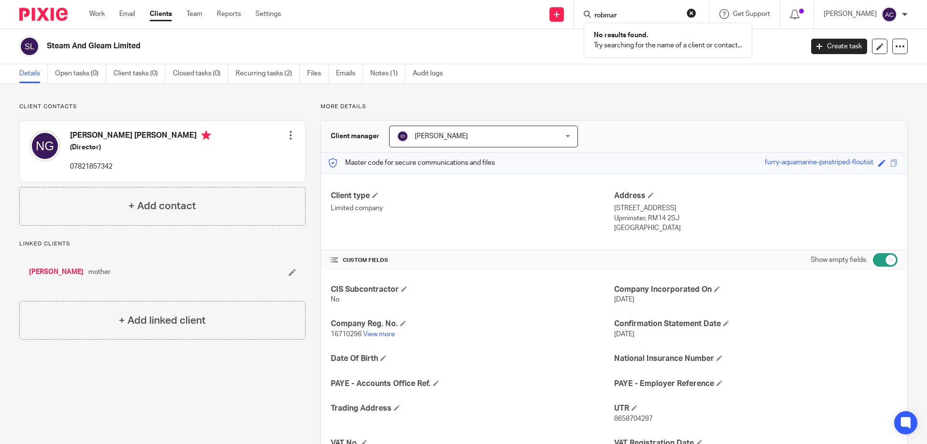
click at [582, 16] on div "robmar No results found. Try searching for the name of a client or contact..." at bounding box center [641, 14] width 135 height 28
type input "golden goose"
click at [611, 42] on link at bounding box center [658, 37] width 134 height 14
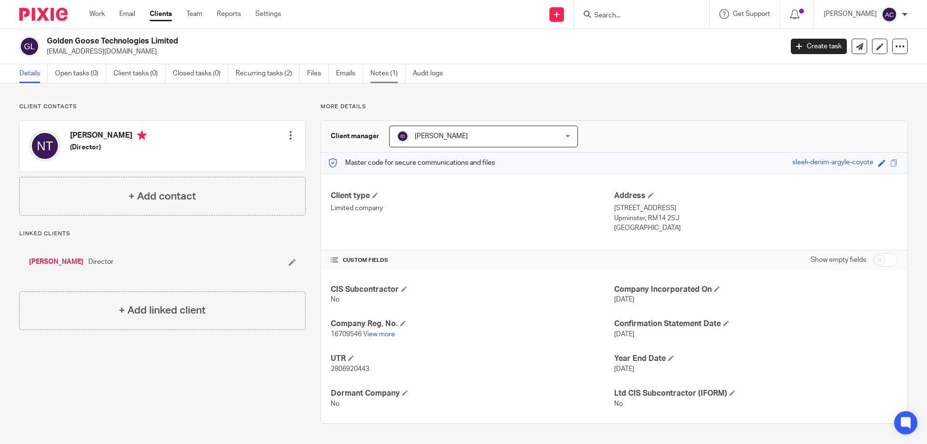
click at [381, 71] on link "Notes (1)" at bounding box center [387, 73] width 35 height 19
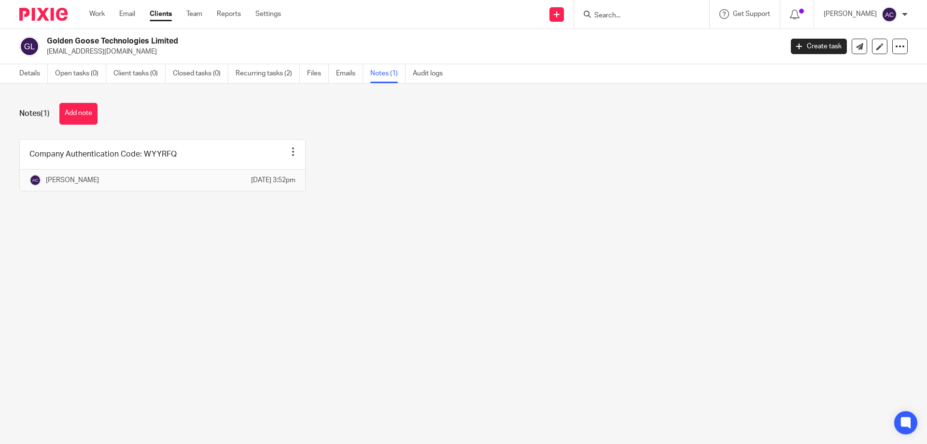
click at [36, 70] on link "Details" at bounding box center [33, 73] width 28 height 19
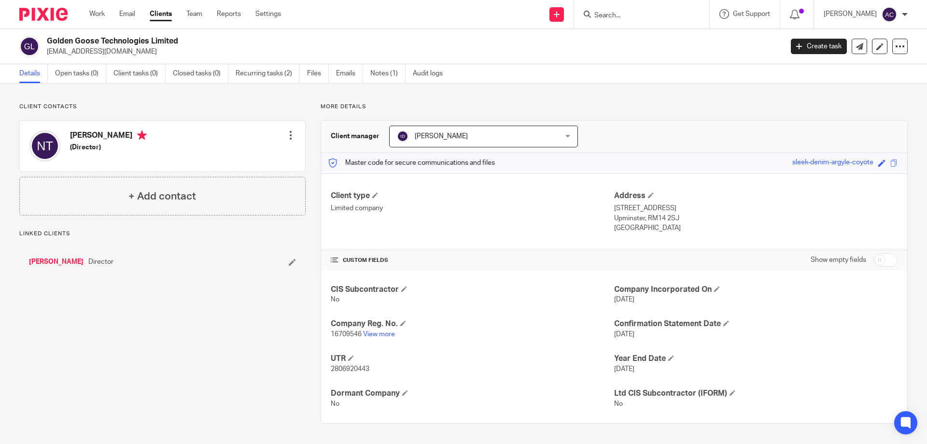
click at [380, 369] on p "2806920443" at bounding box center [472, 369] width 283 height 10
drag, startPoint x: 370, startPoint y: 368, endPoint x: 323, endPoint y: 370, distance: 46.4
click at [323, 370] on div "CIS Subcontractor No Company Incorporated On [DATE] Company Reg. No. 16709546 V…" at bounding box center [614, 346] width 586 height 153
copy span "2806920443"
click at [516, 298] on p "No" at bounding box center [472, 299] width 283 height 10
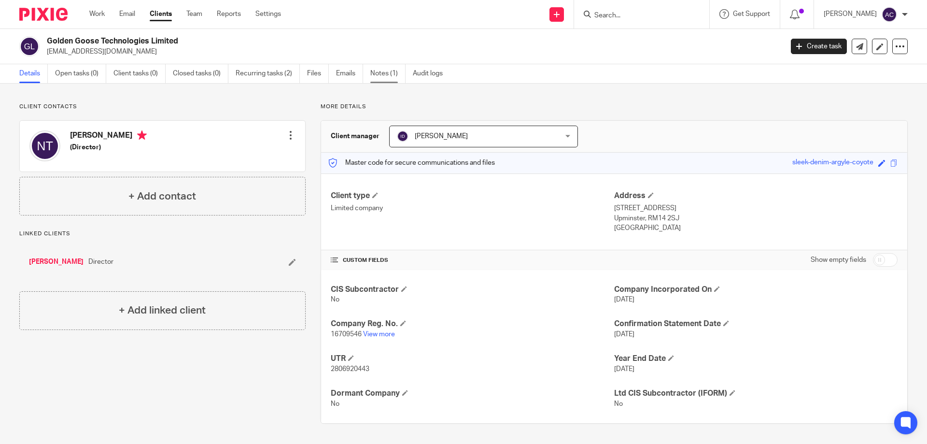
click at [374, 75] on link "Notes (1)" at bounding box center [387, 73] width 35 height 19
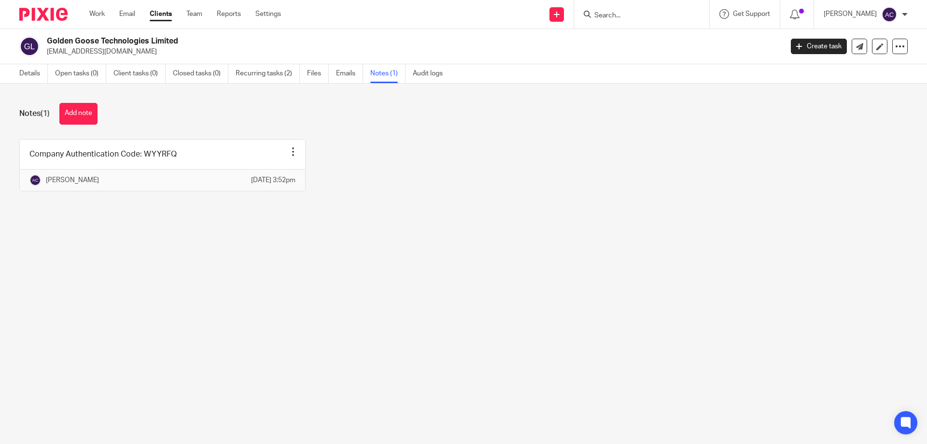
click at [639, 14] on input "Search" at bounding box center [636, 16] width 87 height 9
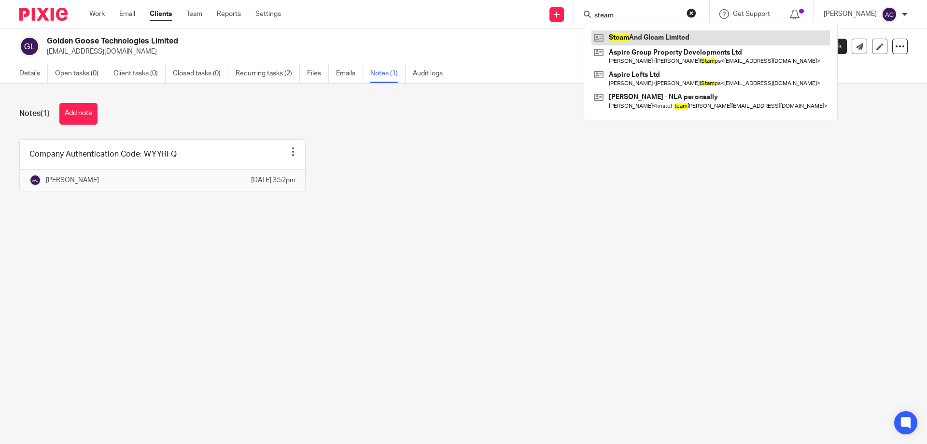
type input "steam"
click at [634, 35] on link at bounding box center [710, 37] width 238 height 14
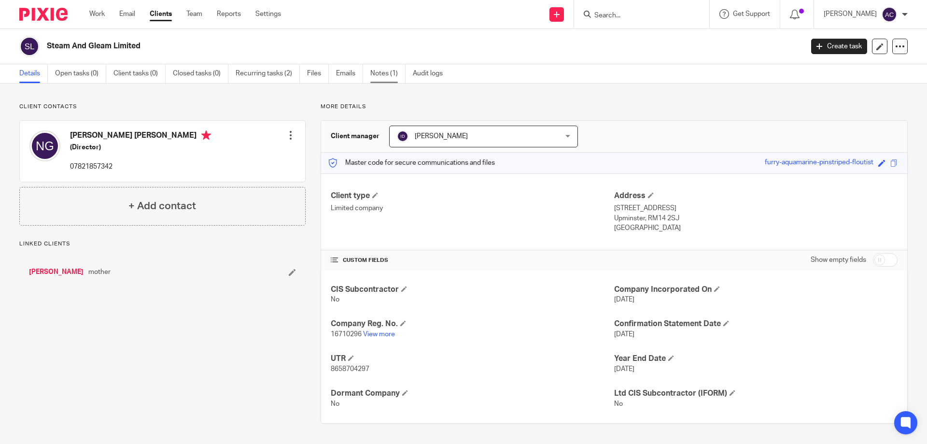
click at [384, 74] on link "Notes (1)" at bounding box center [387, 73] width 35 height 19
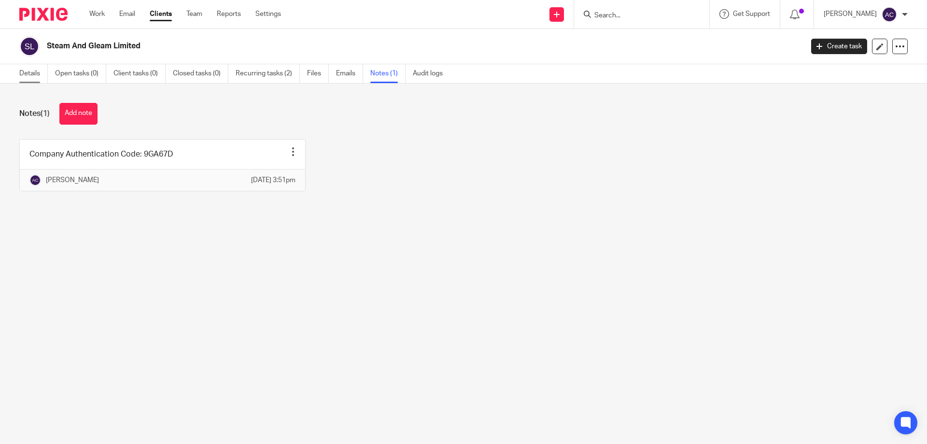
click at [45, 73] on link "Details" at bounding box center [33, 73] width 28 height 19
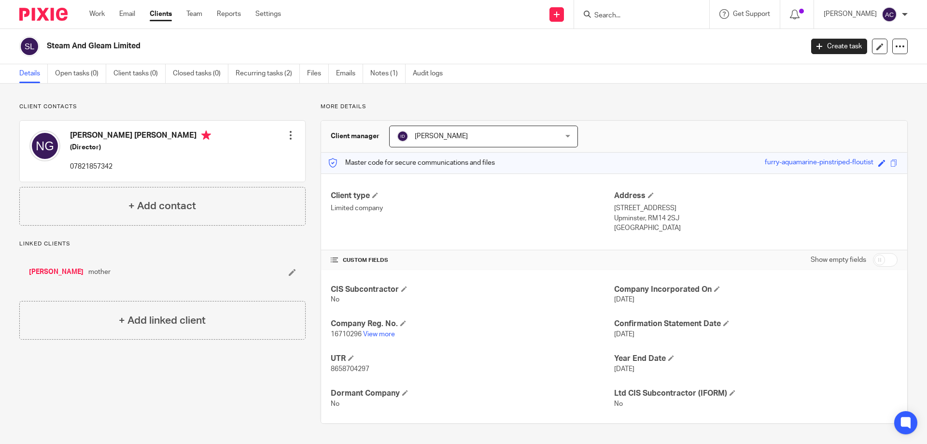
click at [659, 23] on div at bounding box center [641, 14] width 135 height 28
click at [663, 12] on input "Search" at bounding box center [636, 16] width 87 height 9
click at [638, 22] on div at bounding box center [641, 14] width 135 height 28
click at [637, 17] on input "Search" at bounding box center [636, 16] width 87 height 9
click at [638, 13] on input "Search" at bounding box center [636, 16] width 87 height 9
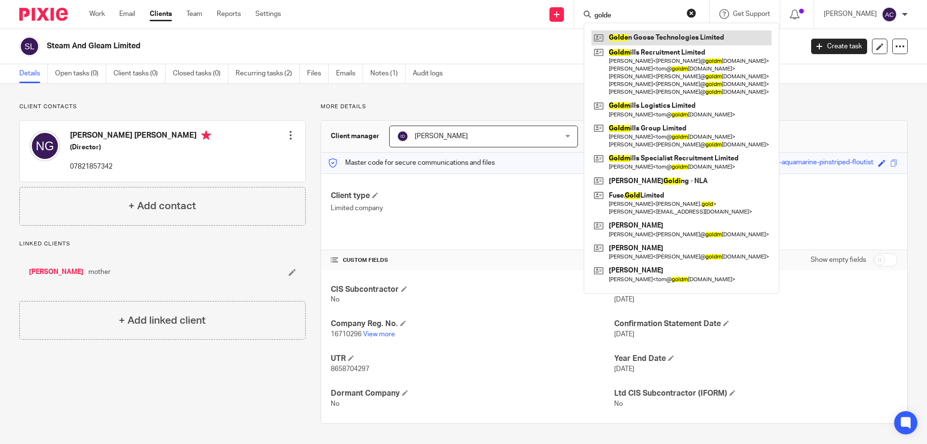
type input "golde"
click at [637, 30] on link at bounding box center [681, 37] width 180 height 14
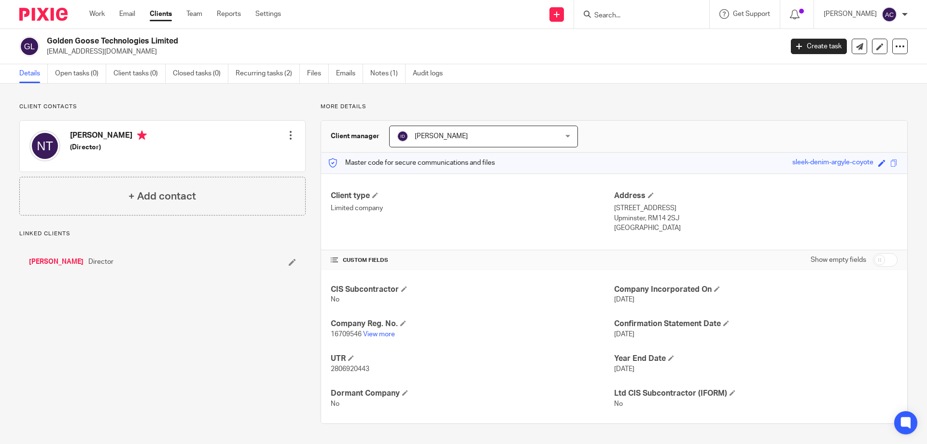
click at [639, 12] on input "Search" at bounding box center [636, 16] width 87 height 9
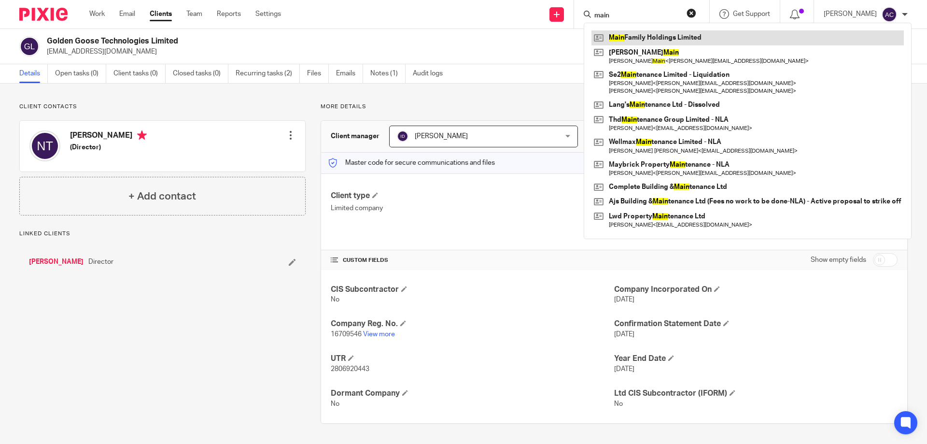
type input "main"
click at [631, 40] on link at bounding box center [747, 37] width 312 height 14
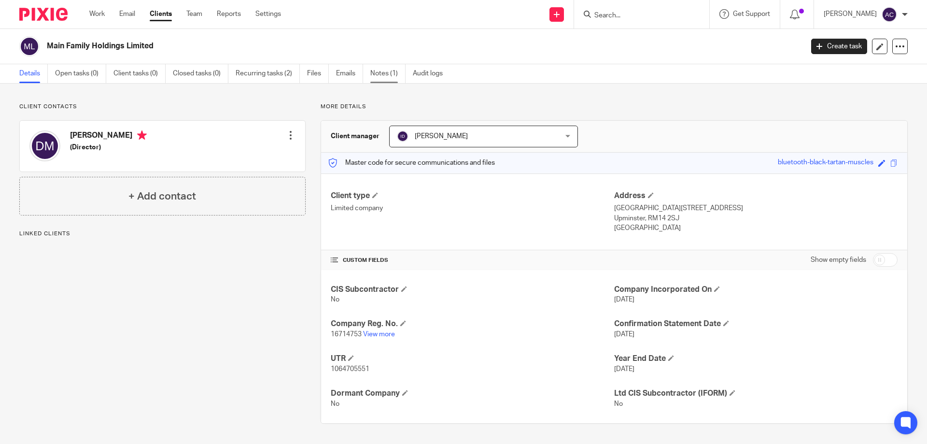
click at [385, 72] on link "Notes (1)" at bounding box center [387, 73] width 35 height 19
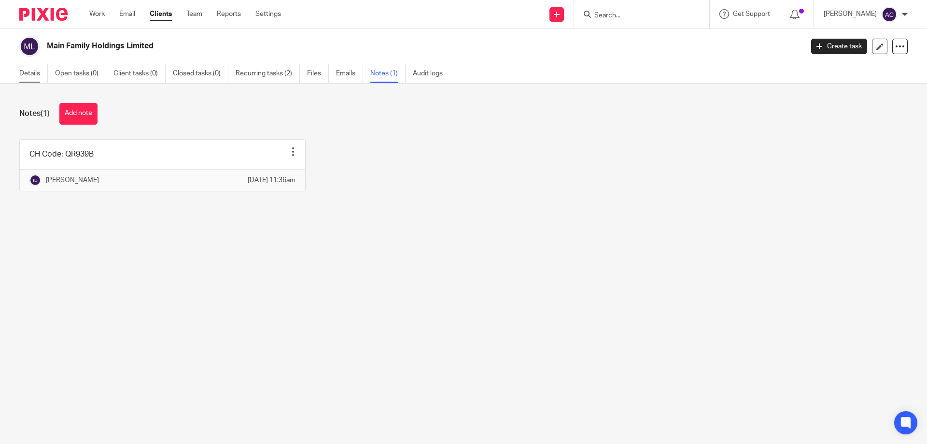
click at [37, 74] on link "Details" at bounding box center [33, 73] width 28 height 19
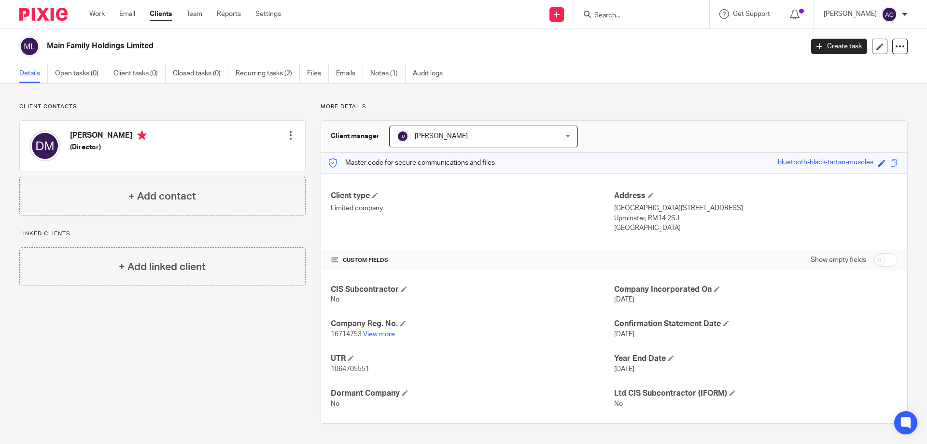
click at [637, 13] on input "Search" at bounding box center [636, 16] width 87 height 9
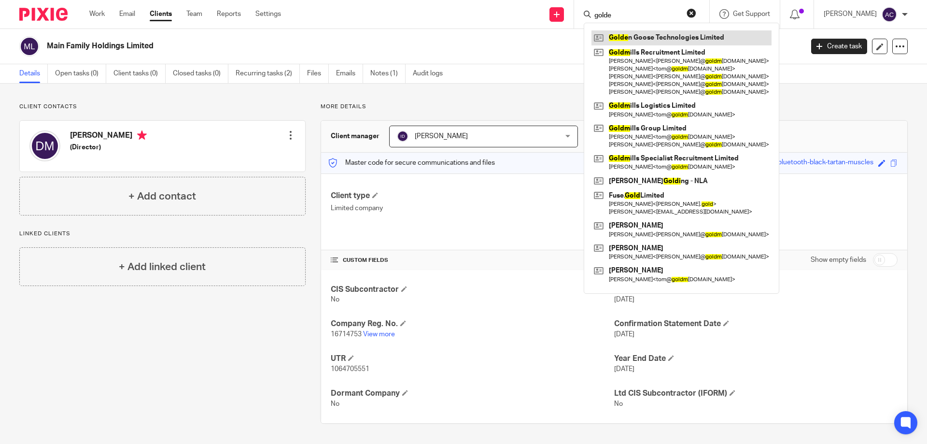
type input "golde"
click at [651, 42] on link at bounding box center [681, 37] width 180 height 14
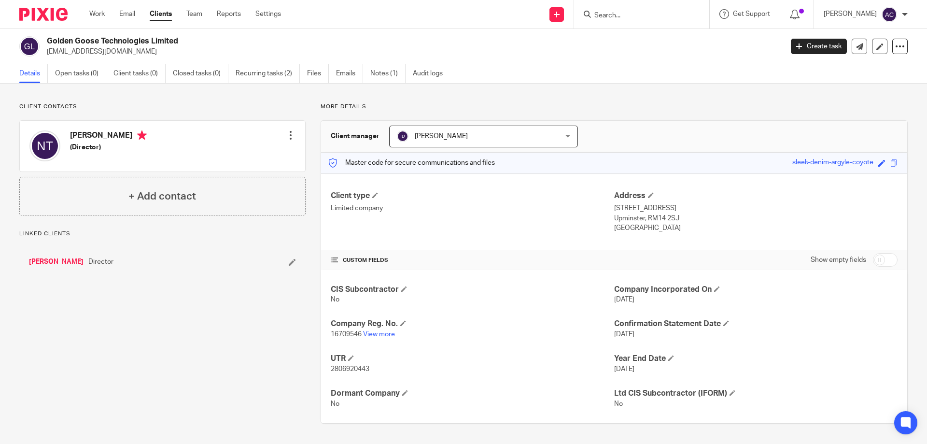
click at [653, 14] on input "Search" at bounding box center [636, 16] width 87 height 9
click at [602, 13] on input "Search" at bounding box center [636, 16] width 87 height 9
type input "steam and gl"
click at [627, 35] on link at bounding box center [651, 37] width 120 height 14
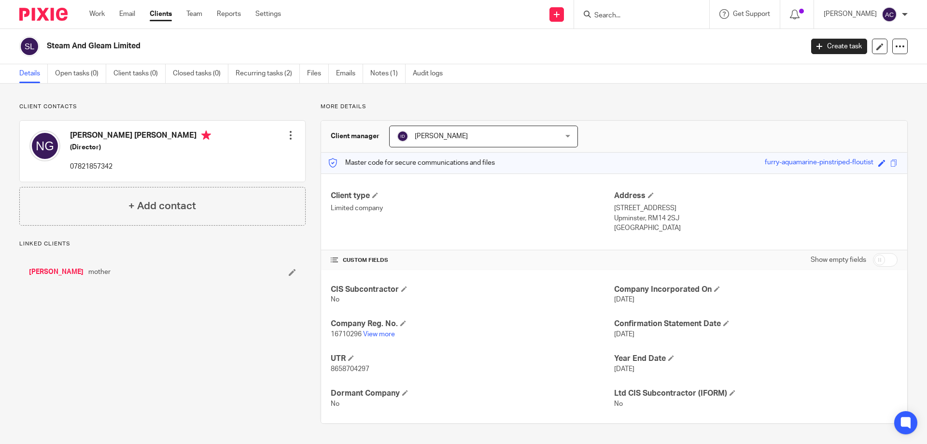
click at [547, 77] on div "Details Open tasks (0) Client tasks (0) Closed tasks (0) Recurring tasks (2) Fi…" at bounding box center [463, 73] width 927 height 19
click at [628, 18] on input "Search" at bounding box center [636, 16] width 87 height 9
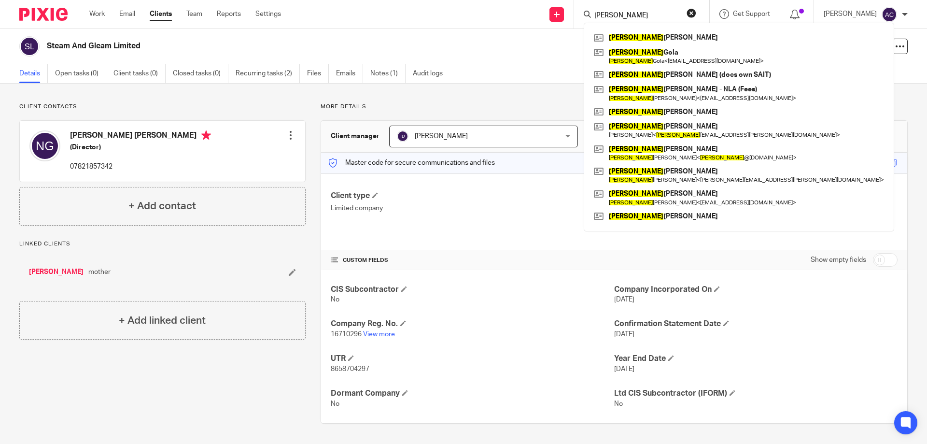
type input "[PERSON_NAME]"
drag, startPoint x: 209, startPoint y: 95, endPoint x: 220, endPoint y: 86, distance: 13.7
click at [211, 94] on div "Client contacts [PERSON_NAME] [PERSON_NAME] (Director) 07821857342 Edit contact…" at bounding box center [463, 262] width 927 height 359
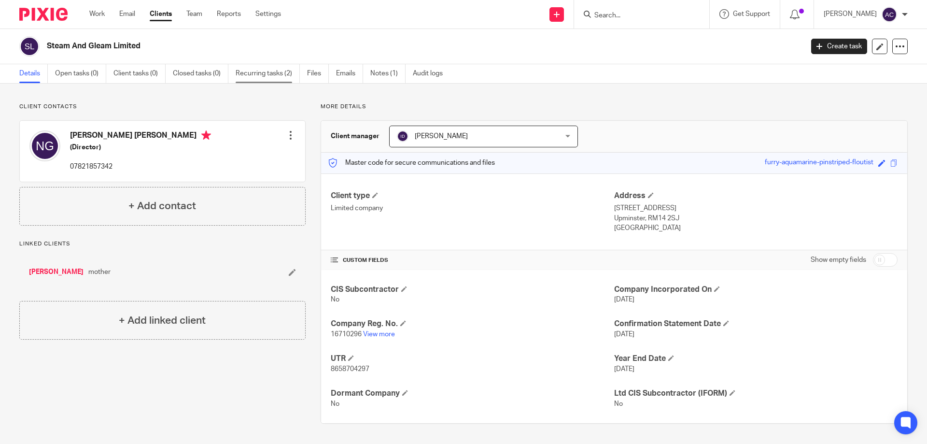
click at [253, 76] on link "Recurring tasks (2)" at bounding box center [268, 73] width 64 height 19
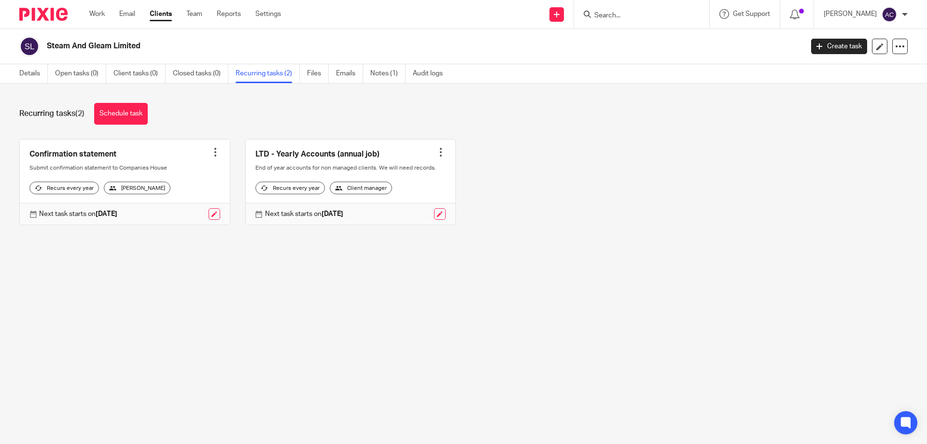
click at [601, 12] on input "Search" at bounding box center [636, 16] width 87 height 9
click at [159, 13] on link "Clients" at bounding box center [161, 14] width 22 height 10
click at [153, 15] on link "Clients" at bounding box center [161, 14] width 22 height 10
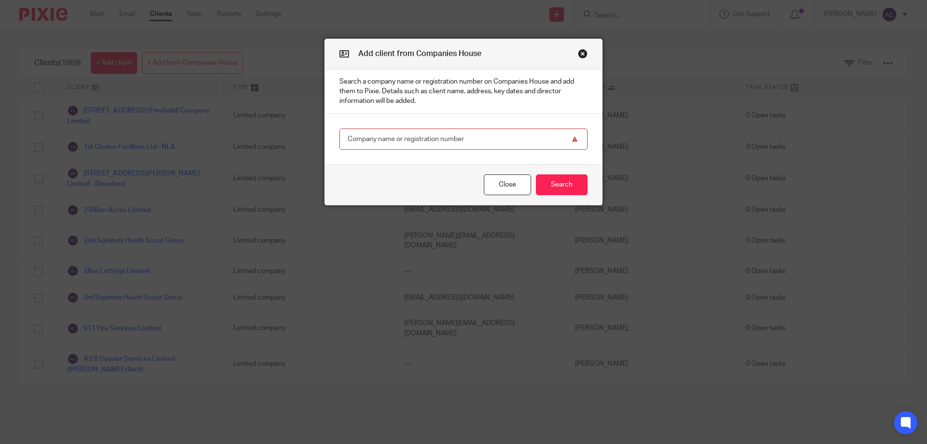
paste input "16692823"
type input "16692823"
click at [567, 180] on button "Search" at bounding box center [562, 184] width 52 height 21
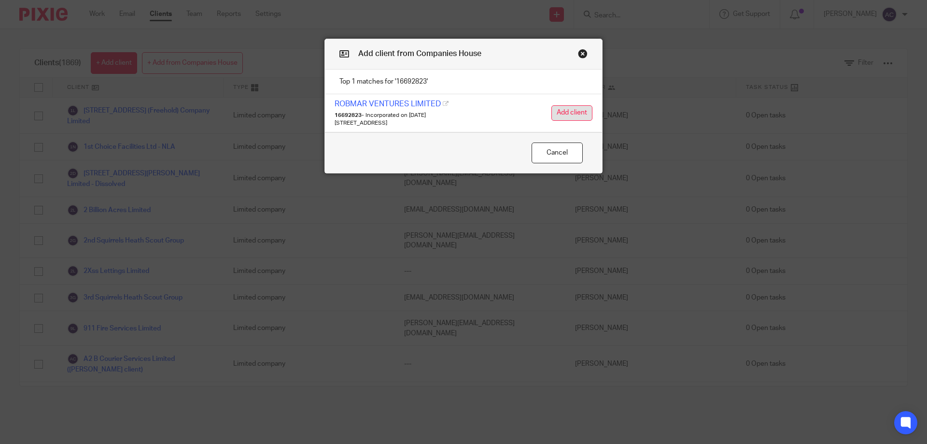
click at [559, 108] on button "Add client" at bounding box center [571, 112] width 41 height 15
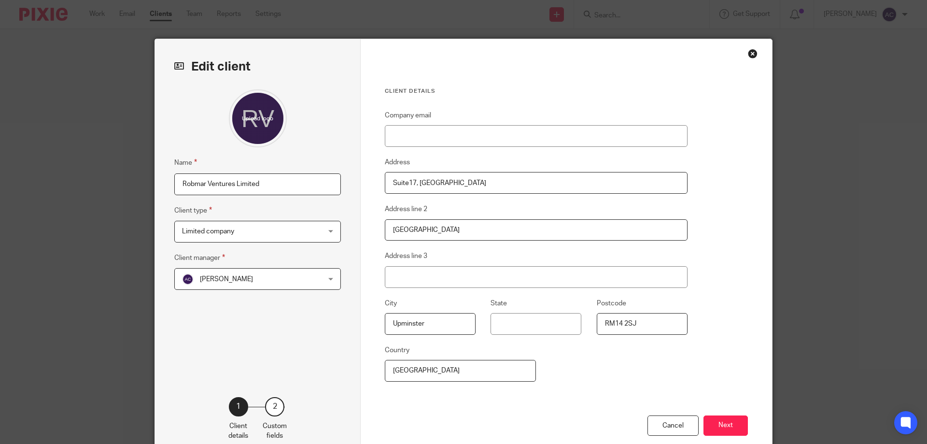
drag, startPoint x: 726, startPoint y: 423, endPoint x: 559, endPoint y: 340, distance: 186.0
click at [559, 340] on div "Client details Company email Address [GEOGRAPHIC_DATA] Address line [GEOGRAPHIC…" at bounding box center [566, 249] width 411 height 420
click at [303, 288] on span "[PERSON_NAME]" at bounding box center [245, 278] width 126 height 20
click at [319, 260] on fieldset "Client manager Aimee Coveney Aimee Coveney Aimee Coveney Alison Whelan Callum S…" at bounding box center [257, 271] width 167 height 38
click at [318, 274] on div "Aimee Coveney Aimee Coveney" at bounding box center [257, 279] width 167 height 22
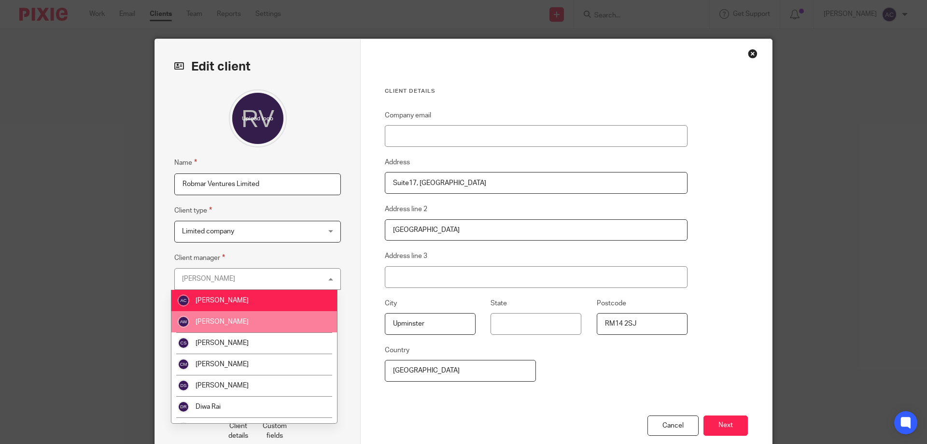
scroll to position [48, 0]
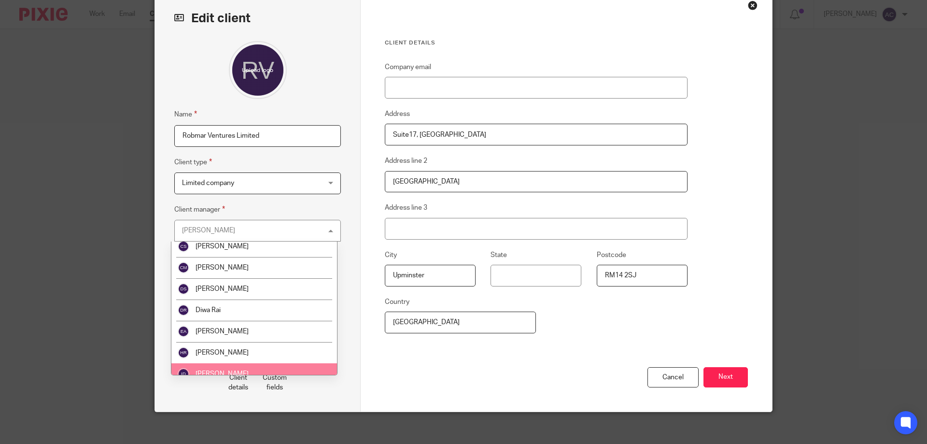
click at [247, 368] on li "[PERSON_NAME]" at bounding box center [254, 373] width 166 height 21
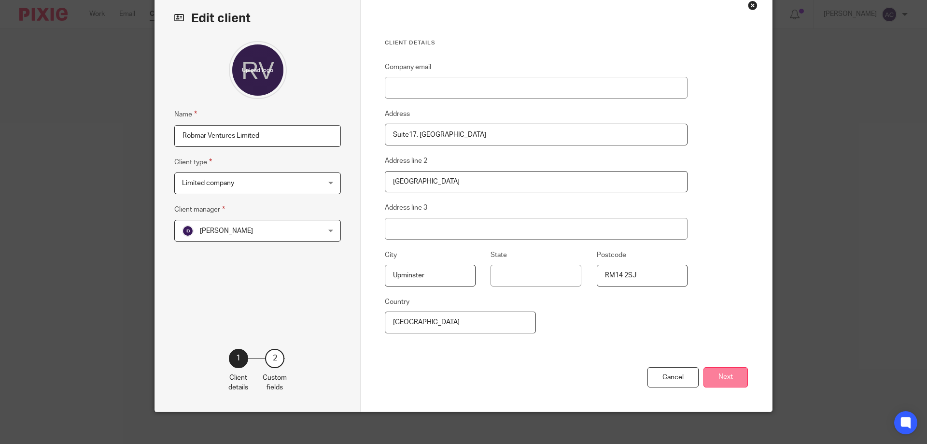
click at [728, 373] on button "Next" at bounding box center [725, 377] width 44 height 21
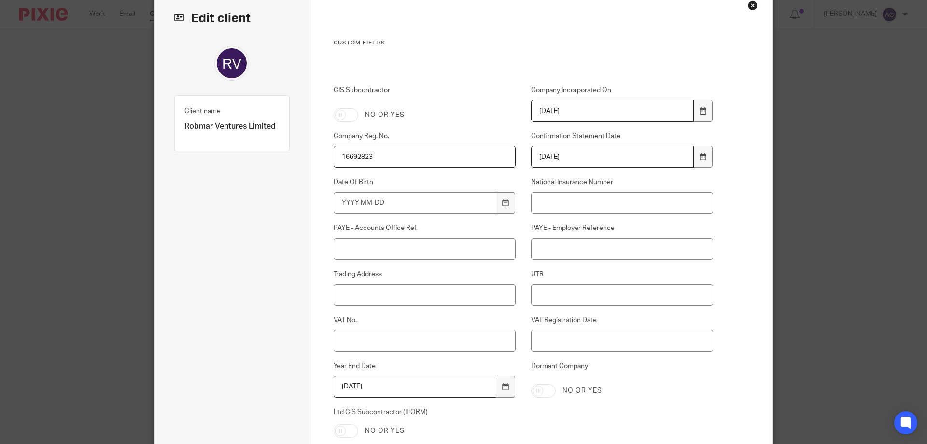
scroll to position [145, 0]
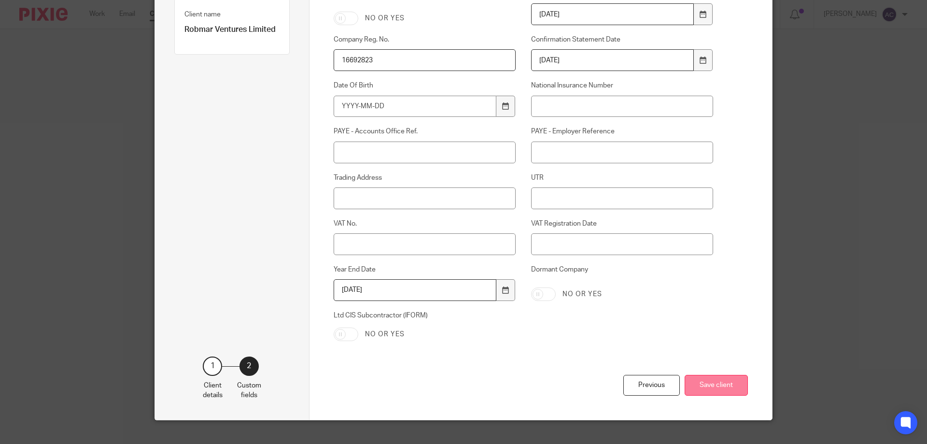
click at [717, 386] on button "Save client" at bounding box center [715, 385] width 63 height 21
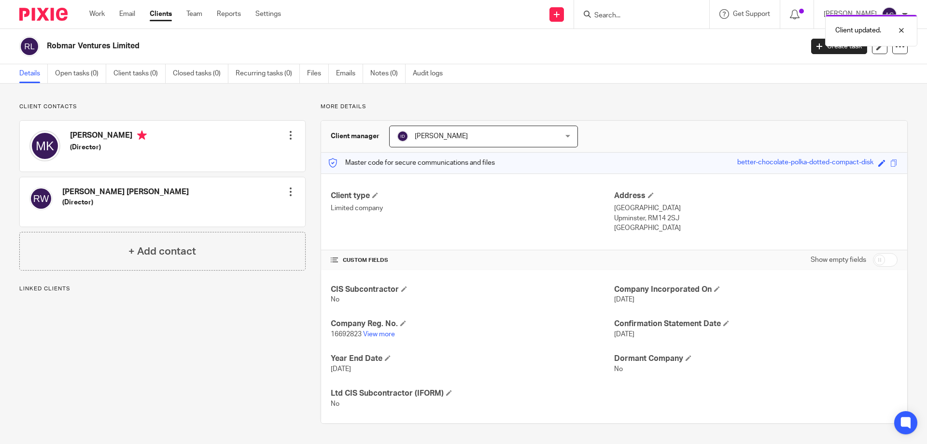
click at [287, 130] on div at bounding box center [291, 135] width 10 height 10
click at [156, 151] on div "Mark Kirby (Director) Edit contact Create client from contact Export data Delet…" at bounding box center [162, 146] width 285 height 51
click at [288, 189] on div at bounding box center [291, 192] width 10 height 10
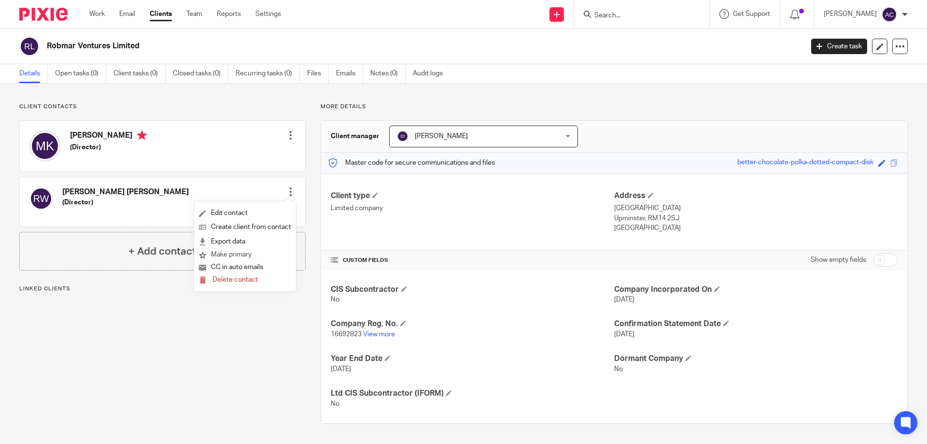
click at [224, 250] on button "Make primary" at bounding box center [225, 255] width 53 height 13
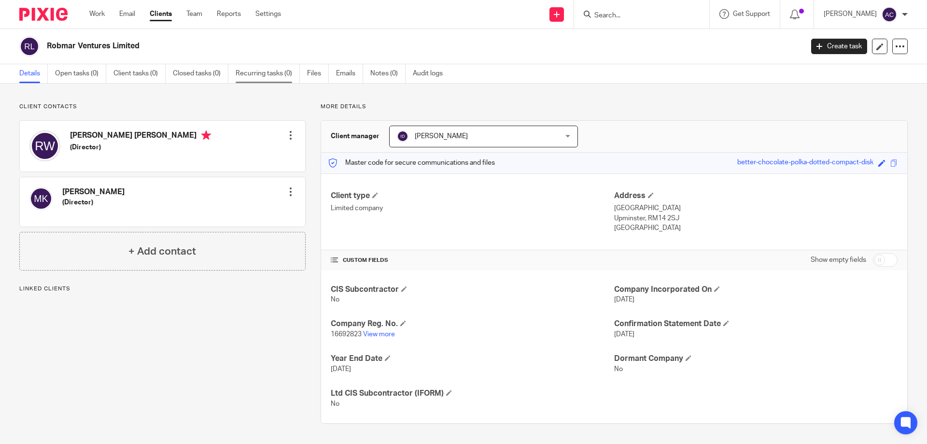
click at [281, 73] on link "Recurring tasks (0)" at bounding box center [268, 73] width 64 height 19
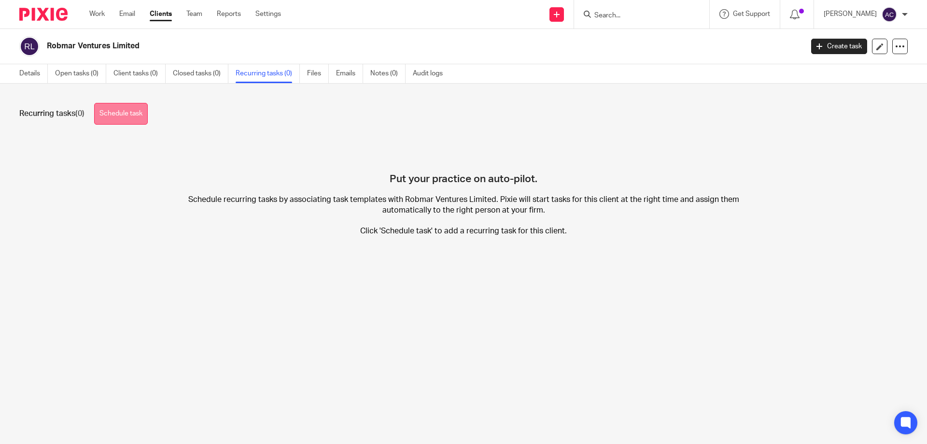
click at [121, 117] on link "Schedule task" at bounding box center [121, 114] width 54 height 22
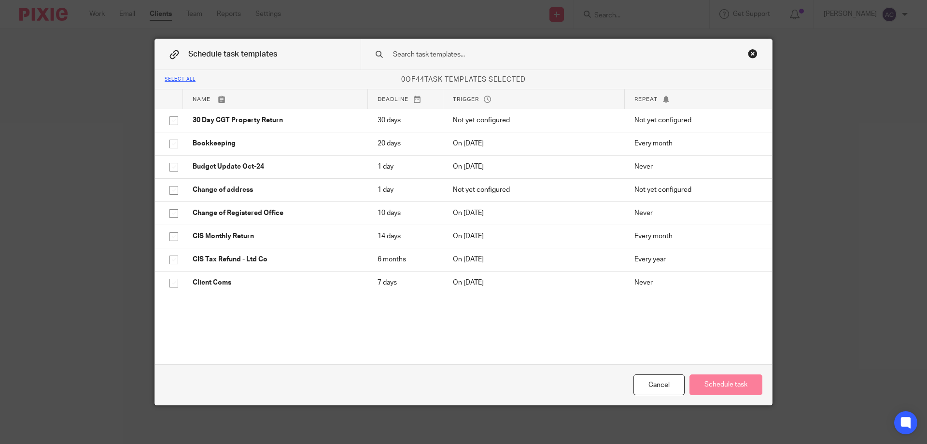
click at [504, 60] on div at bounding box center [566, 54] width 411 height 30
click at [394, 56] on input "text" at bounding box center [551, 54] width 318 height 11
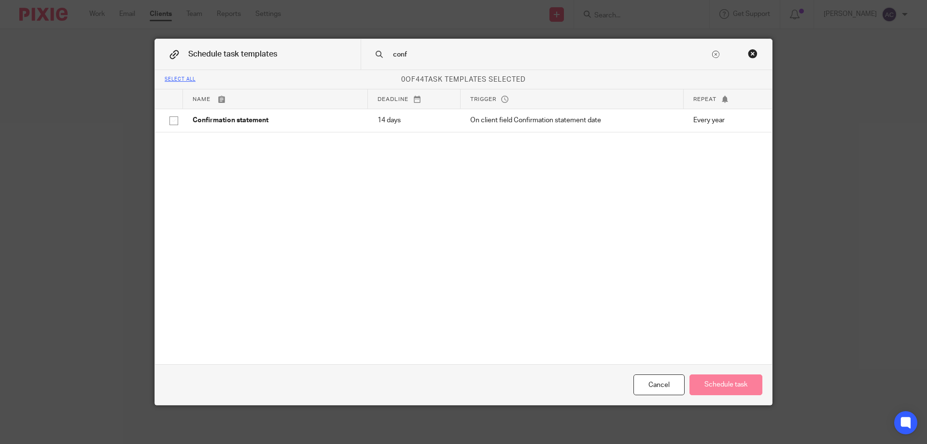
type input "conf"
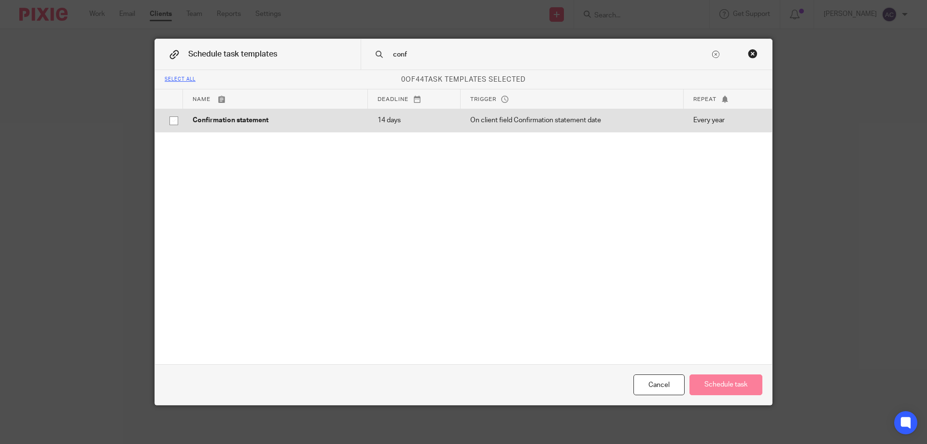
click at [178, 122] on input "checkbox" at bounding box center [174, 120] width 18 height 18
checkbox input "true"
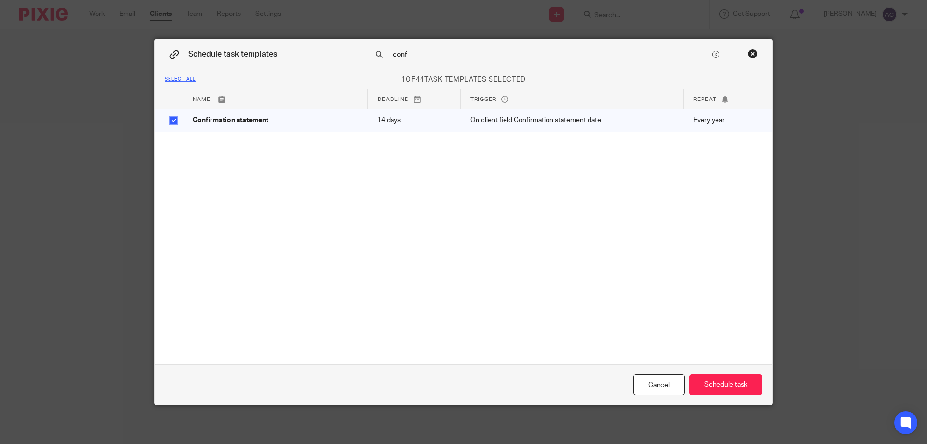
drag, startPoint x: 710, startPoint y: 386, endPoint x: 739, endPoint y: 371, distance: 32.4
click at [711, 386] on button "Schedule task" at bounding box center [725, 384] width 73 height 21
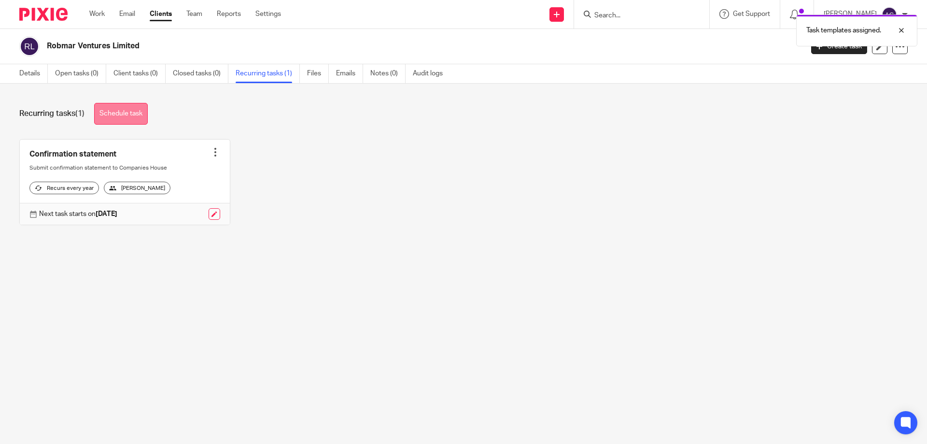
click at [134, 114] on link "Schedule task" at bounding box center [121, 114] width 54 height 22
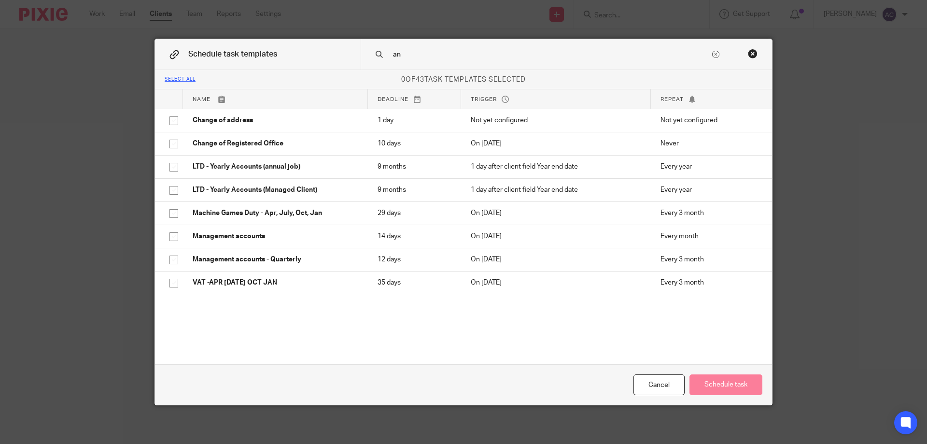
type input "a"
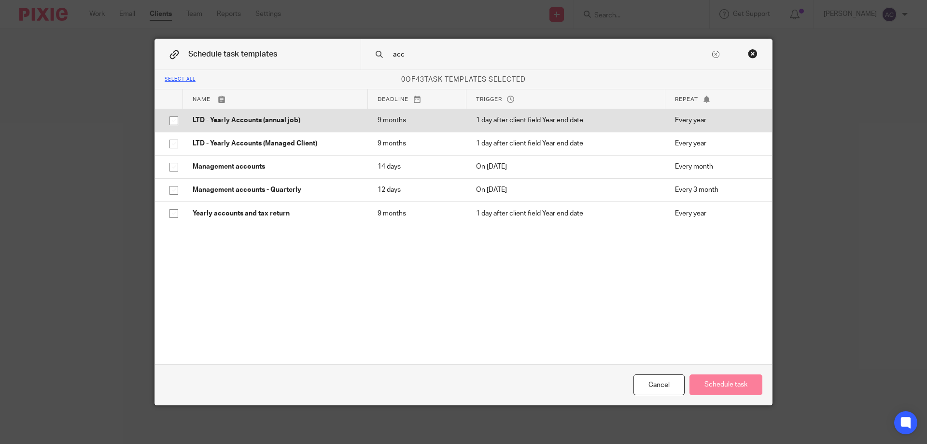
type input "acc"
click at [299, 118] on p "LTD - Yearly Accounts (annual job)" at bounding box center [276, 120] width 166 height 10
checkbox input "true"
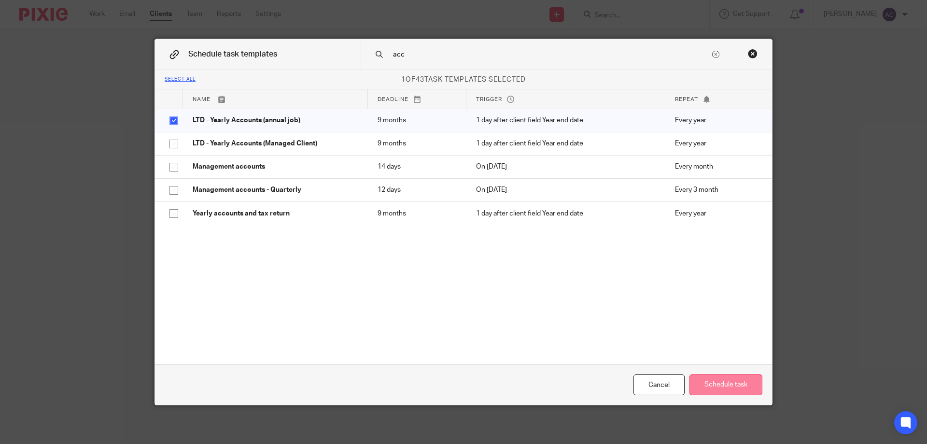
click at [699, 378] on button "Schedule task" at bounding box center [725, 384] width 73 height 21
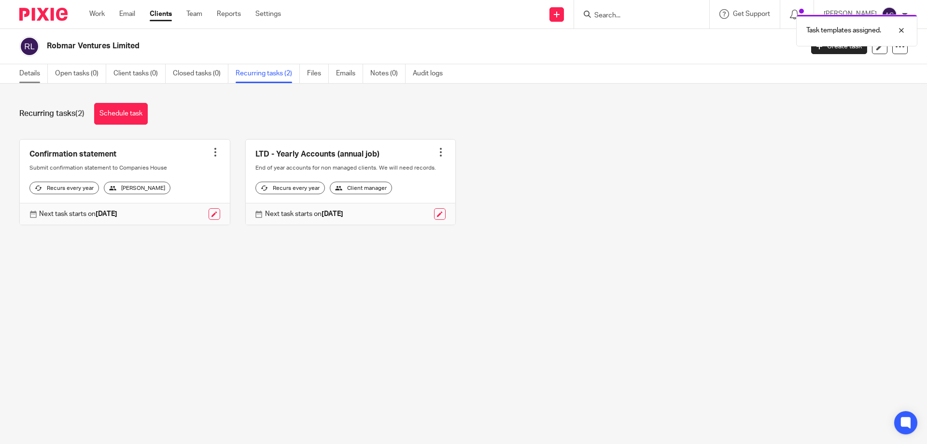
click at [42, 76] on link "Details" at bounding box center [33, 73] width 28 height 19
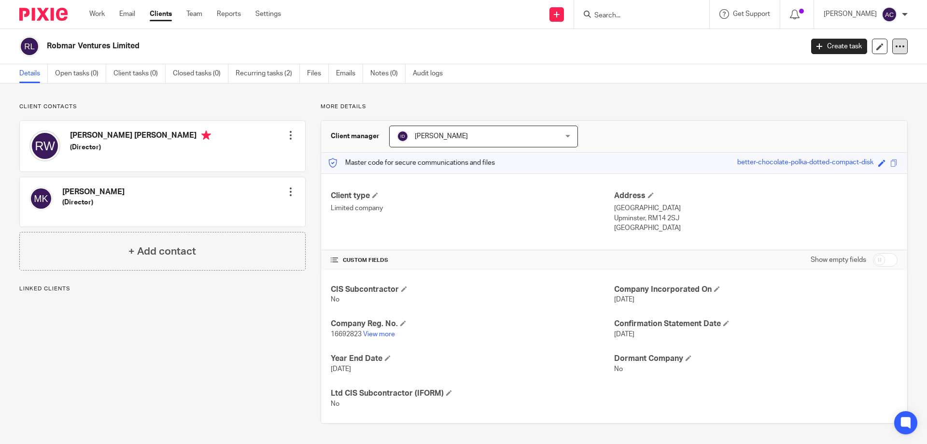
click at [895, 43] on icon at bounding box center [900, 47] width 10 height 10
click at [808, 67] on link "Update from Companies House" at bounding box center [839, 71] width 107 height 14
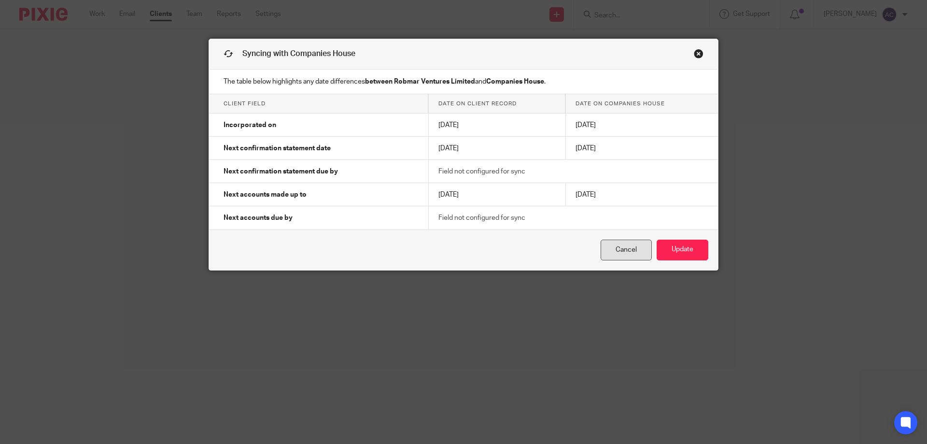
click at [614, 249] on link "Cancel" at bounding box center [625, 249] width 51 height 21
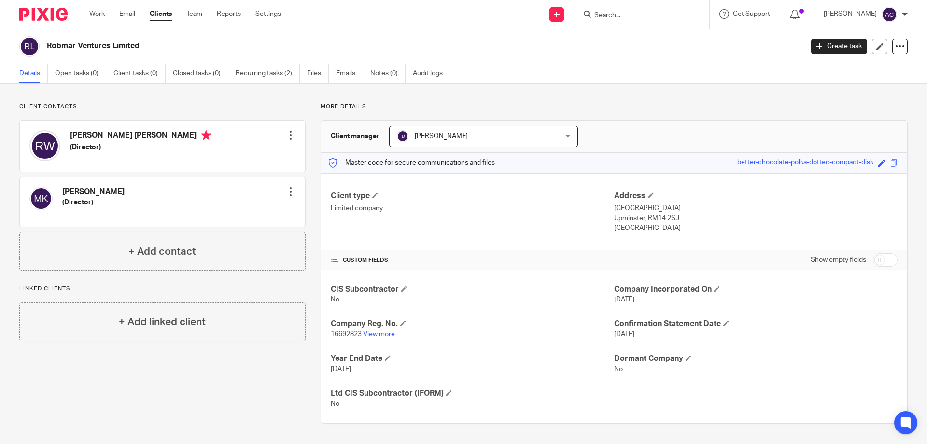
click at [873, 258] on input "checkbox" at bounding box center [885, 260] width 25 height 14
checkbox input "true"
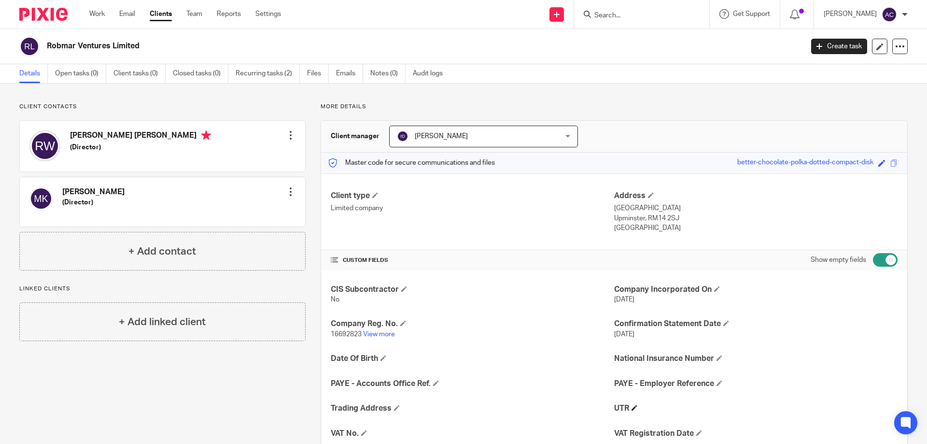
click at [635, 409] on h4 "UTR" at bounding box center [755, 408] width 283 height 10
click at [631, 405] on span at bounding box center [634, 407] width 6 height 6
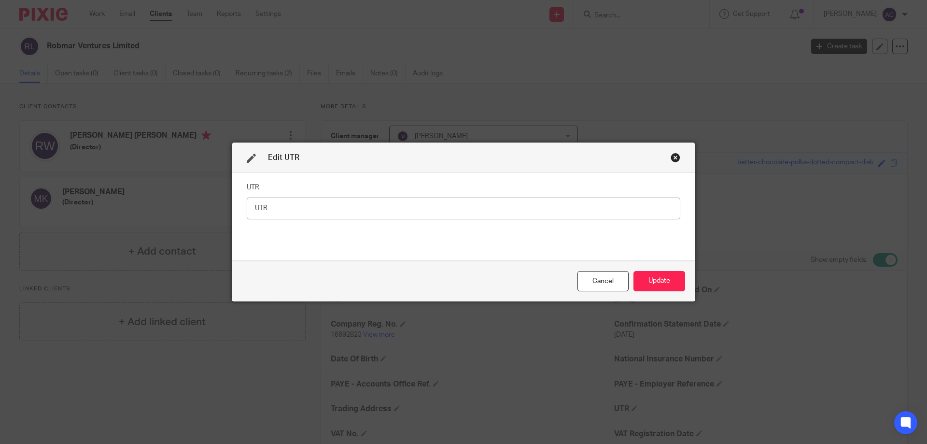
click at [337, 210] on input "text" at bounding box center [463, 208] width 433 height 22
click at [353, 209] on input "text" at bounding box center [463, 208] width 433 height 22
click at [248, 211] on input "2622206526" at bounding box center [463, 208] width 433 height 22
click at [253, 212] on input "2622206526" at bounding box center [463, 208] width 433 height 22
click at [250, 210] on input "2622206526" at bounding box center [463, 208] width 433 height 22
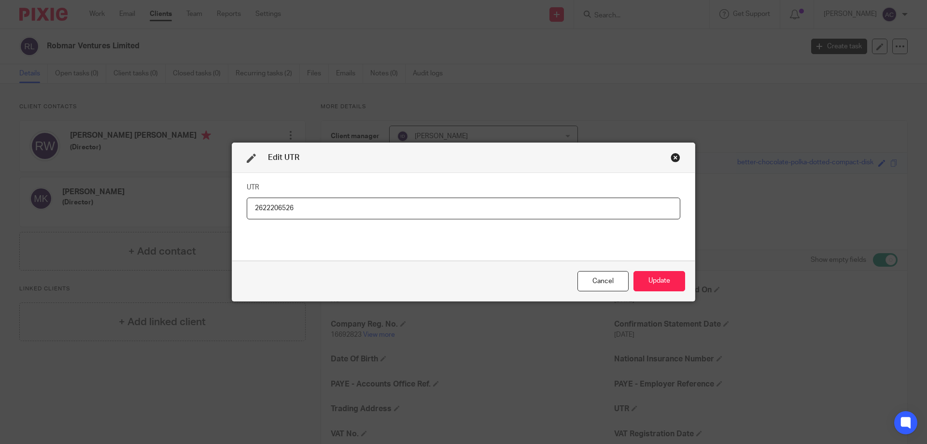
click at [272, 207] on input "2622206526" at bounding box center [463, 208] width 433 height 22
click at [249, 213] on input "2622206526" at bounding box center [463, 208] width 433 height 22
click at [249, 212] on input "2622206526" at bounding box center [463, 208] width 433 height 22
type input "2622206526"
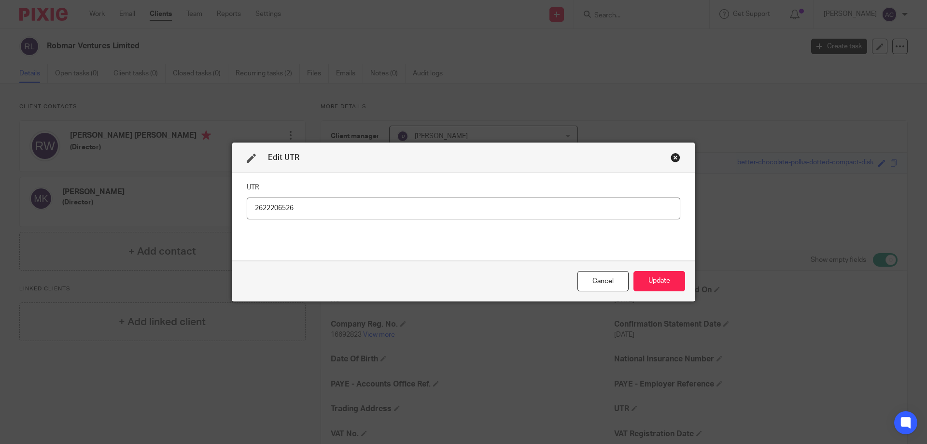
click at [247, 206] on input "2622206526" at bounding box center [463, 208] width 433 height 22
click at [273, 209] on input "2622206526" at bounding box center [463, 208] width 433 height 22
click at [250, 210] on input "2622206526" at bounding box center [463, 208] width 433 height 22
click at [296, 204] on input "2622206526" at bounding box center [463, 208] width 433 height 22
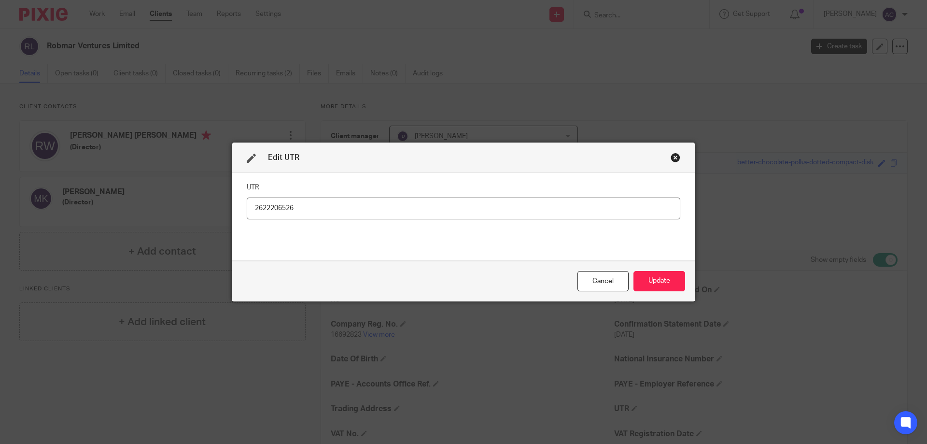
click at [251, 205] on input "2622206526" at bounding box center [463, 208] width 433 height 22
click at [335, 208] on input "2622206526" at bounding box center [463, 208] width 433 height 22
click at [250, 204] on input "2622206526" at bounding box center [463, 208] width 433 height 22
click at [302, 208] on input "2622206526" at bounding box center [463, 208] width 433 height 22
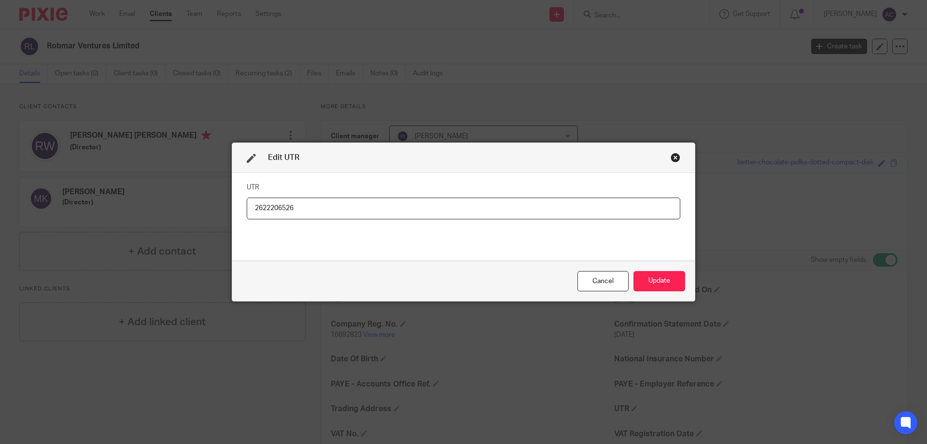
click at [269, 206] on input "2622206526" at bounding box center [463, 208] width 433 height 22
click at [270, 205] on input "2622206526" at bounding box center [463, 208] width 433 height 22
click at [250, 204] on input "2622206526" at bounding box center [463, 208] width 433 height 22
click at [265, 208] on input "2622206526" at bounding box center [463, 208] width 433 height 22
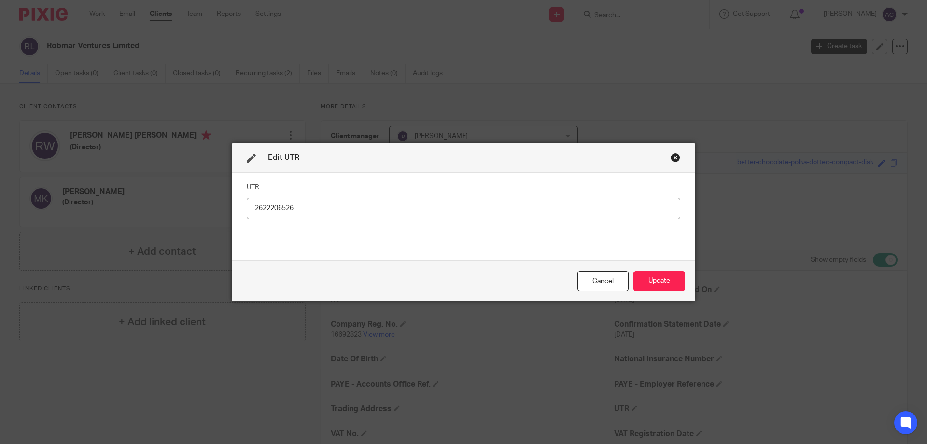
click at [270, 208] on input "2622206526" at bounding box center [463, 208] width 433 height 22
click at [278, 210] on input "2622206526" at bounding box center [463, 208] width 433 height 22
click at [250, 210] on input "2622206526" at bounding box center [463, 208] width 433 height 22
click at [267, 209] on input "2622206526" at bounding box center [463, 208] width 433 height 22
click at [269, 209] on input "2622206526" at bounding box center [463, 208] width 433 height 22
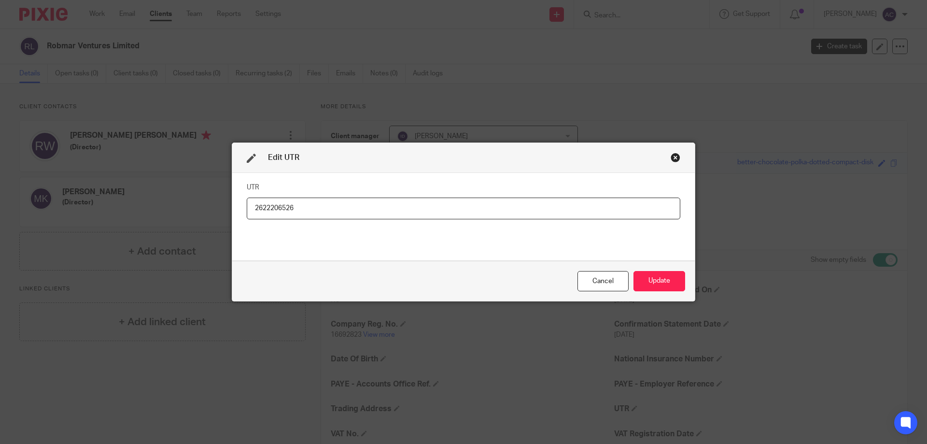
click at [271, 209] on input "2622206526" at bounding box center [463, 208] width 433 height 22
click at [249, 207] on input "2622206526" at bounding box center [463, 208] width 433 height 22
click at [262, 210] on input "2622206526" at bounding box center [463, 208] width 433 height 22
click at [276, 208] on input "2622206526" at bounding box center [463, 208] width 433 height 22
click at [273, 208] on input "2622206526" at bounding box center [463, 208] width 433 height 22
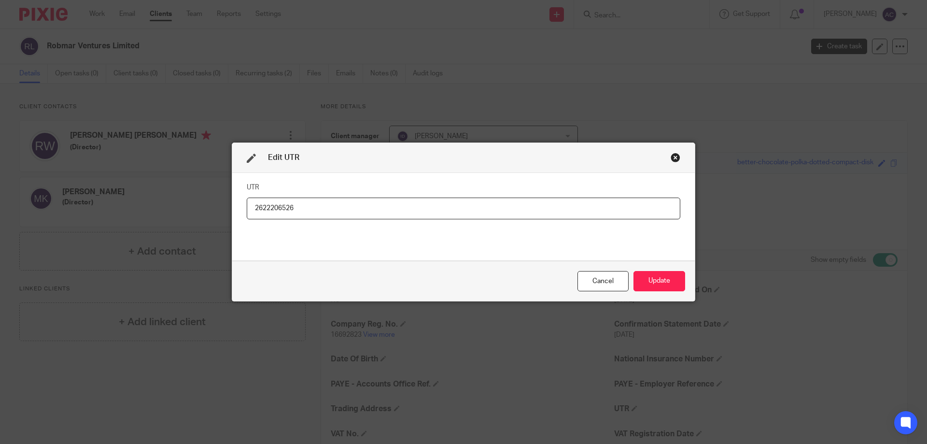
click at [272, 208] on input "2622206526" at bounding box center [463, 208] width 433 height 22
click at [272, 210] on input "2622206526" at bounding box center [463, 208] width 433 height 22
click at [651, 272] on button "Update" at bounding box center [659, 281] width 52 height 21
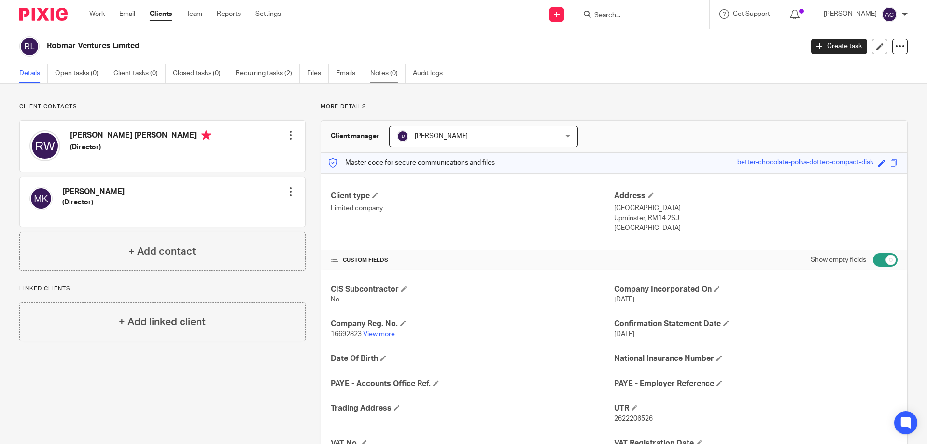
click at [380, 74] on link "Notes (0)" at bounding box center [387, 73] width 35 height 19
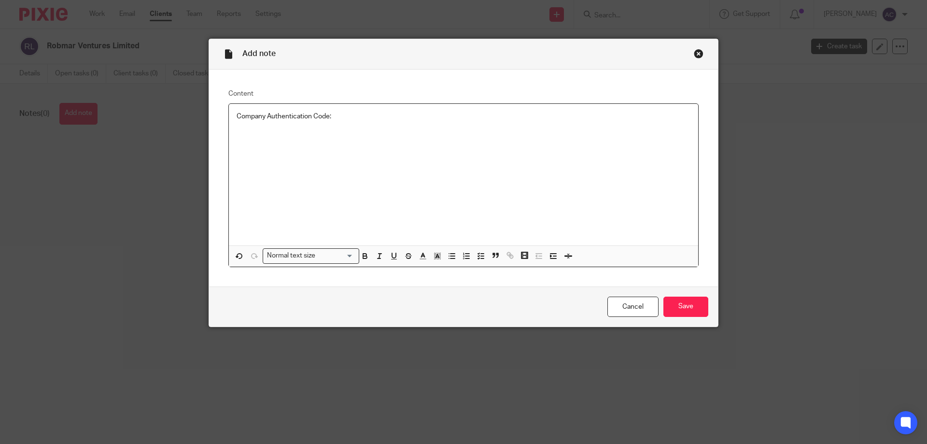
click at [229, 119] on div "Company Authentication Code:" at bounding box center [463, 174] width 469 height 141
click at [357, 113] on p "Company Authentication Code:" at bounding box center [463, 116] width 454 height 10
click at [350, 114] on p "Company Authentication Code:" at bounding box center [463, 116] width 454 height 10
click at [353, 150] on div "Company Authentication Code: PQN268" at bounding box center [463, 174] width 469 height 141
click at [695, 308] on input "Save" at bounding box center [685, 306] width 45 height 21
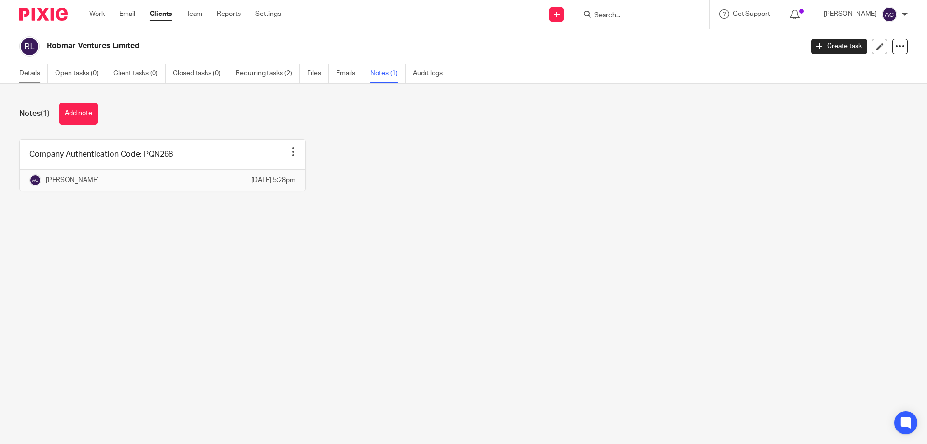
click at [38, 75] on link "Details" at bounding box center [33, 73] width 28 height 19
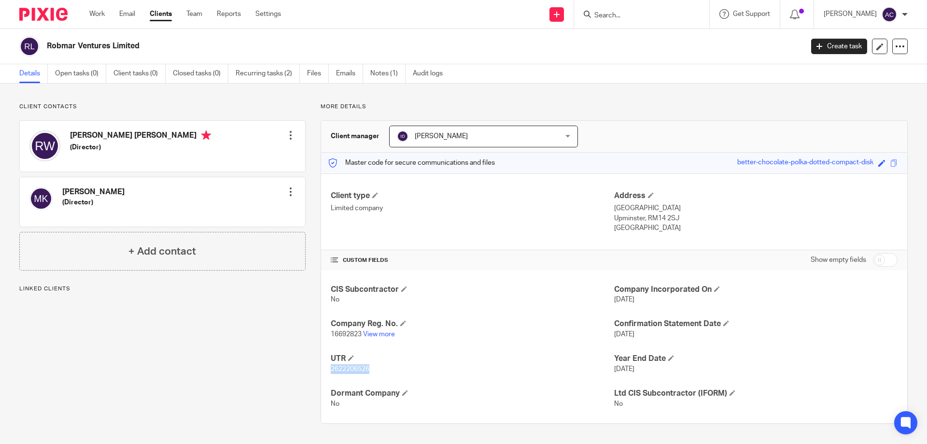
drag, startPoint x: 371, startPoint y: 369, endPoint x: 329, endPoint y: 369, distance: 41.5
click at [331, 369] on p "2622206526" at bounding box center [472, 369] width 283 height 10
copy span "2622206526"
click at [493, 252] on div "CUSTOM FIELDS Show empty fields" at bounding box center [614, 259] width 567 height 19
drag, startPoint x: 376, startPoint y: 365, endPoint x: 326, endPoint y: 369, distance: 50.3
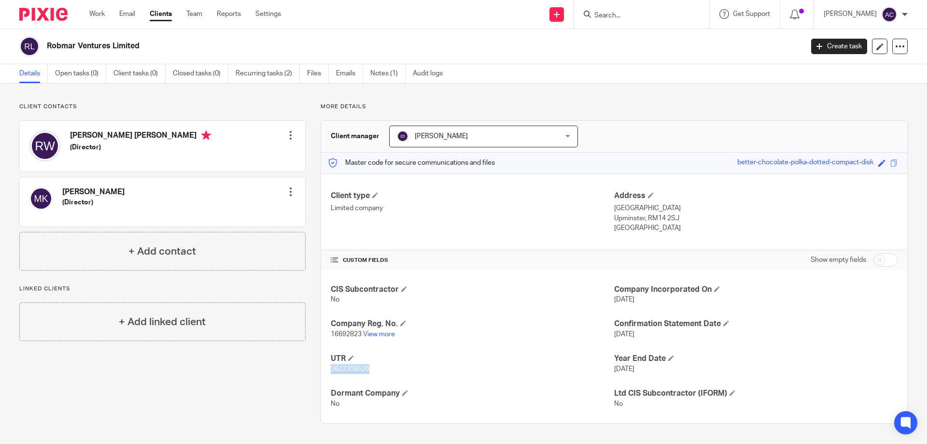
click at [326, 369] on div "CIS Subcontractor No Company Incorporated On [DATE] Company Reg. No. 16692823 V…" at bounding box center [614, 346] width 586 height 153
copy span "2622206526"
click at [280, 96] on div "Client contacts [PERSON_NAME] (Director) Edit contact Create client from contac…" at bounding box center [463, 262] width 927 height 359
click at [628, 13] on input "Search" at bounding box center [636, 16] width 87 height 9
